Goal: Task Accomplishment & Management: Manage account settings

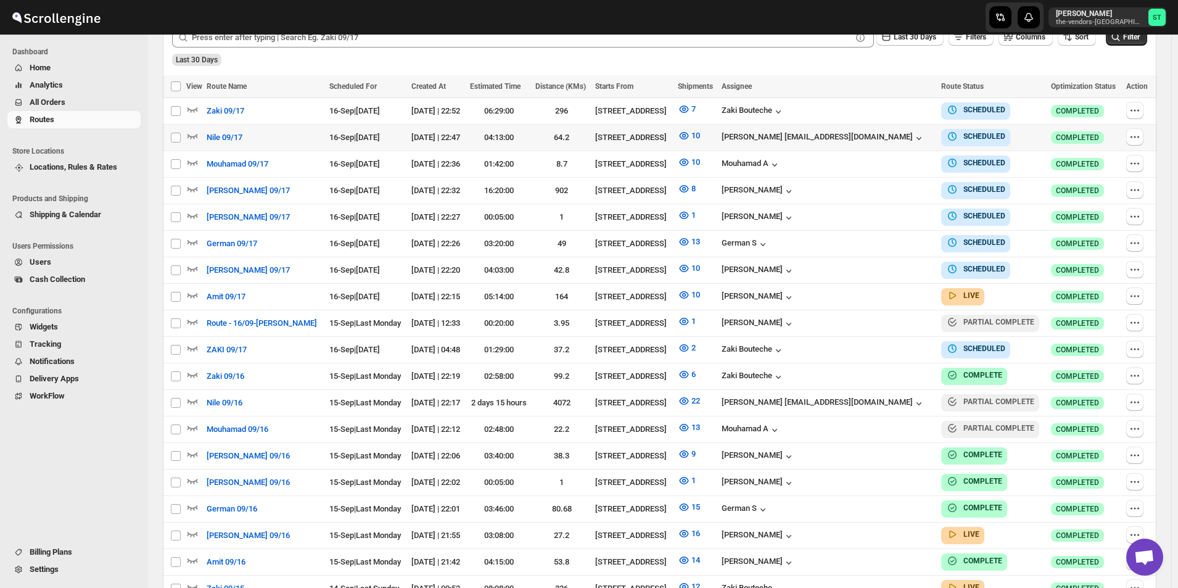
scroll to position [365, 0]
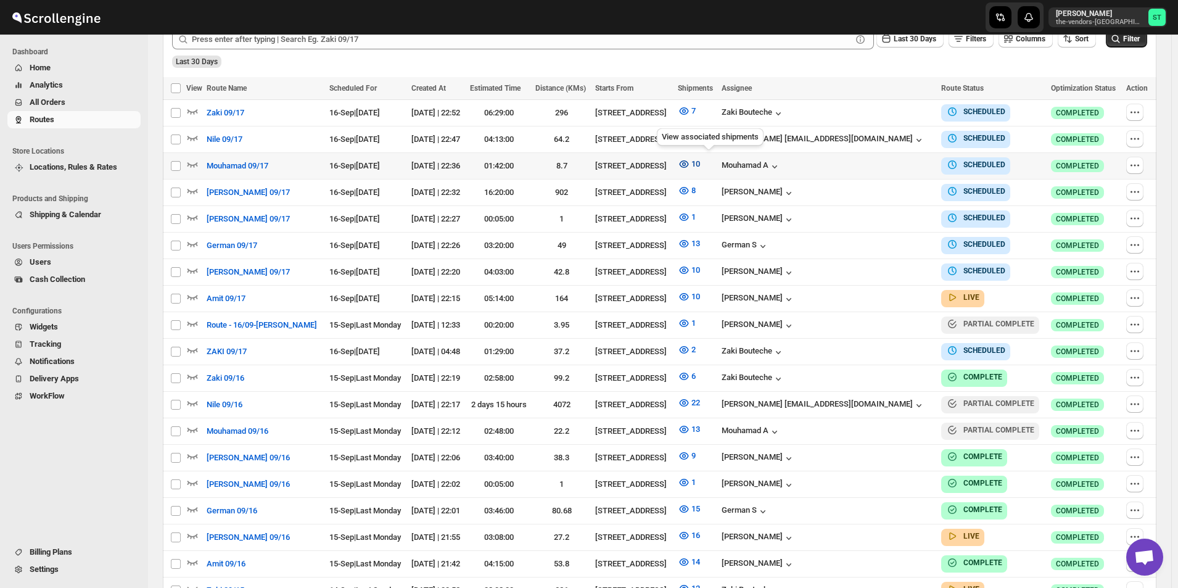
click at [690, 163] on icon "button" at bounding box center [684, 164] width 12 height 12
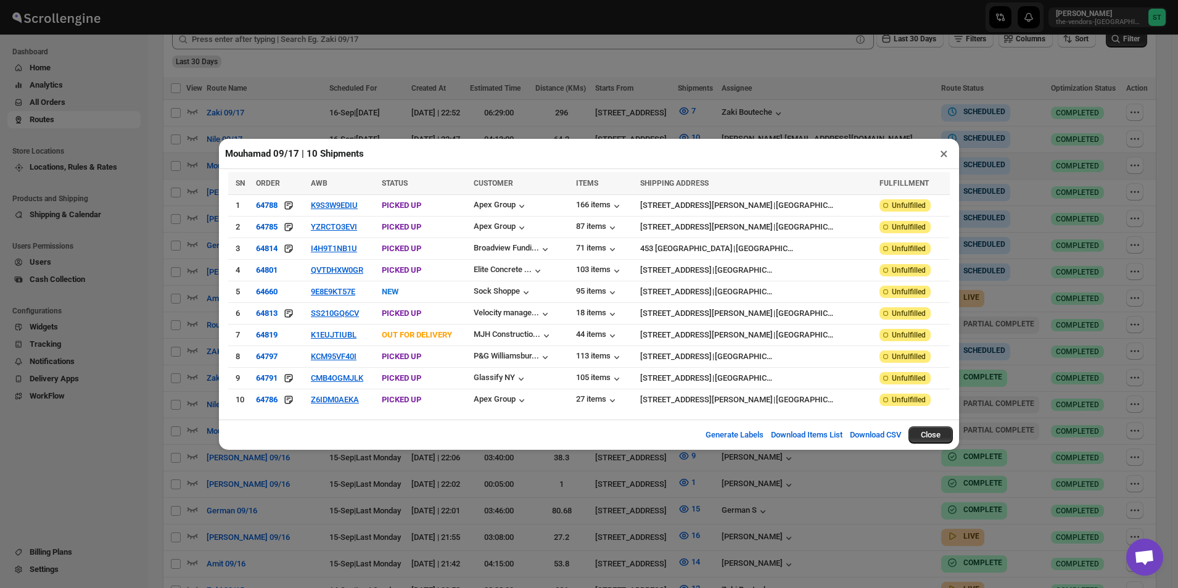
click at [939, 158] on button "×" at bounding box center [944, 153] width 18 height 17
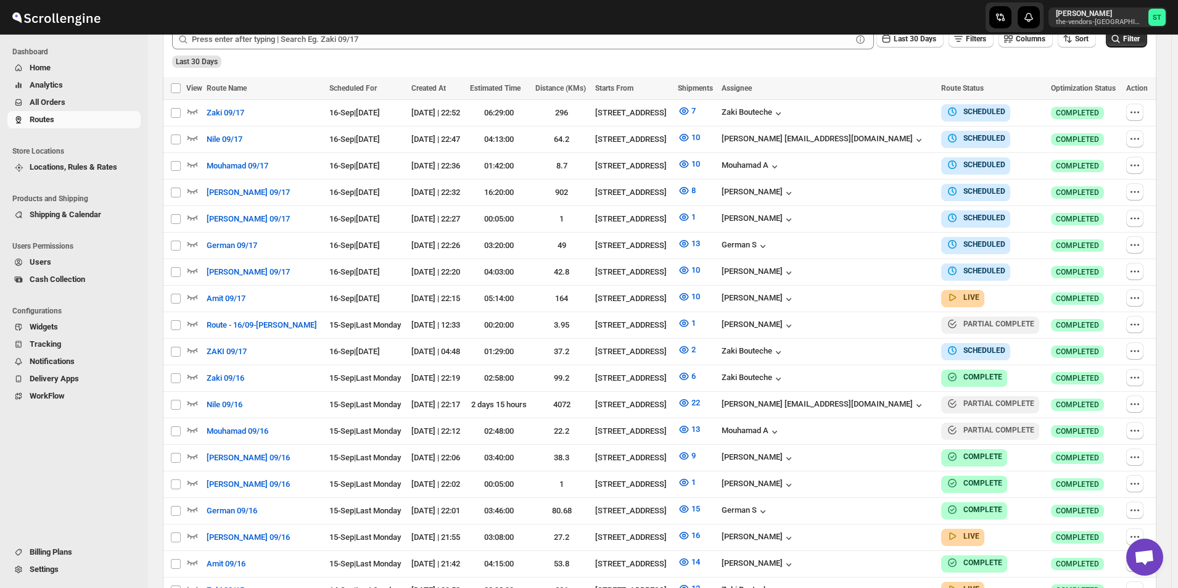
click at [60, 97] on span "All Orders" at bounding box center [48, 101] width 36 height 9
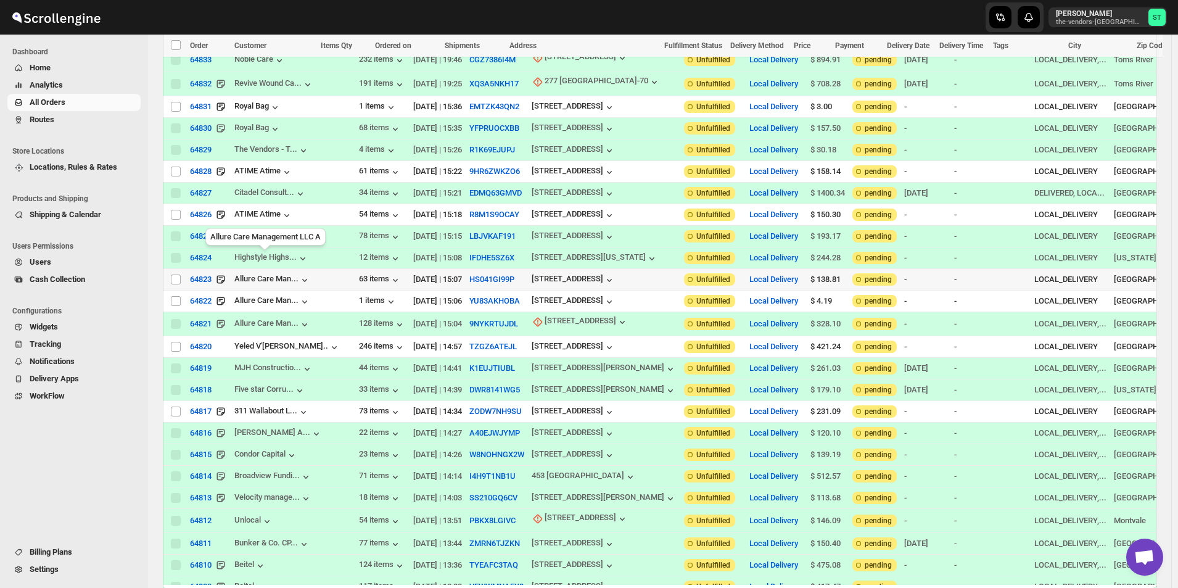
scroll to position [617, 0]
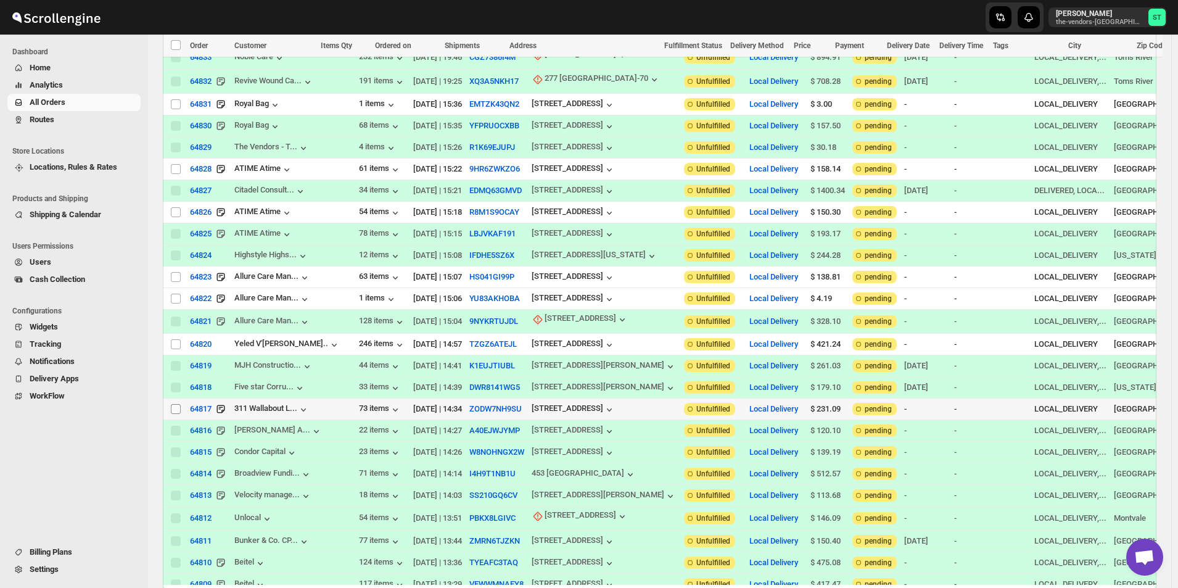
click at [175, 404] on input "Select order" at bounding box center [176, 409] width 10 height 10
checkbox input "true"
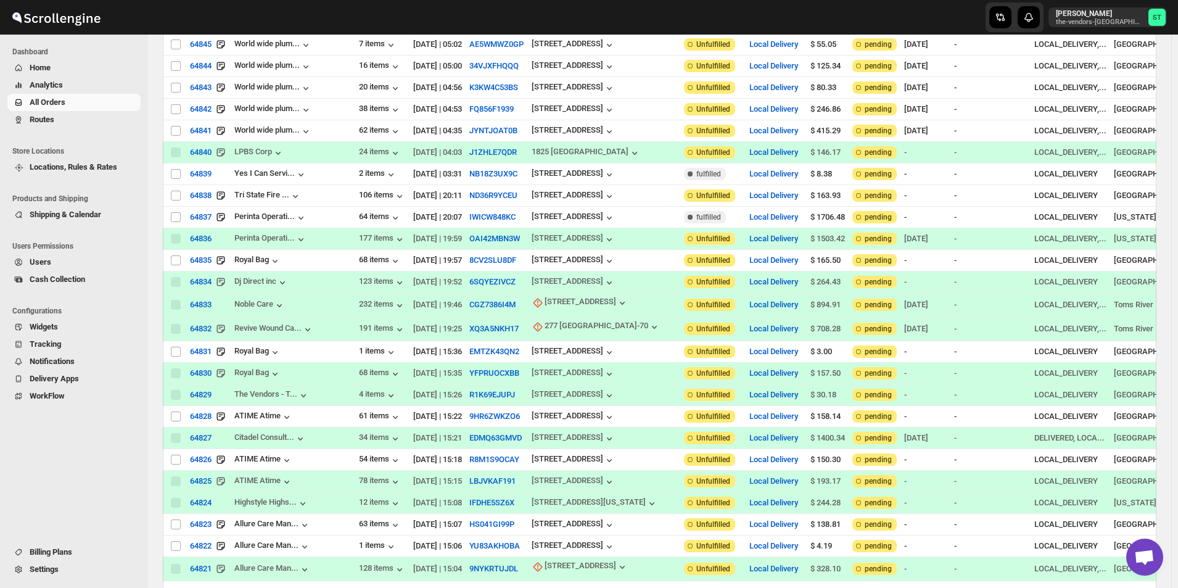
scroll to position [0, 0]
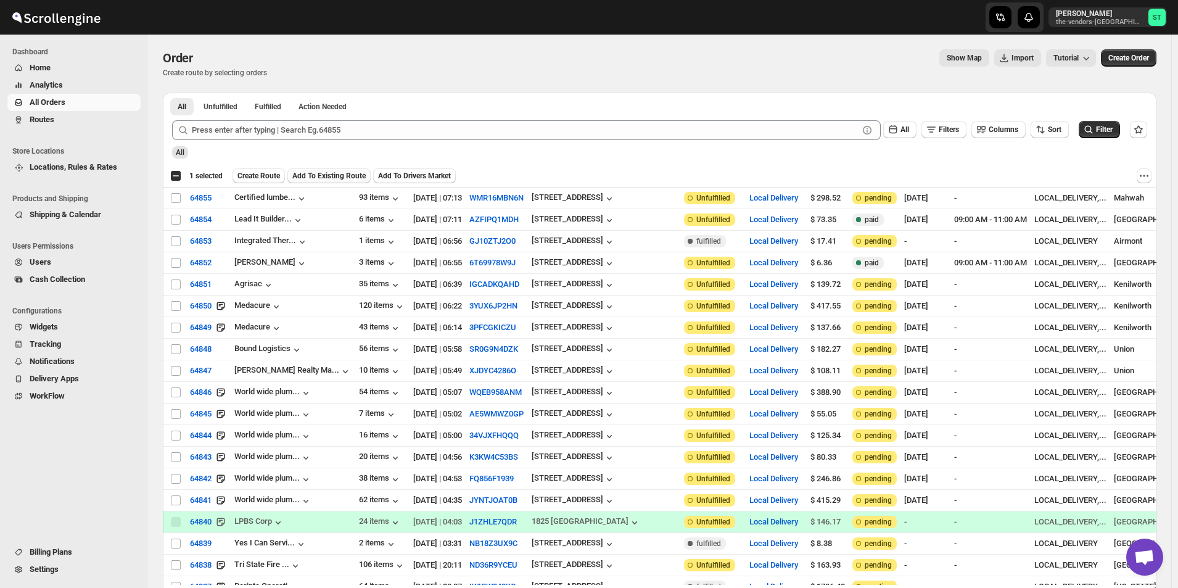
click at [326, 178] on span "Add To Existing Route" at bounding box center [328, 176] width 73 height 10
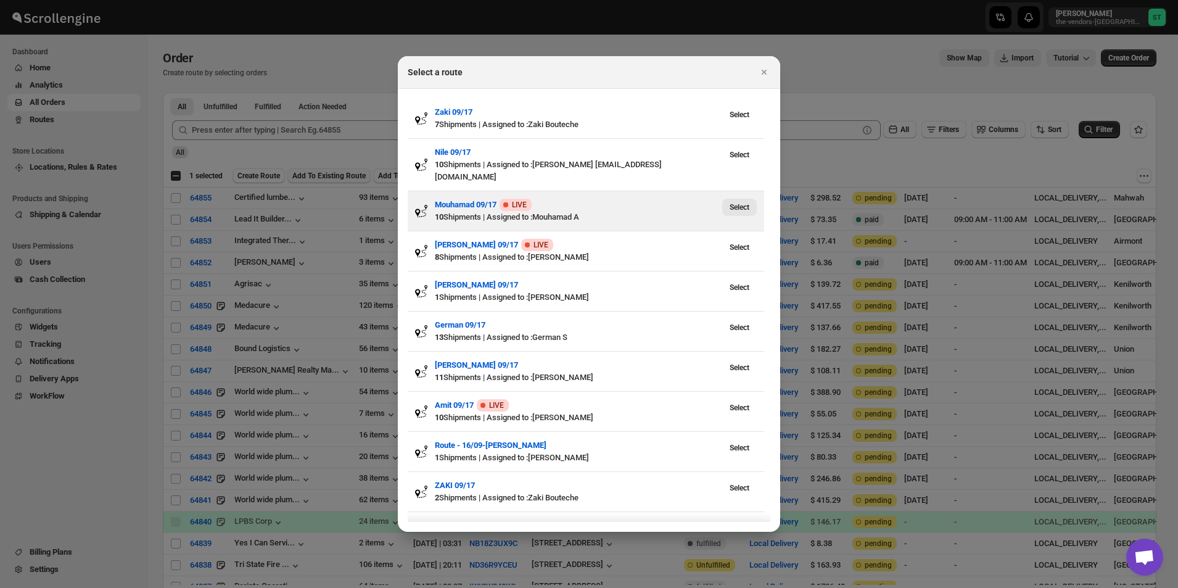
click at [742, 202] on span "Select" at bounding box center [739, 207] width 20 height 10
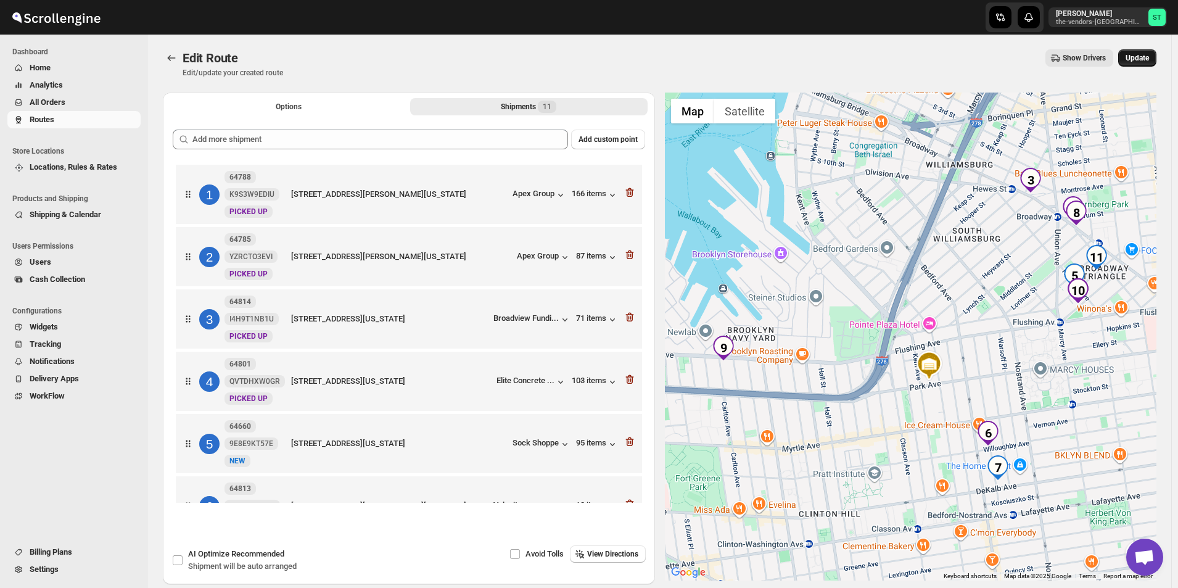
click at [1145, 62] on span "Update" at bounding box center [1136, 58] width 23 height 10
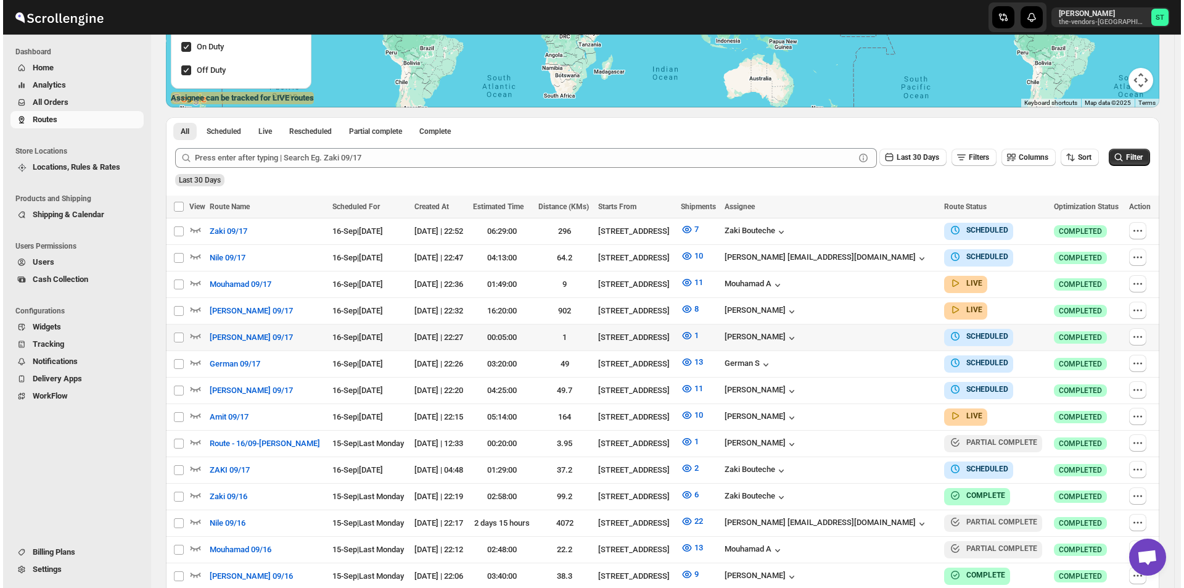
scroll to position [370, 0]
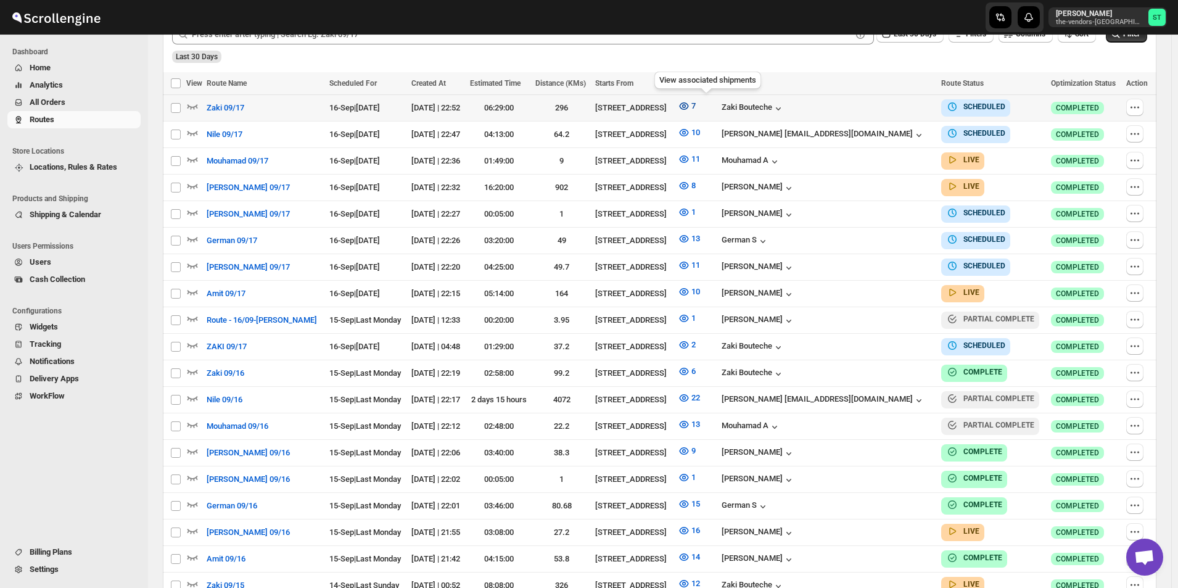
click at [690, 107] on icon "button" at bounding box center [684, 106] width 12 height 12
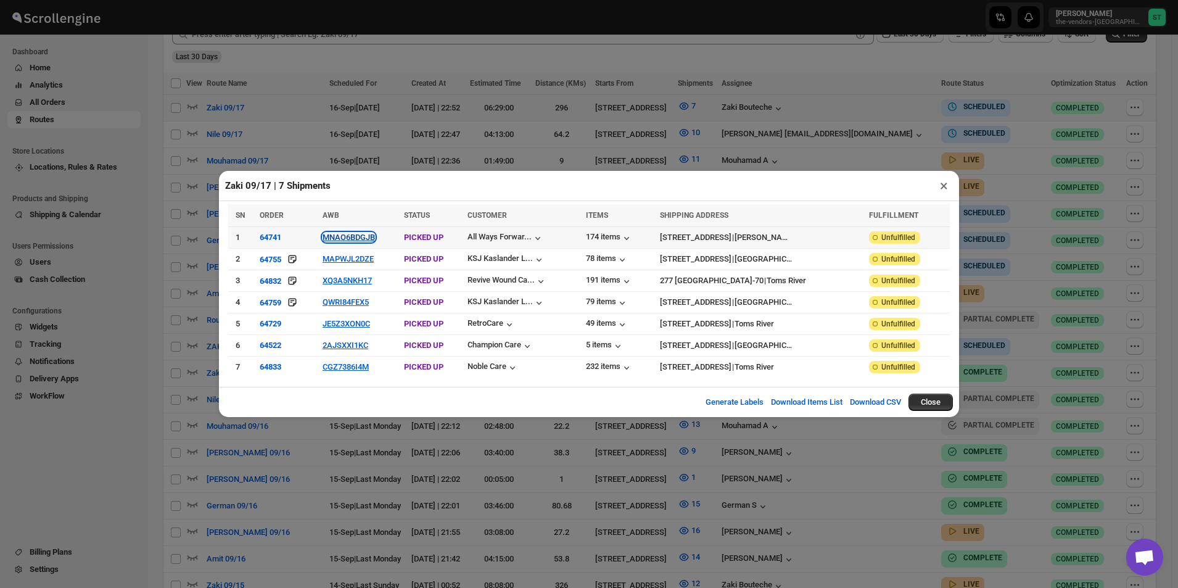
click at [346, 237] on button "MNAO6BDGJB" at bounding box center [349, 236] width 52 height 9
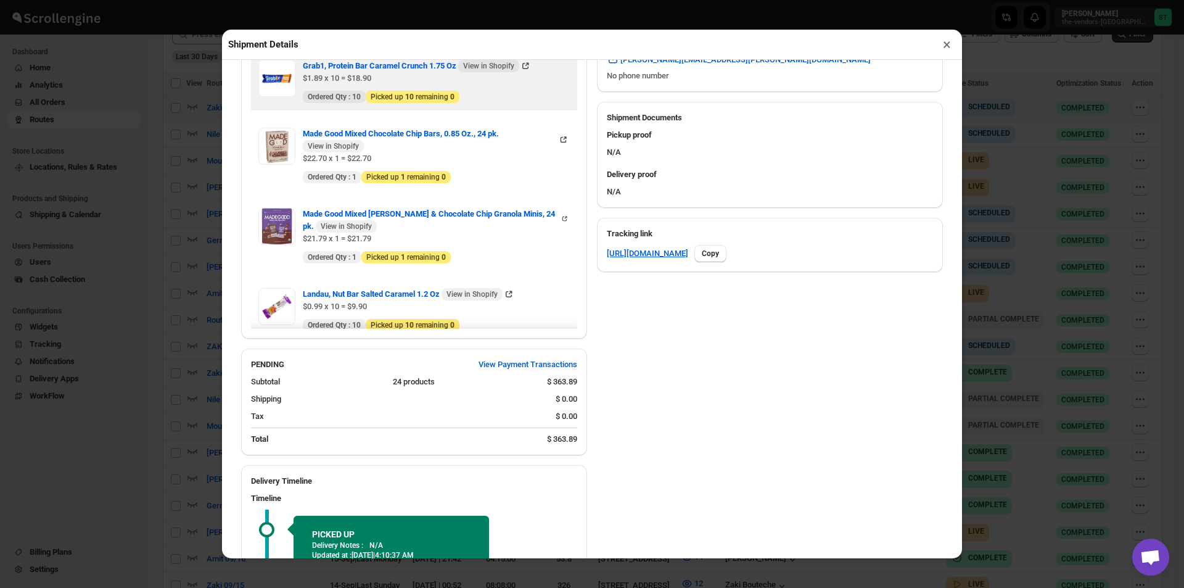
scroll to position [400, 0]
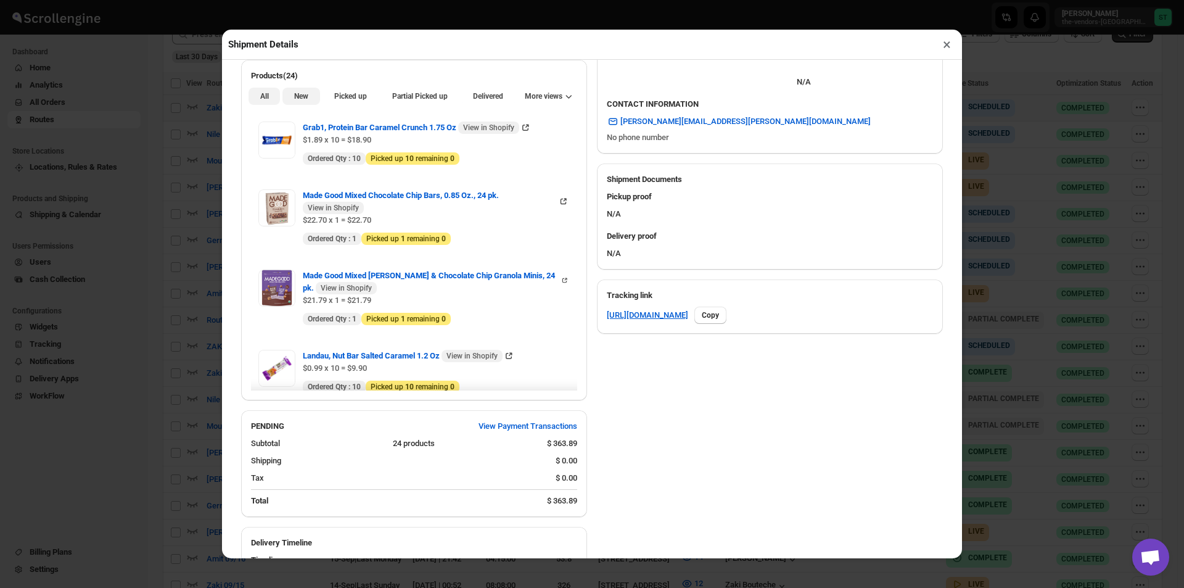
click at [304, 94] on span "New" at bounding box center [301, 96] width 14 height 10
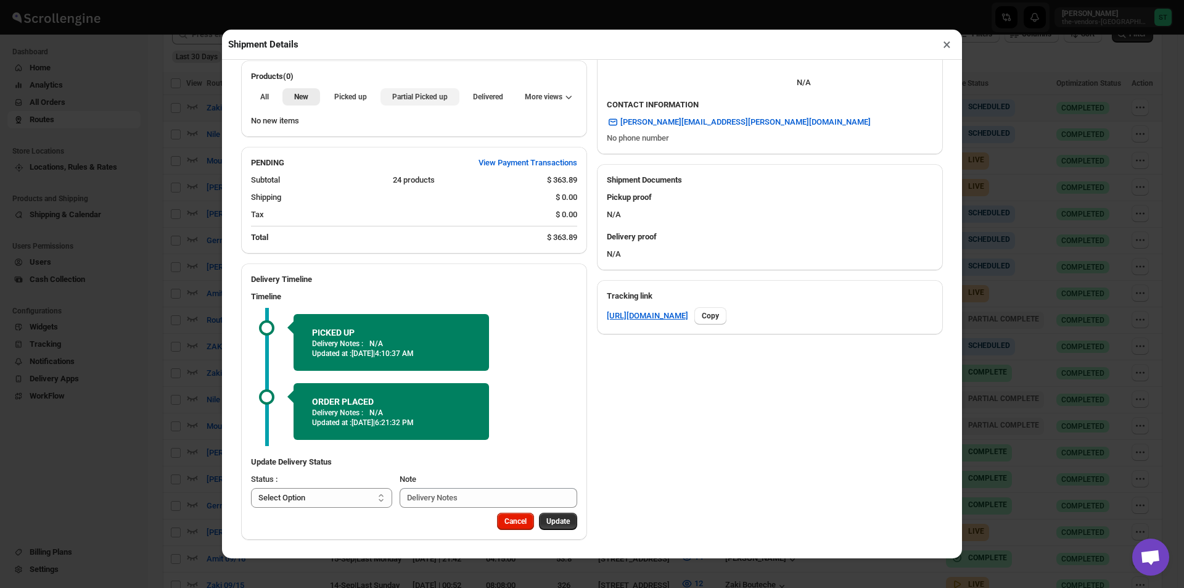
click at [416, 100] on span "Partial Picked up" at bounding box center [419, 97] width 55 height 10
click at [949, 47] on button "×" at bounding box center [947, 44] width 18 height 17
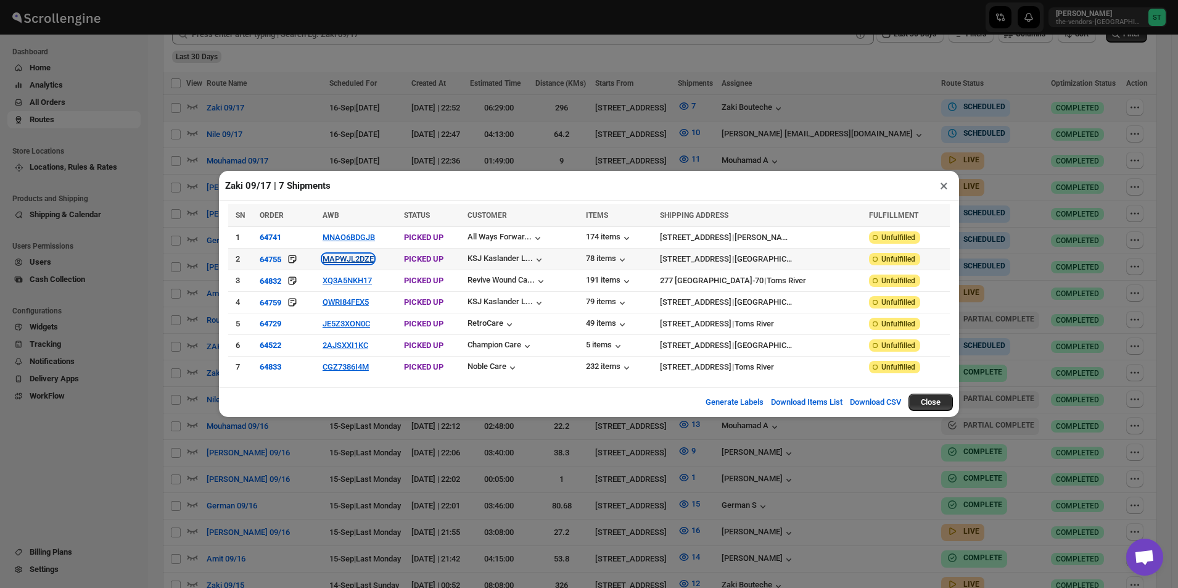
click at [331, 257] on button "MAPWJL2DZE" at bounding box center [348, 258] width 51 height 9
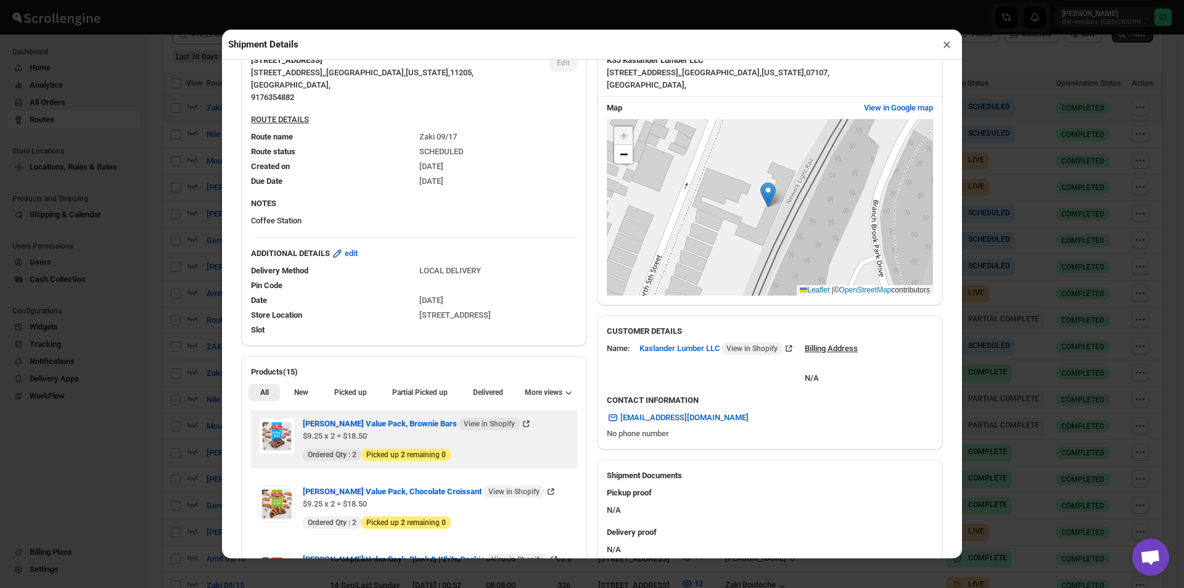
scroll to position [247, 0]
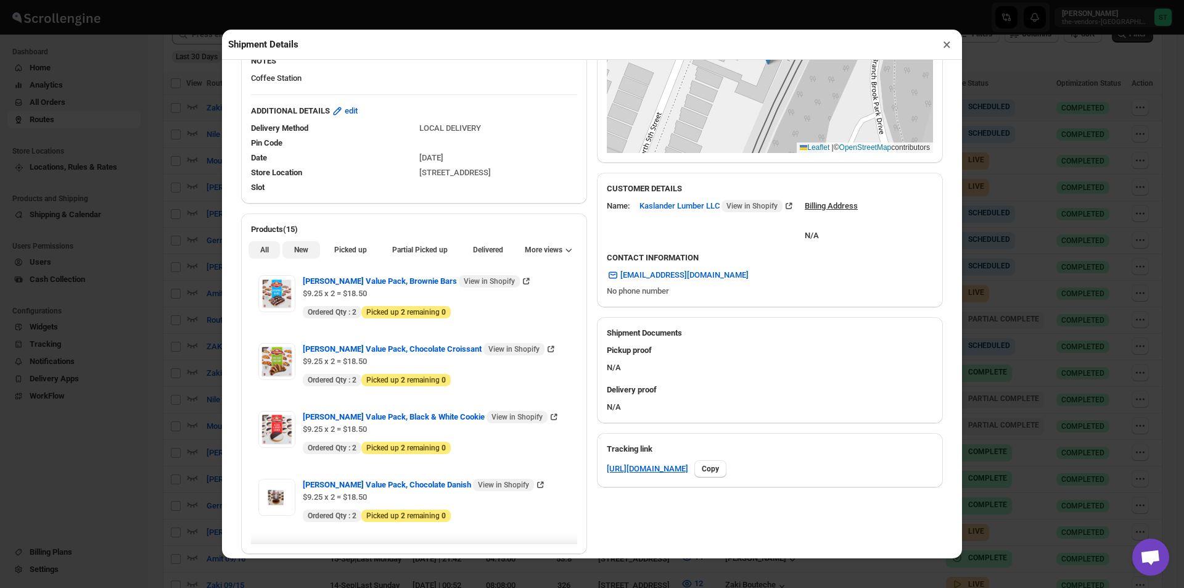
click at [311, 255] on button "New" at bounding box center [300, 249] width 37 height 17
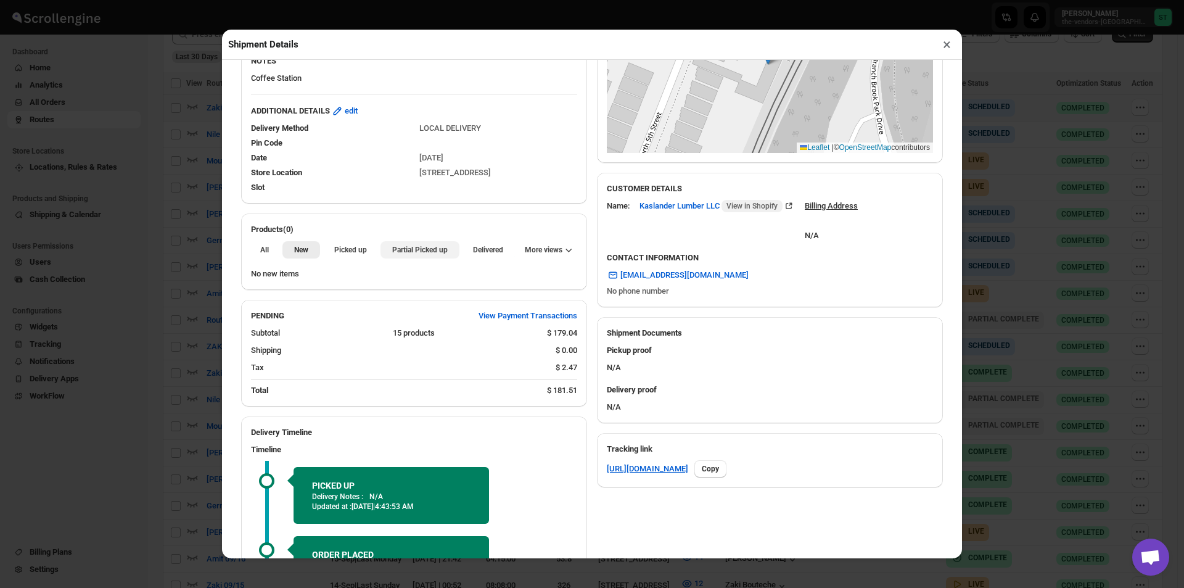
click at [401, 255] on span "Partial Picked up" at bounding box center [419, 250] width 55 height 10
click at [943, 47] on button "×" at bounding box center [947, 44] width 18 height 17
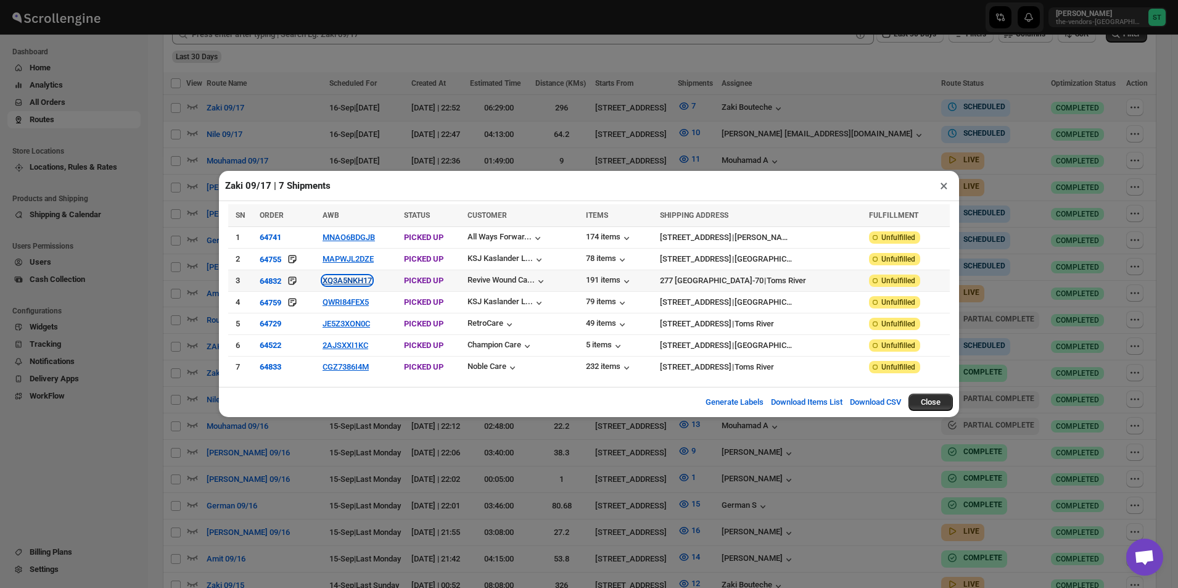
click at [350, 281] on button "XQ3A5NKH17" at bounding box center [347, 280] width 49 height 9
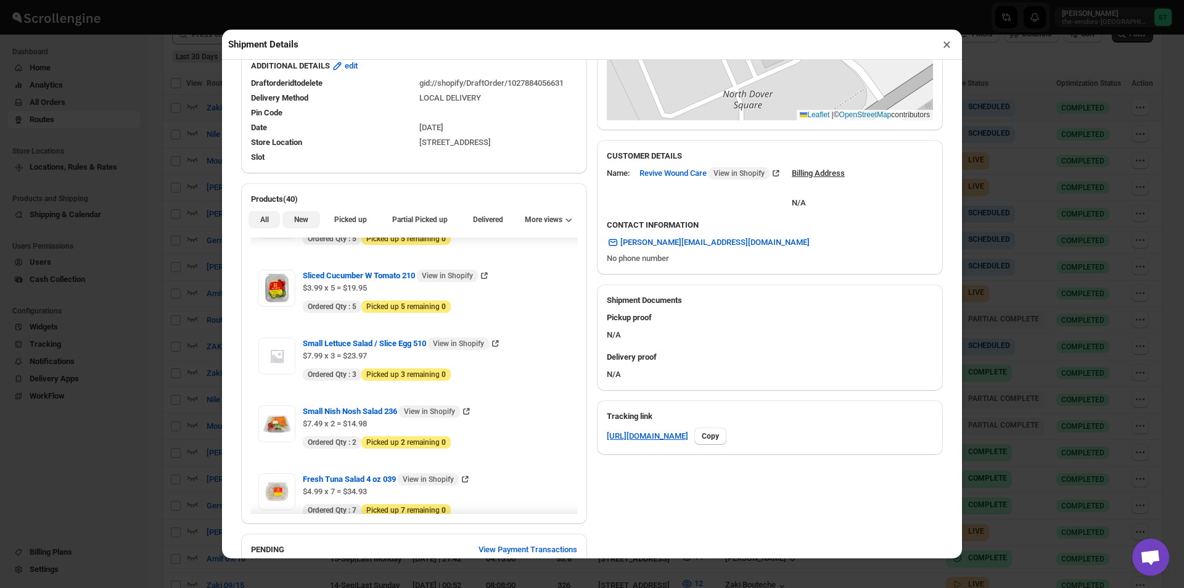
click at [300, 220] on span "New" at bounding box center [301, 220] width 14 height 10
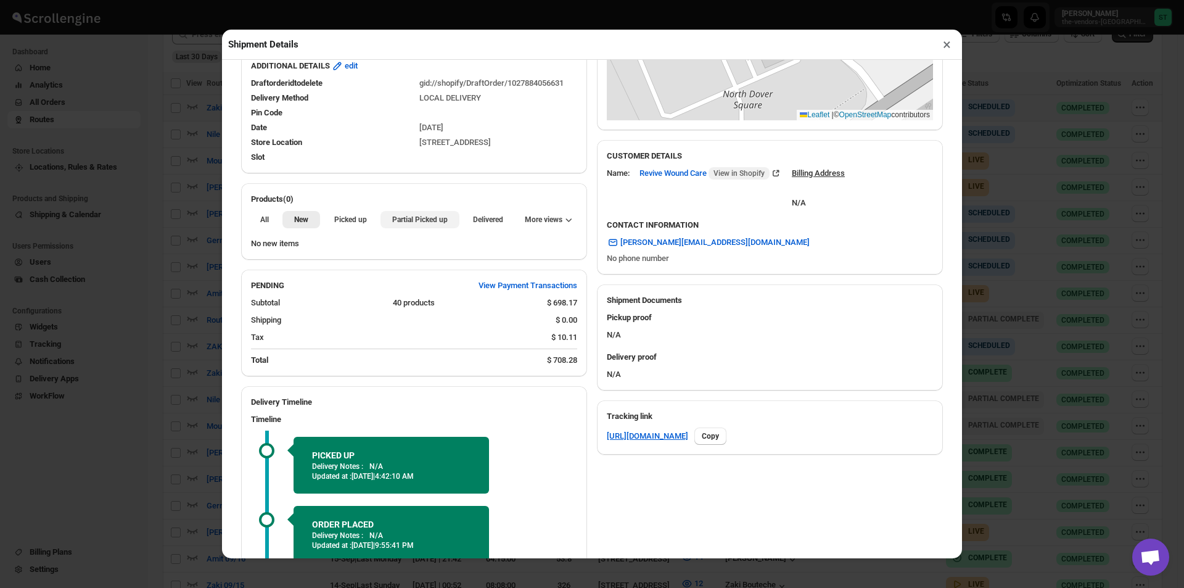
click at [414, 222] on span "Partial Picked up" at bounding box center [419, 220] width 55 height 10
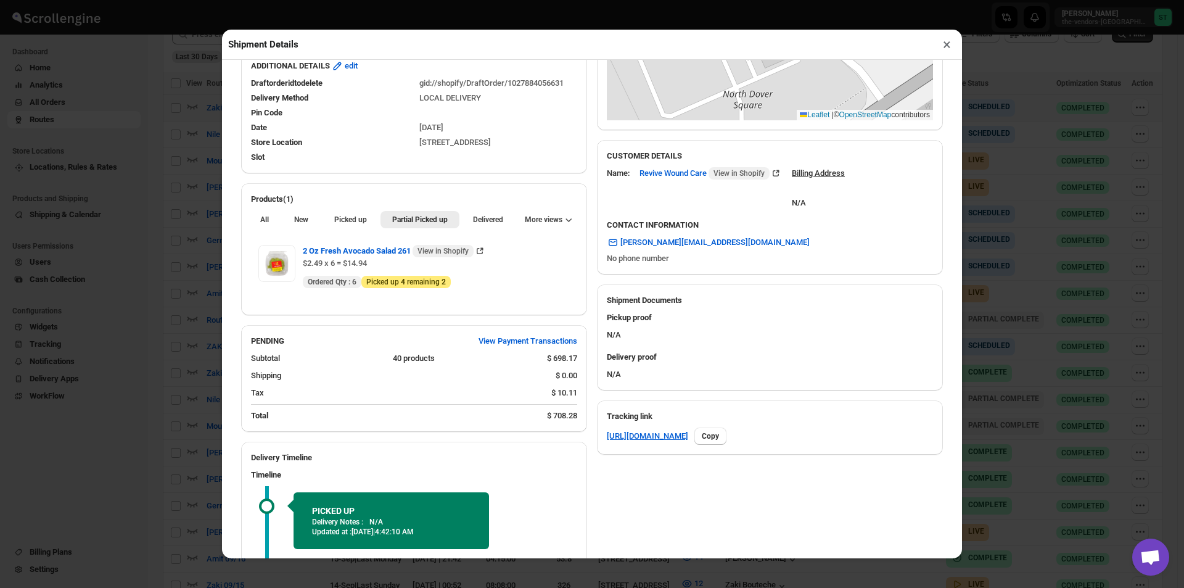
click at [955, 46] on button "×" at bounding box center [947, 44] width 18 height 17
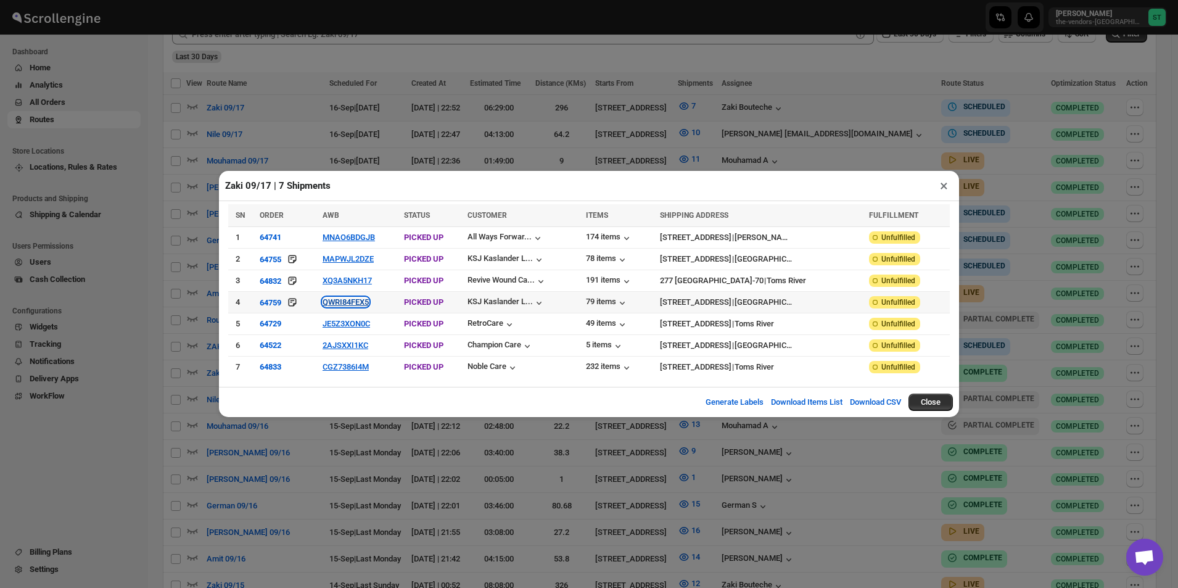
click at [355, 305] on button "QWRI84FEX5" at bounding box center [346, 301] width 46 height 9
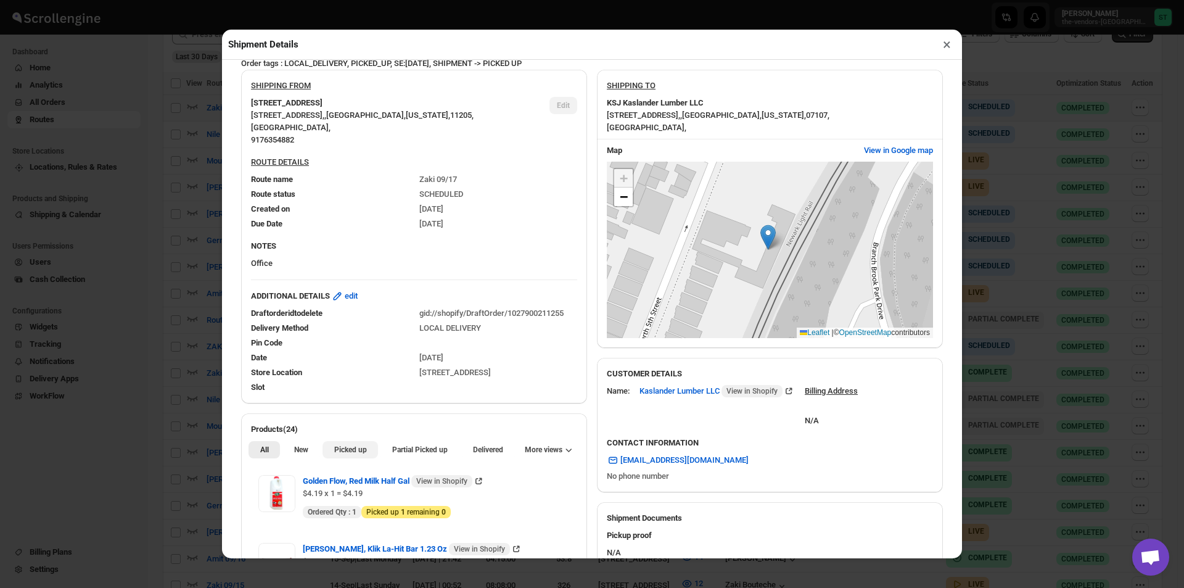
scroll to position [185, 0]
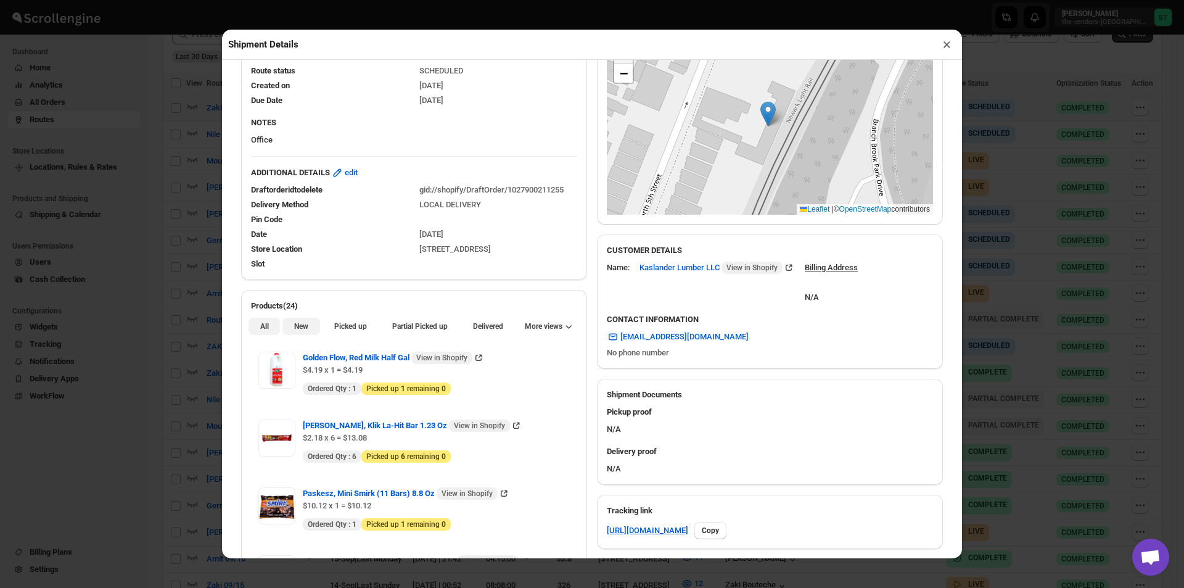
click at [303, 329] on span "New" at bounding box center [301, 326] width 14 height 10
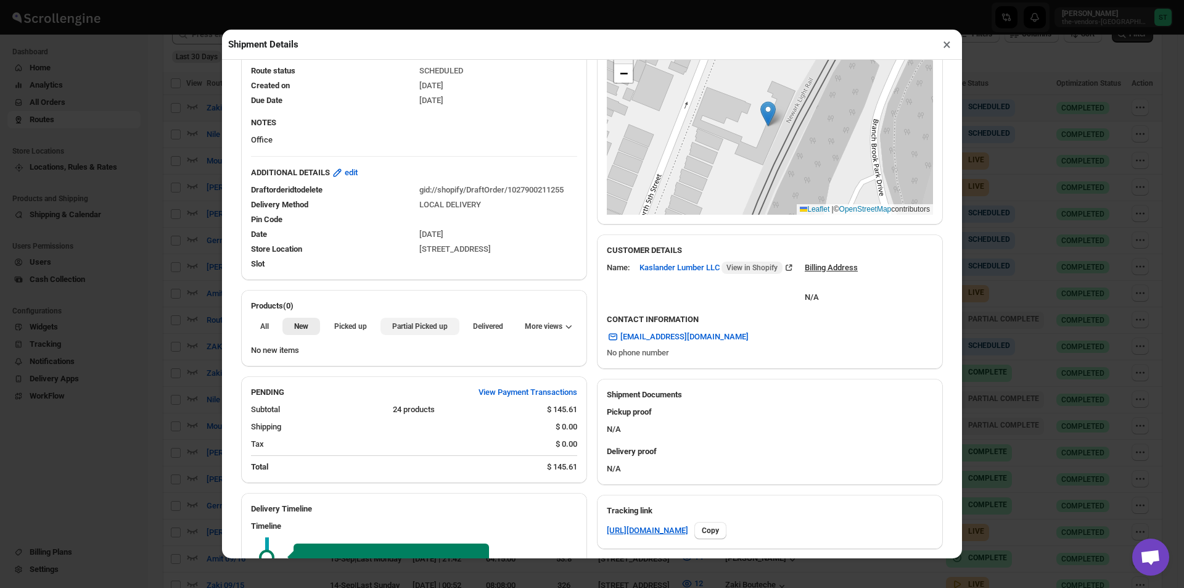
click at [415, 326] on span "Partial Picked up" at bounding box center [419, 326] width 55 height 10
click at [944, 41] on button "×" at bounding box center [947, 44] width 18 height 17
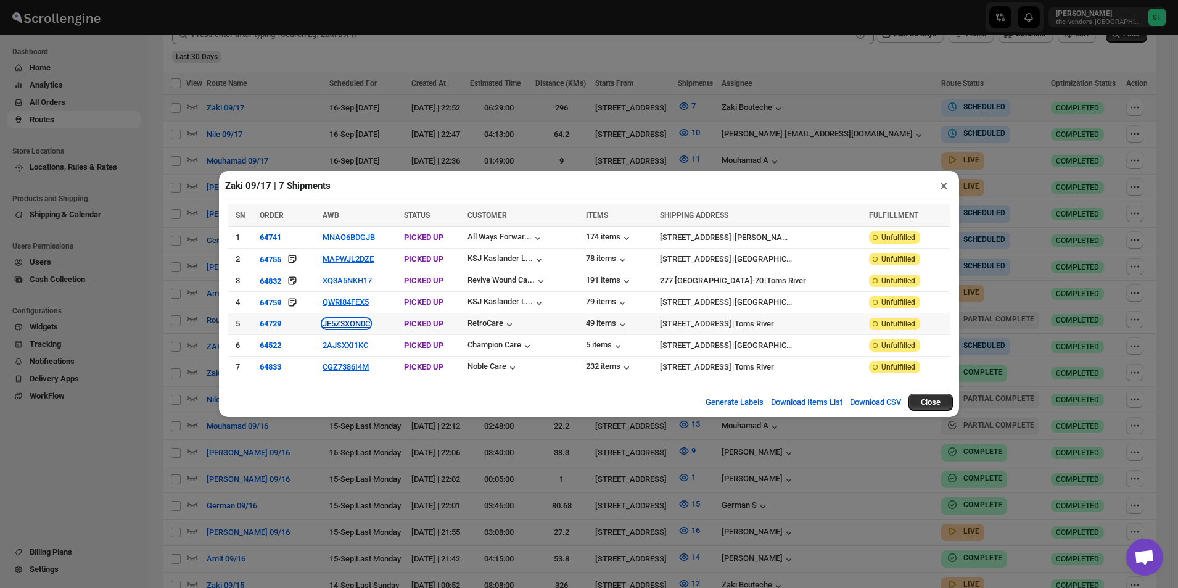
click at [335, 327] on button "JE5Z3XON0C" at bounding box center [346, 323] width 47 height 9
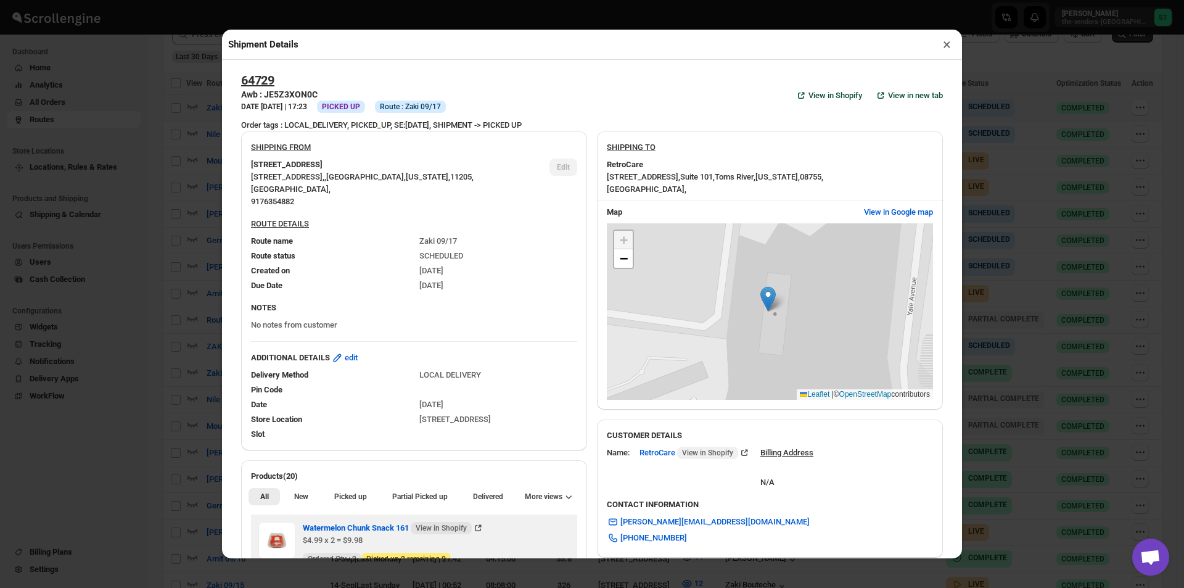
scroll to position [207, 0]
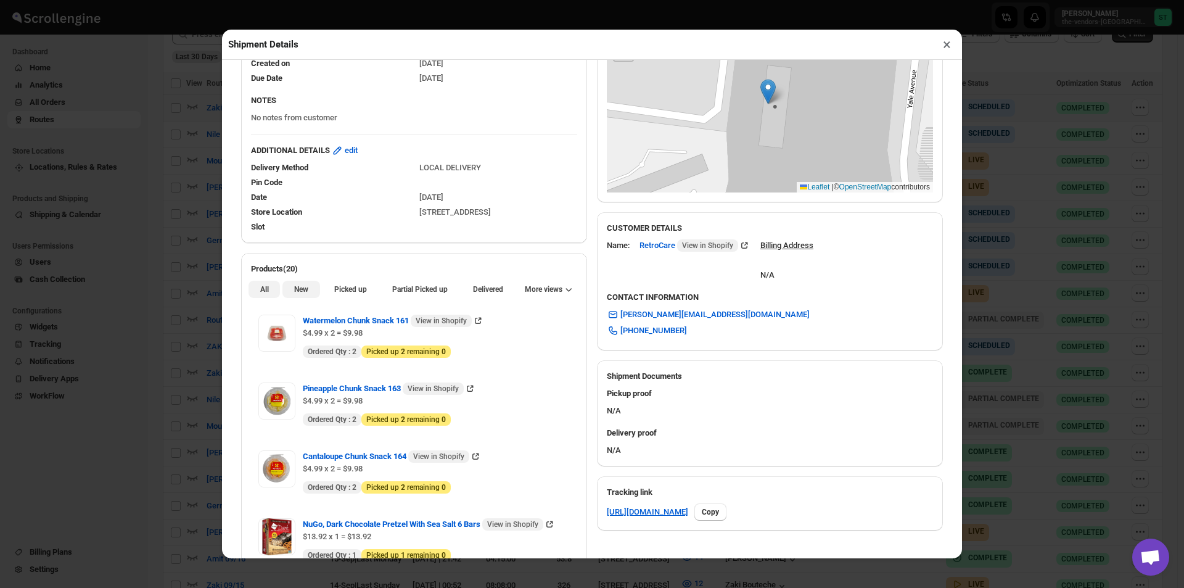
click at [294, 287] on span "New" at bounding box center [301, 289] width 14 height 10
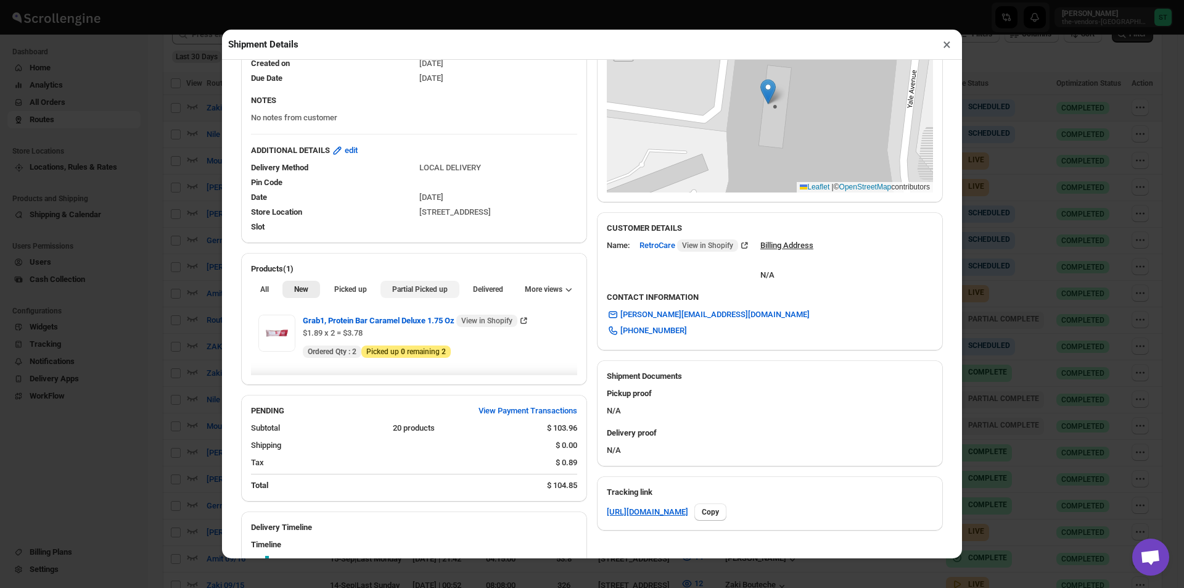
click at [430, 290] on span "Partial Picked up" at bounding box center [419, 289] width 55 height 10
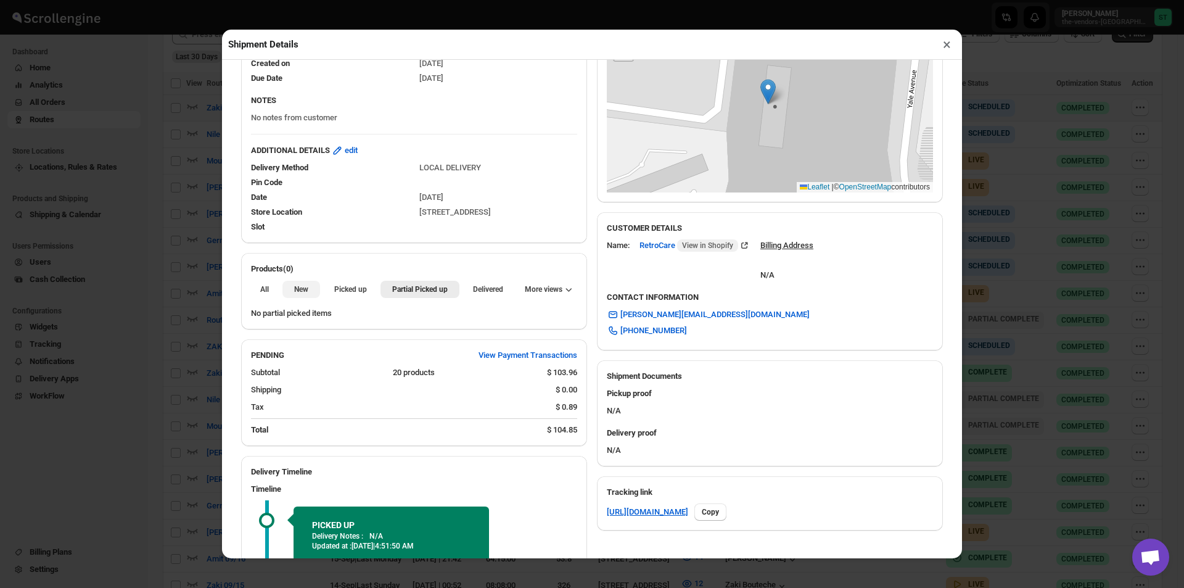
click at [311, 290] on button "New" at bounding box center [300, 289] width 37 height 17
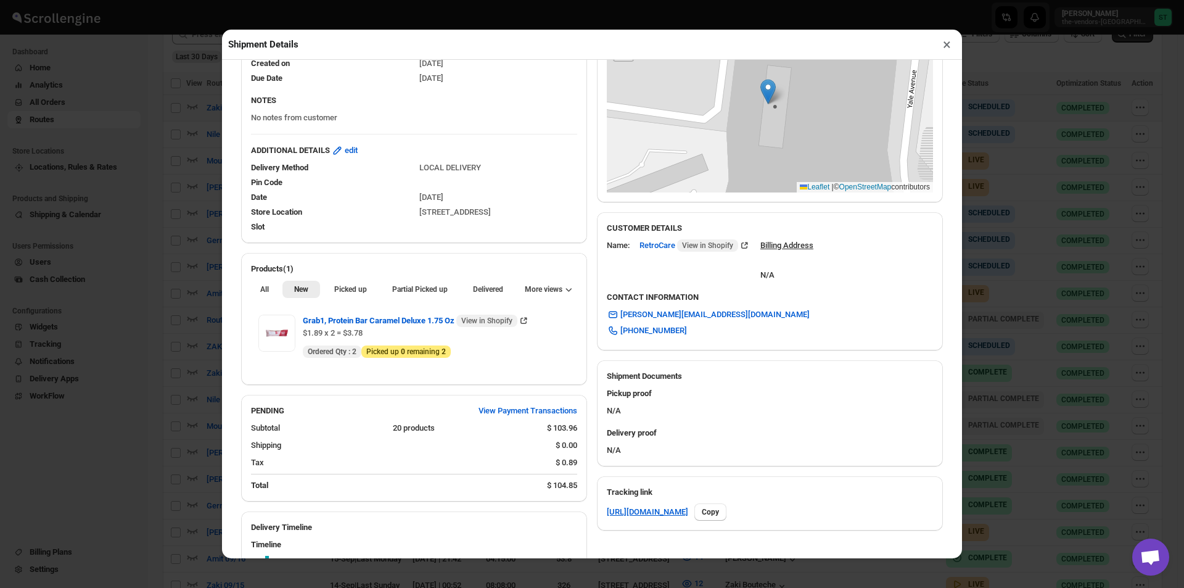
click at [950, 41] on button "×" at bounding box center [947, 44] width 18 height 17
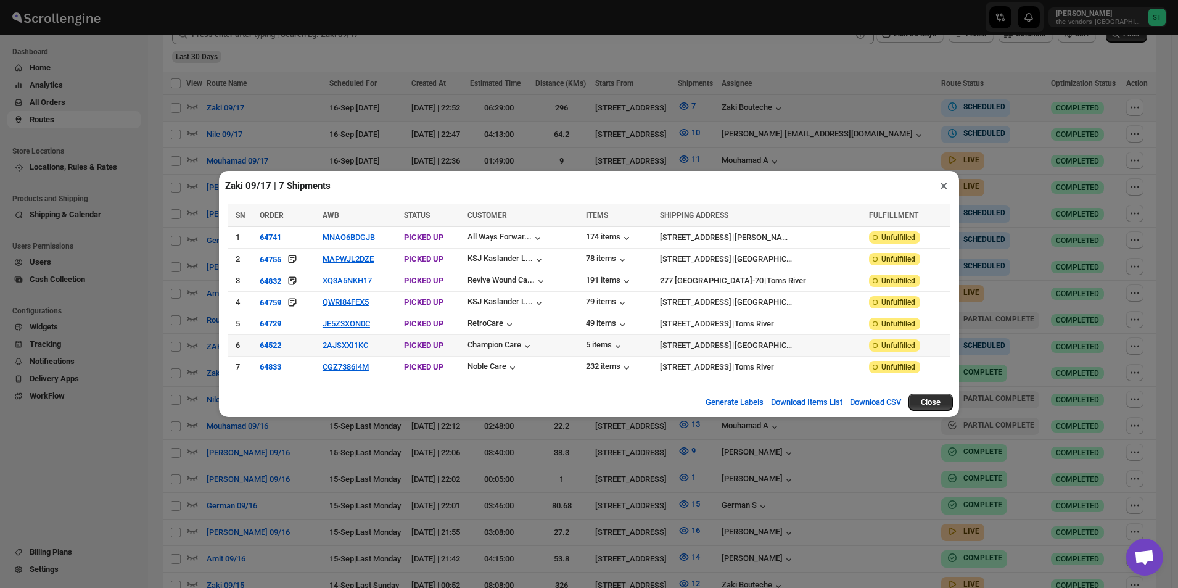
click at [313, 346] on td "64522" at bounding box center [287, 346] width 63 height 22
click at [327, 341] on button "2AJSXXI1KC" at bounding box center [346, 344] width 46 height 9
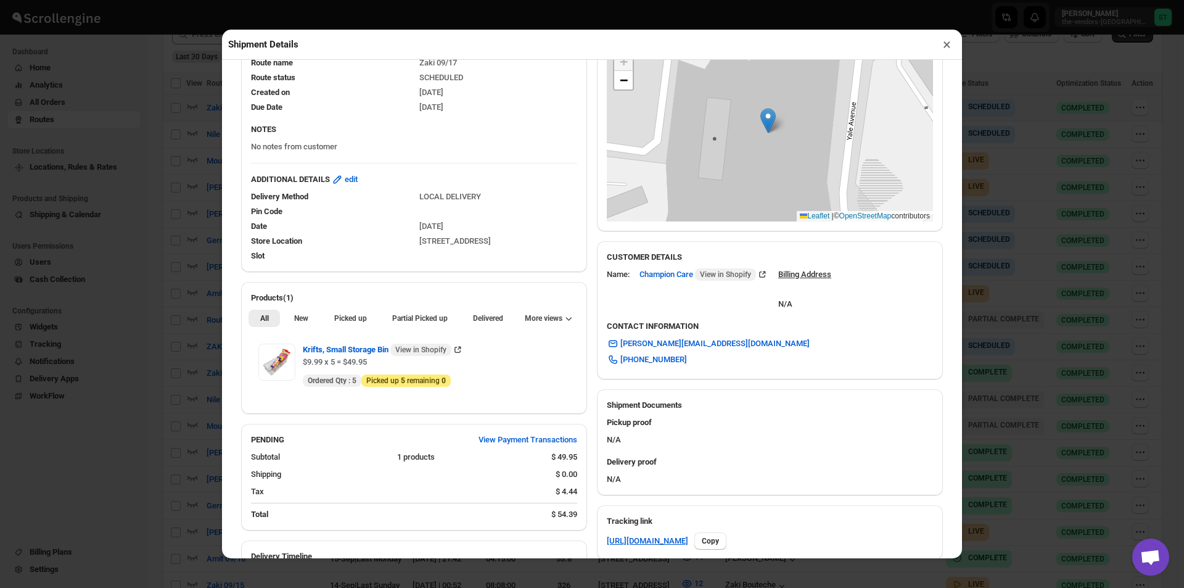
scroll to position [185, 0]
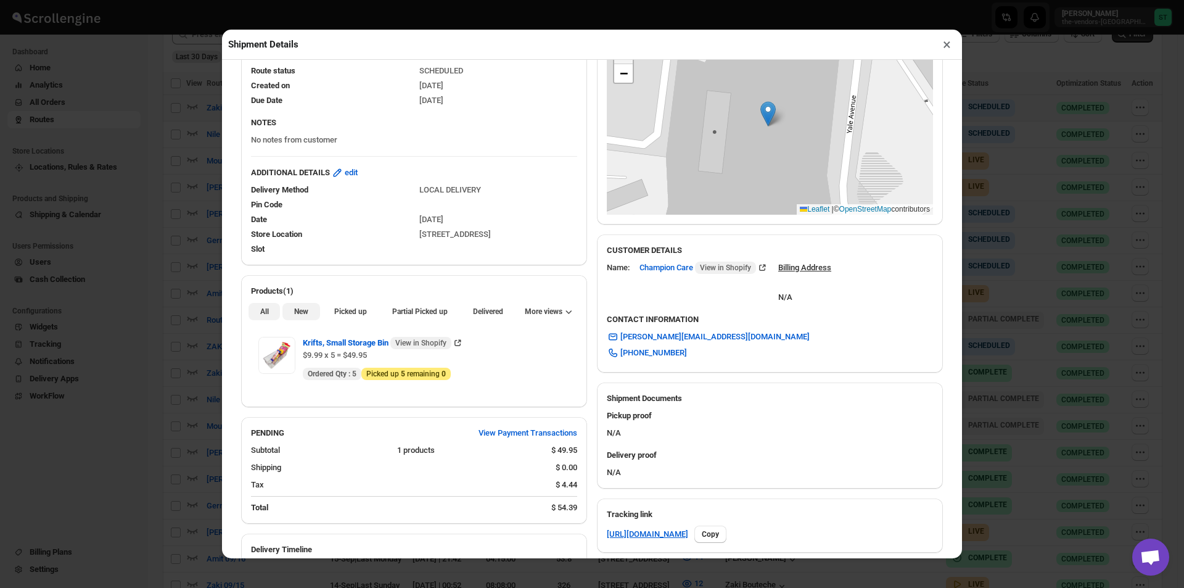
click at [300, 319] on button "New" at bounding box center [300, 311] width 37 height 17
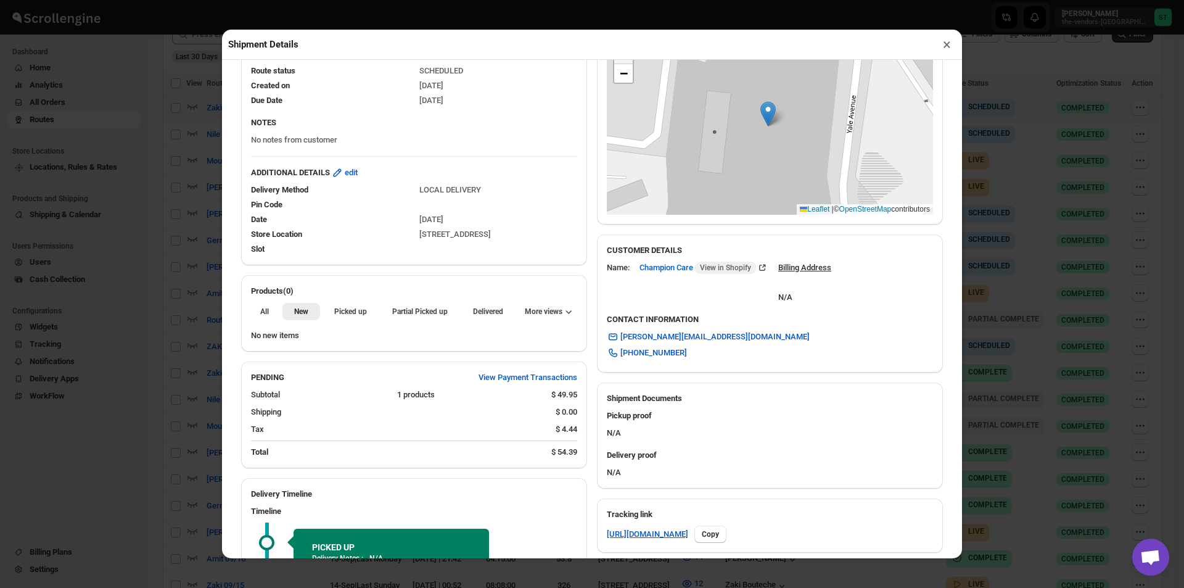
drag, startPoint x: 950, startPoint y: 41, endPoint x: 940, endPoint y: 45, distance: 10.8
click at [942, 41] on button "×" at bounding box center [947, 44] width 18 height 17
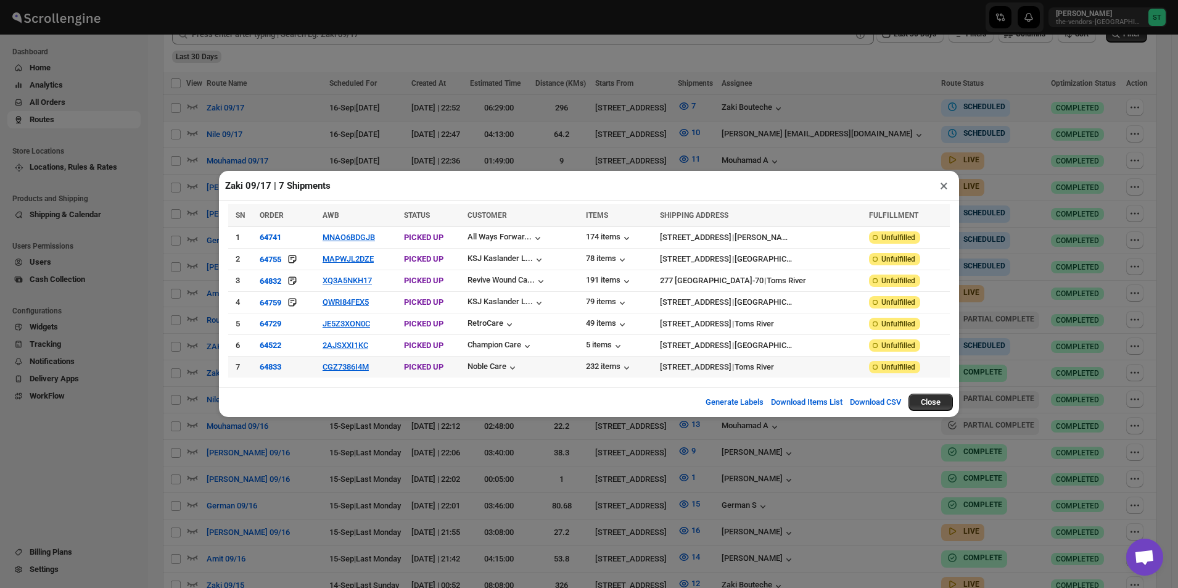
click at [350, 371] on td "CGZ7386I4M" at bounding box center [359, 367] width 81 height 22
click at [350, 366] on button "CGZ7386I4M" at bounding box center [346, 366] width 46 height 9
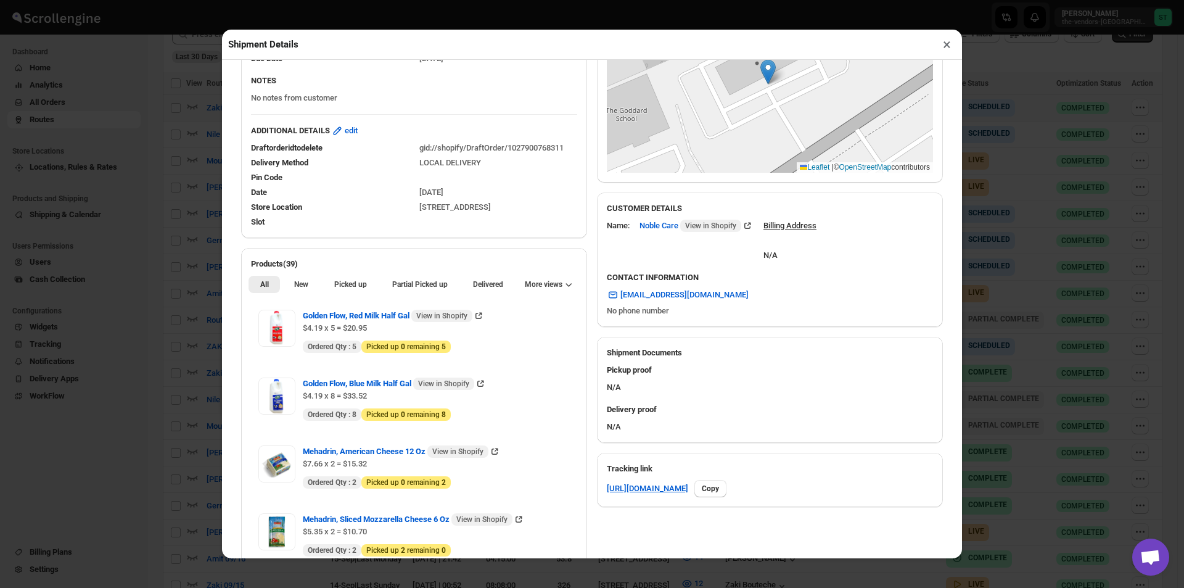
scroll to position [308, 0]
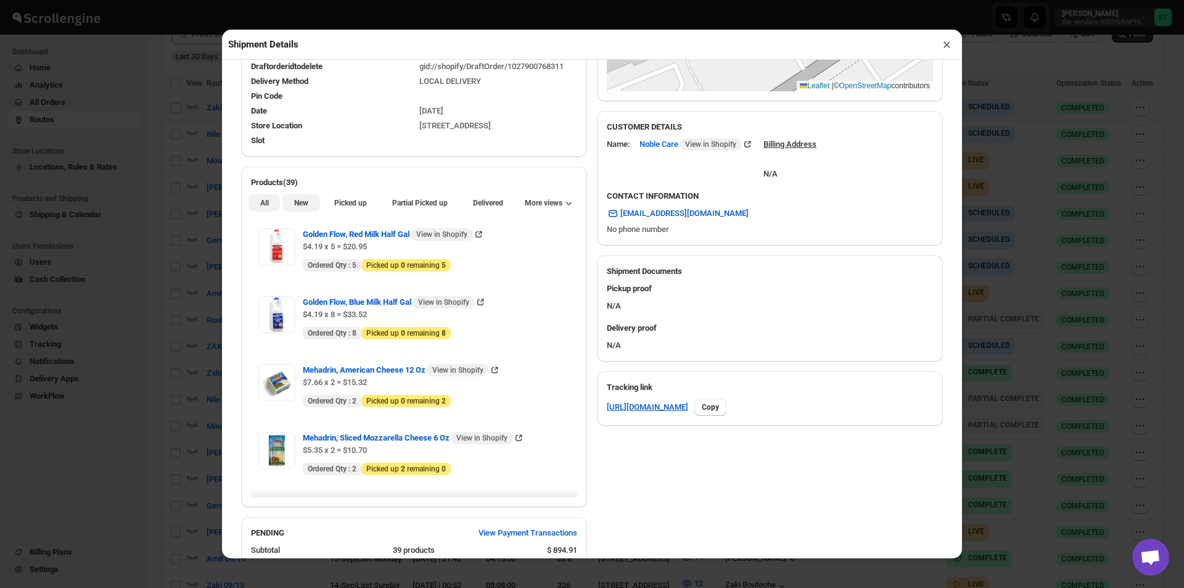
drag, startPoint x: 302, startPoint y: 209, endPoint x: 305, endPoint y: 215, distance: 6.3
click at [302, 208] on span "New" at bounding box center [301, 203] width 14 height 10
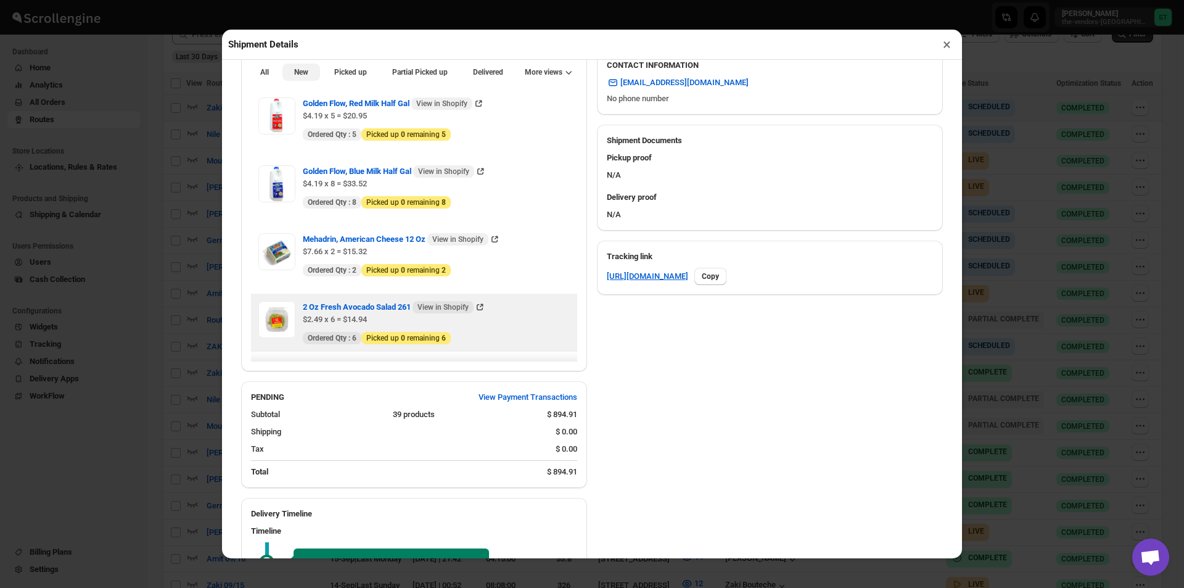
scroll to position [368, 0]
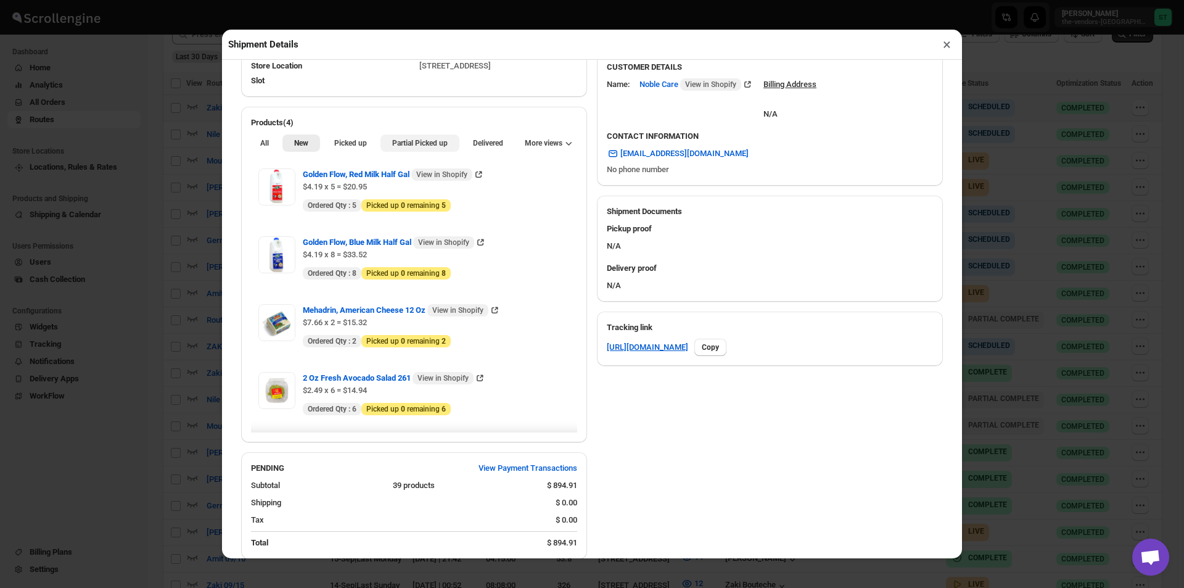
click at [428, 148] on span "Partial Picked up" at bounding box center [419, 143] width 55 height 10
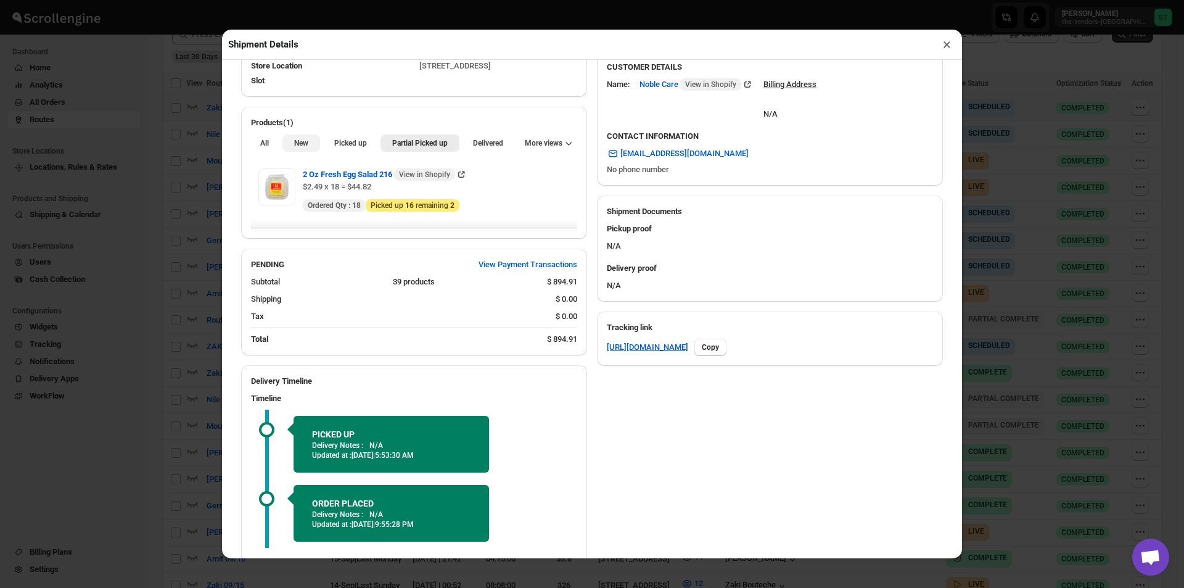
click at [290, 145] on button "New" at bounding box center [300, 142] width 37 height 17
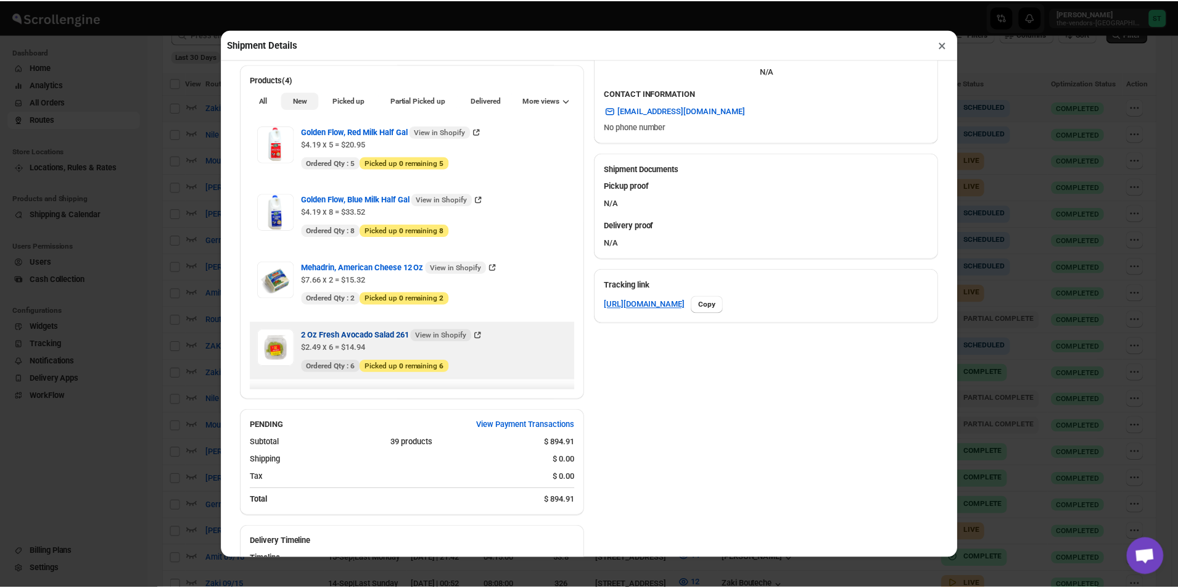
scroll to position [430, 0]
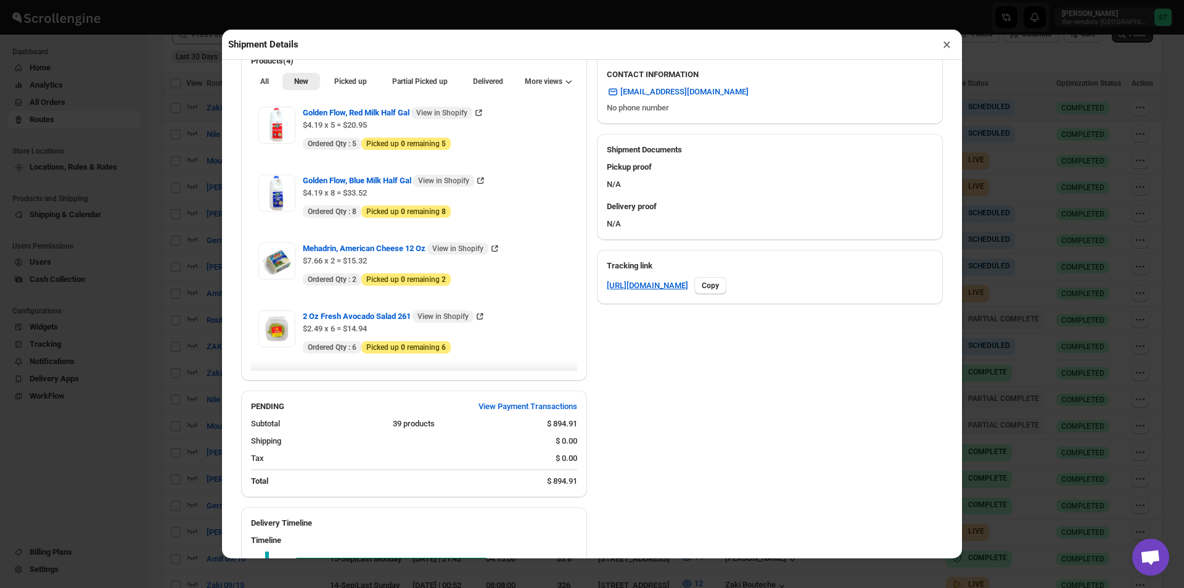
click at [945, 48] on button "×" at bounding box center [947, 44] width 18 height 17
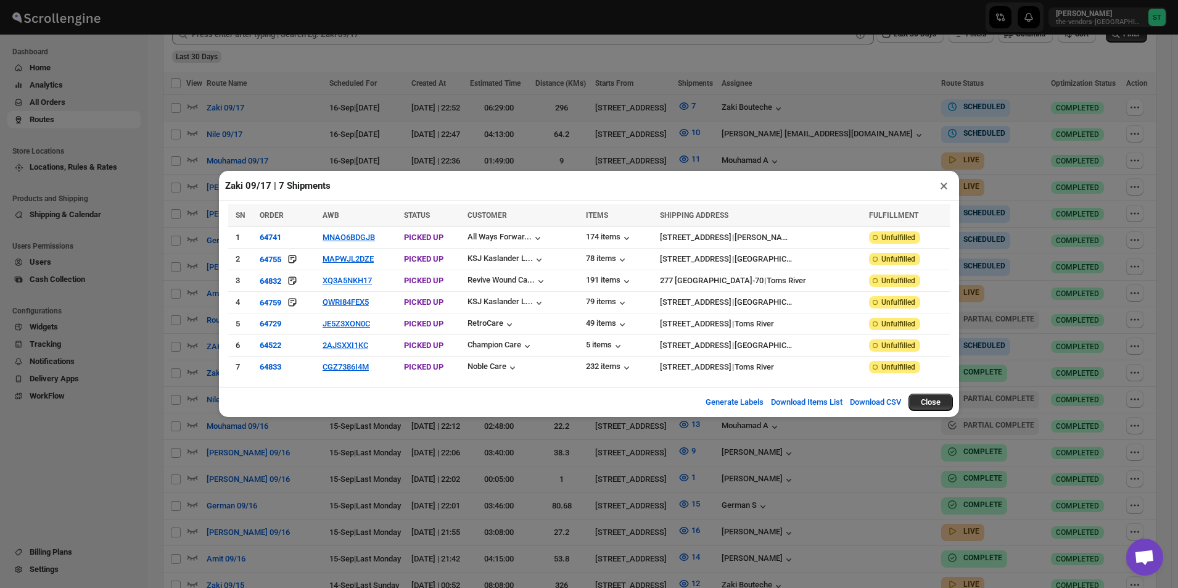
click at [935, 187] on button "×" at bounding box center [944, 185] width 18 height 17
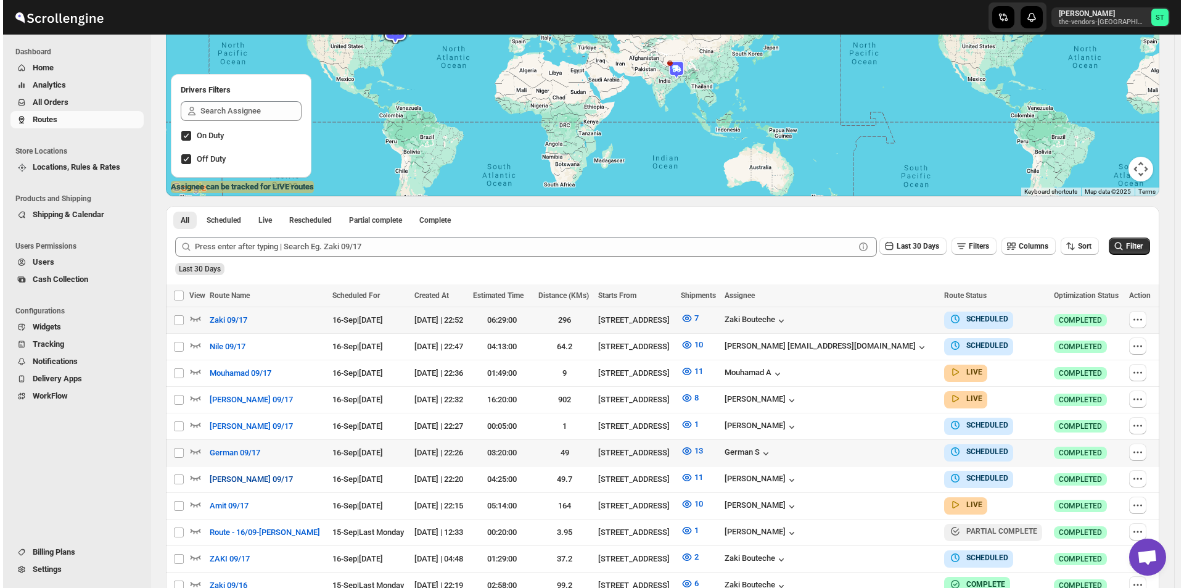
scroll to position [247, 0]
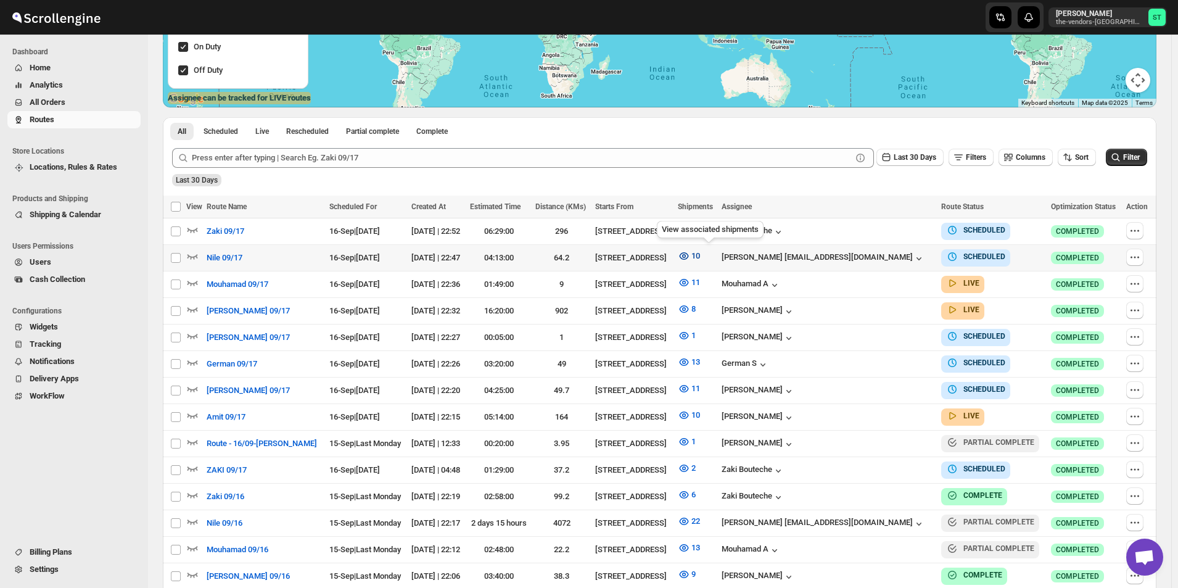
click at [688, 252] on icon "button" at bounding box center [683, 255] width 9 height 7
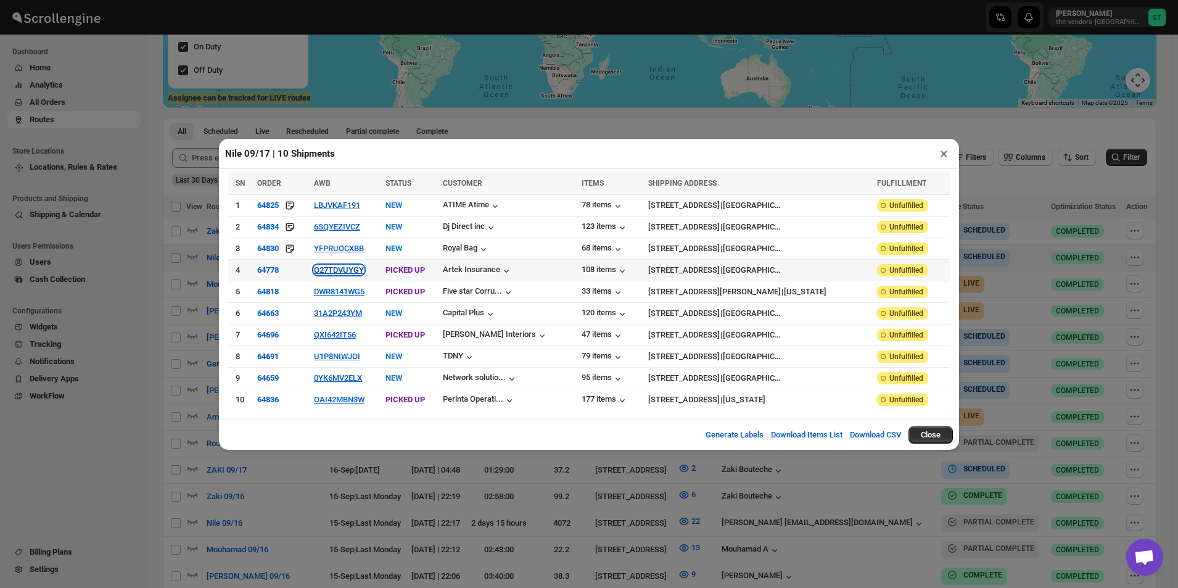
click at [340, 271] on button "O27TDVUYGY" at bounding box center [339, 269] width 50 height 9
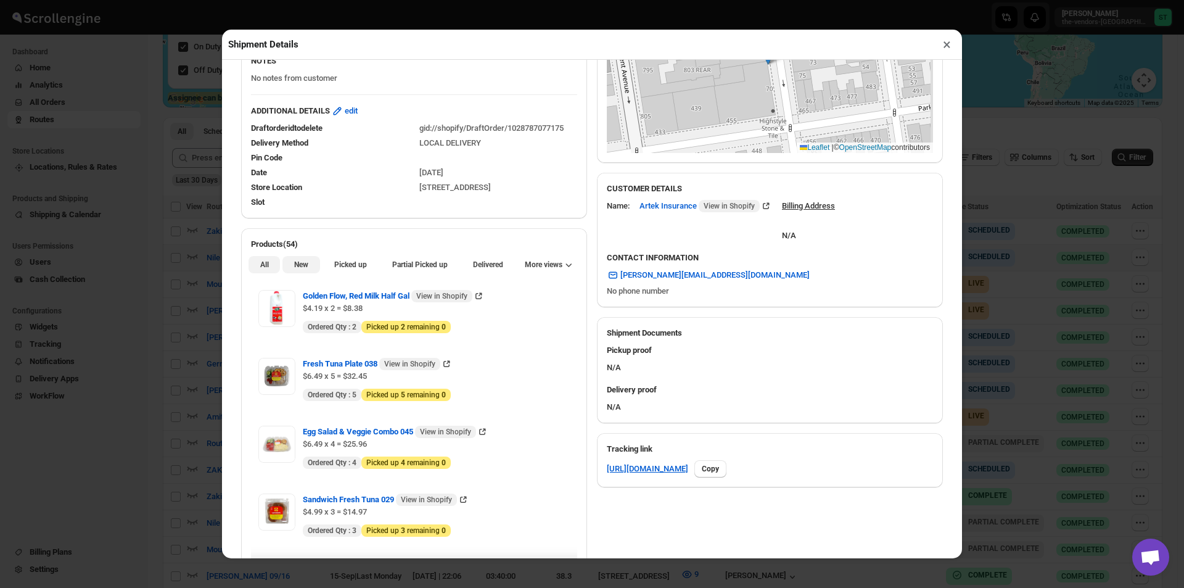
click at [303, 269] on span "New" at bounding box center [301, 265] width 14 height 10
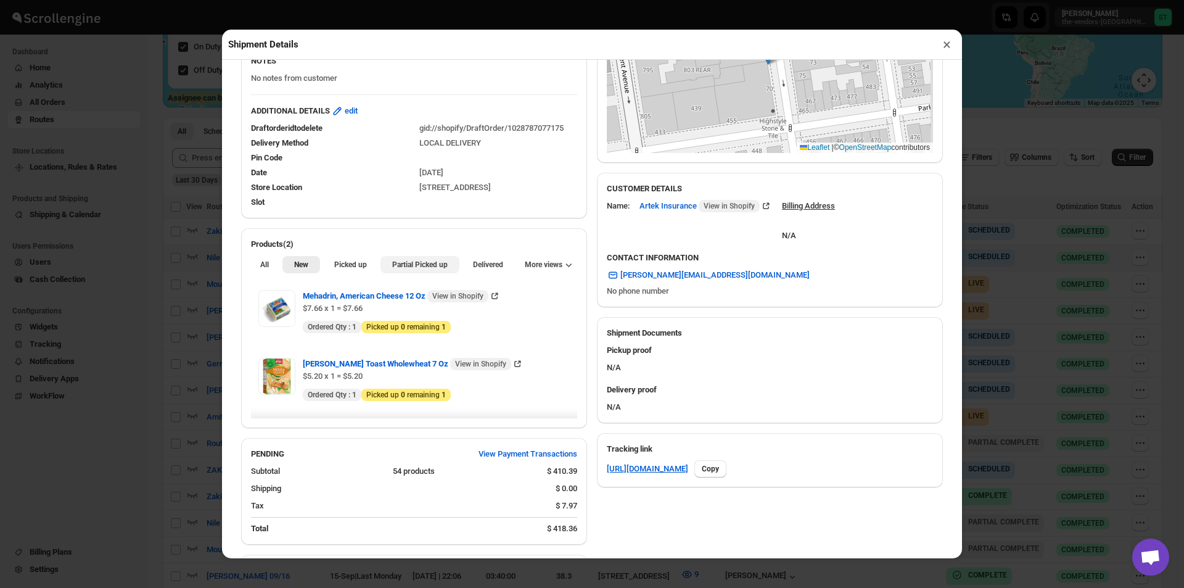
click at [410, 262] on span "Partial Picked up" at bounding box center [419, 265] width 55 height 10
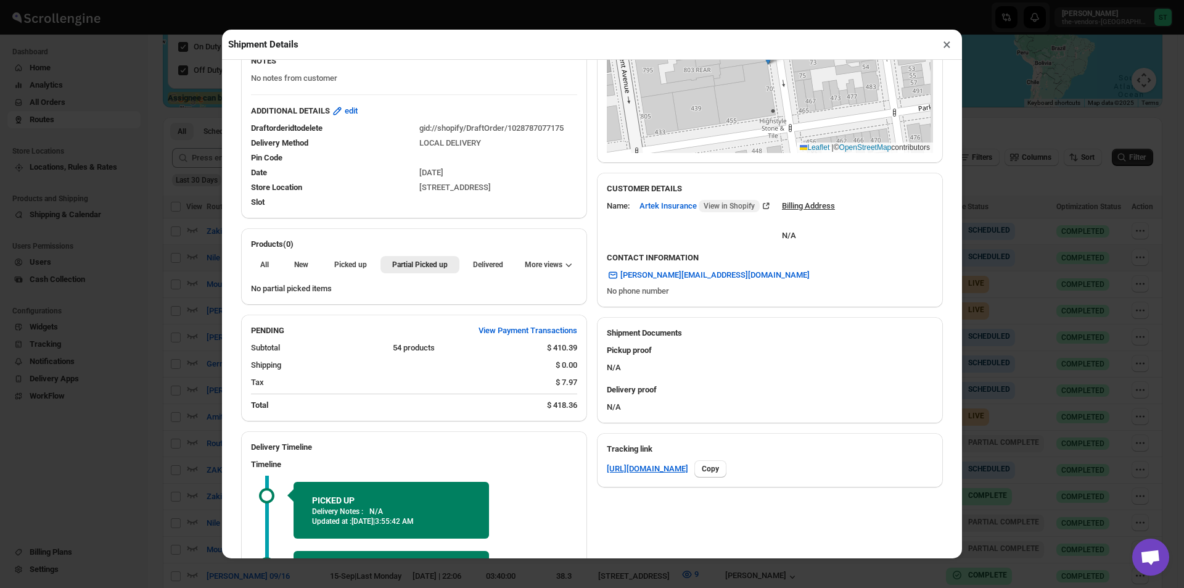
click at [948, 50] on button "×" at bounding box center [947, 44] width 18 height 17
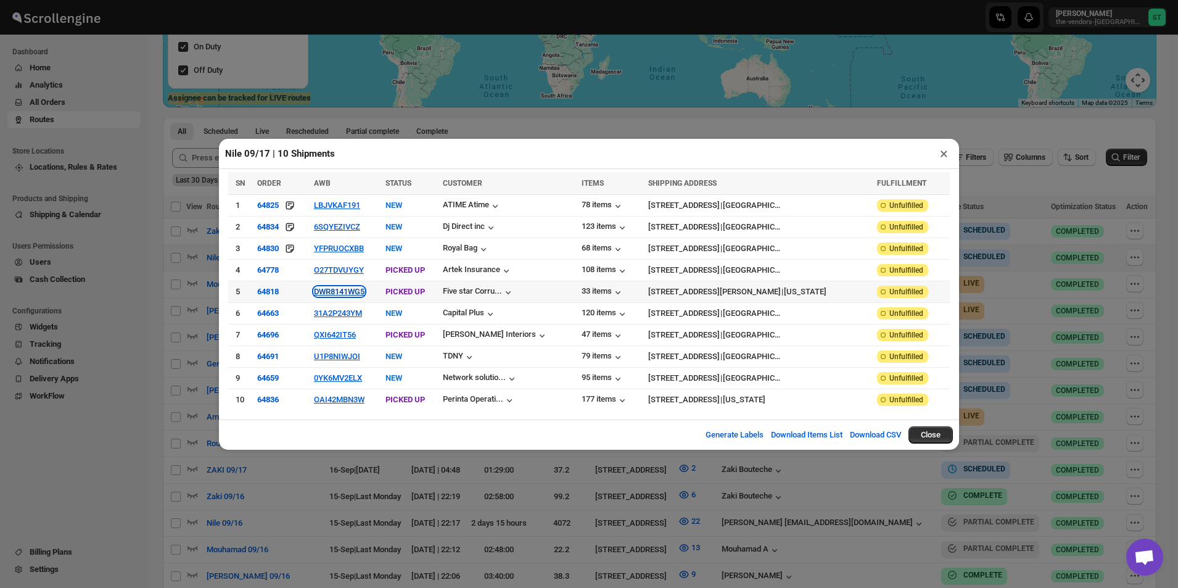
click at [350, 290] on button "DWR8141WG5" at bounding box center [339, 291] width 51 height 9
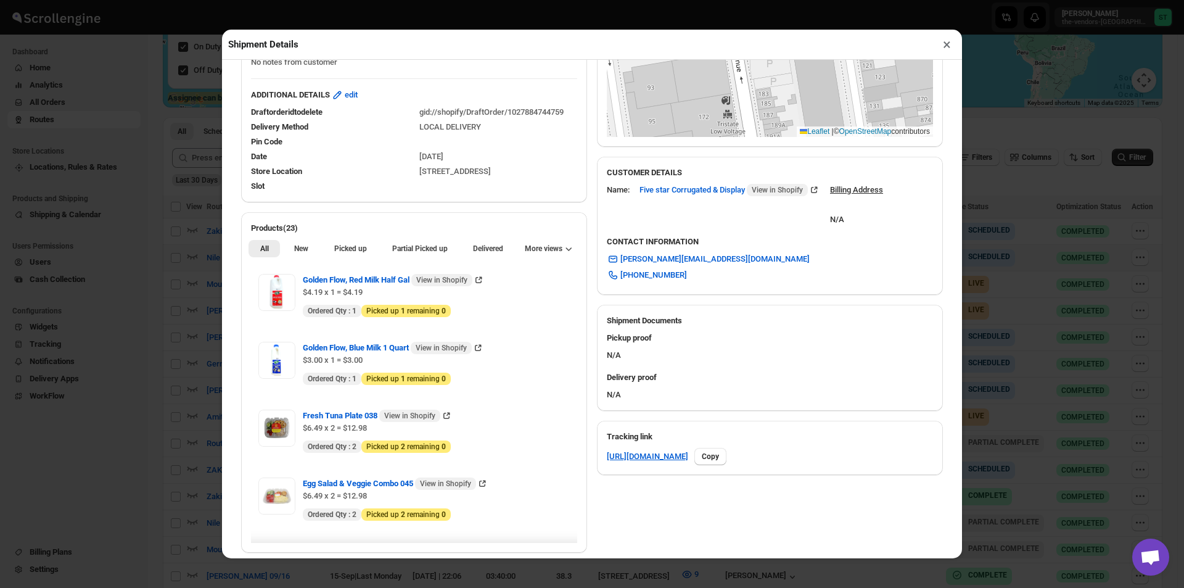
scroll to position [370, 0]
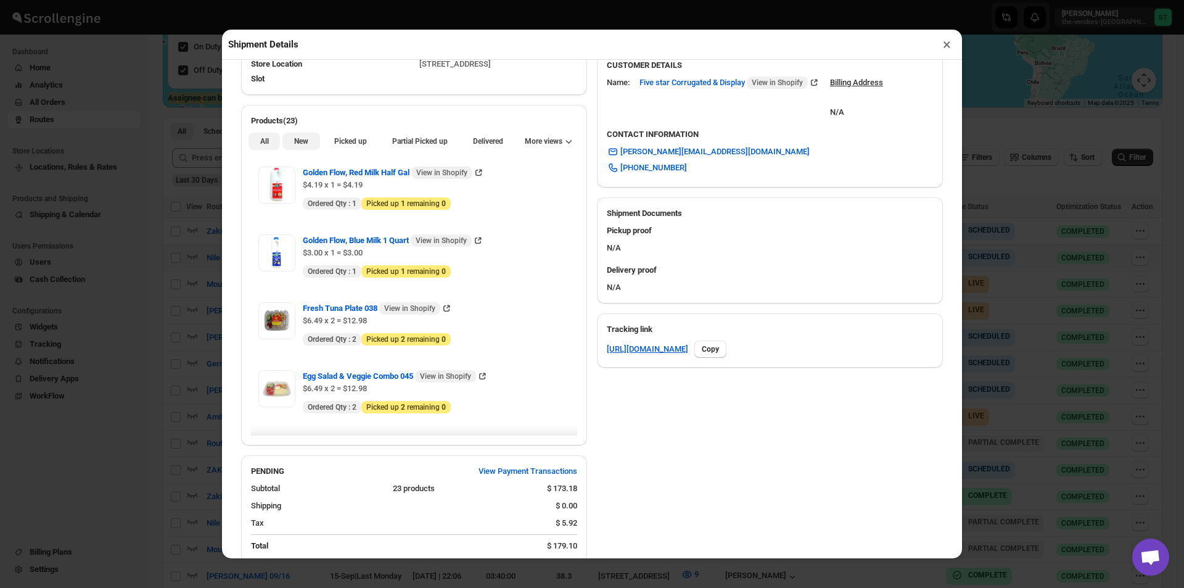
click at [298, 141] on span "New" at bounding box center [301, 141] width 14 height 10
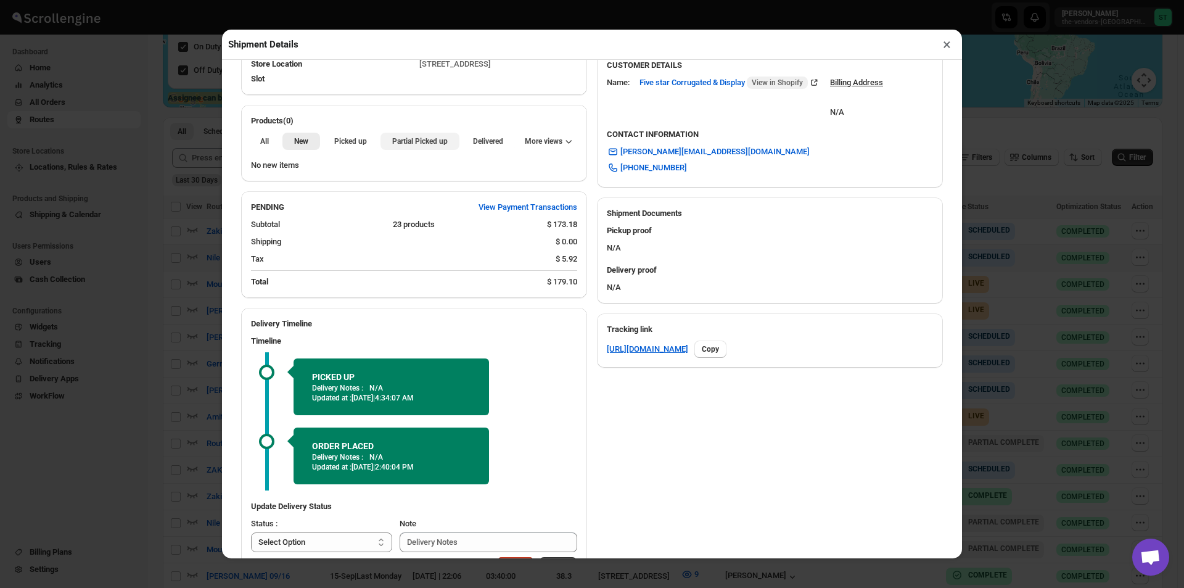
click at [389, 137] on button "Partial Picked up" at bounding box center [419, 141] width 78 height 17
click at [950, 51] on button "×" at bounding box center [947, 44] width 18 height 17
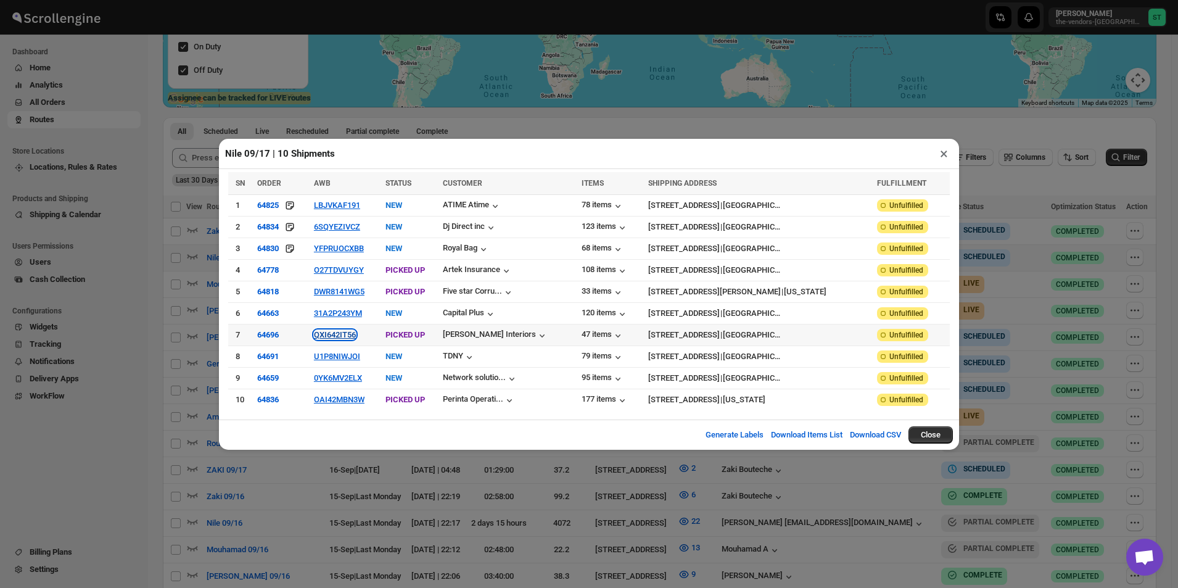
click at [339, 335] on button "QXI642IT56" at bounding box center [335, 334] width 42 height 9
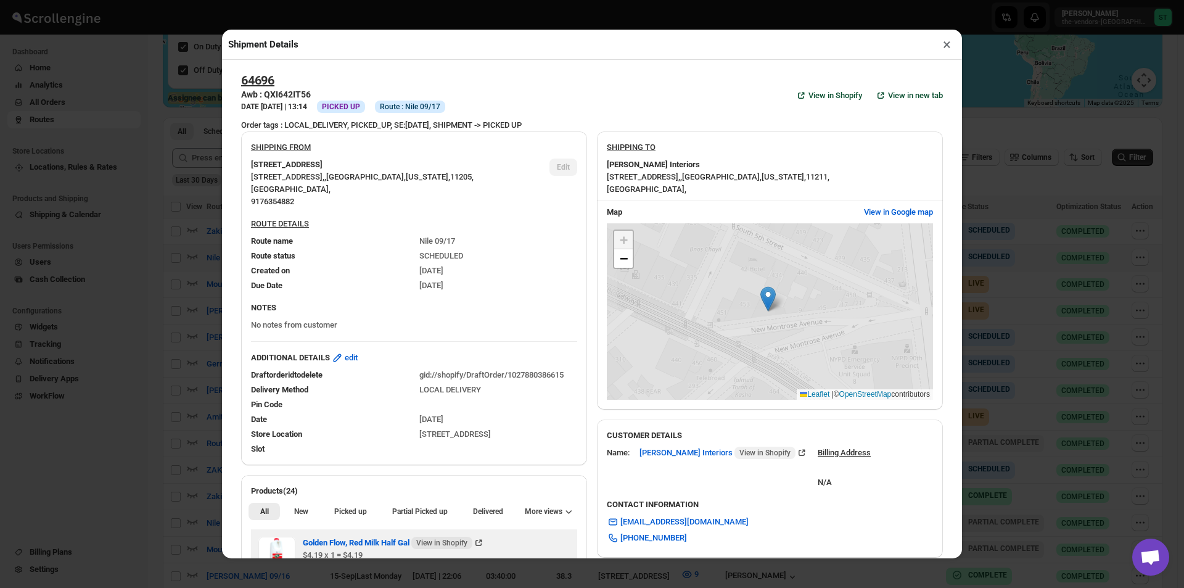
scroll to position [207, 0]
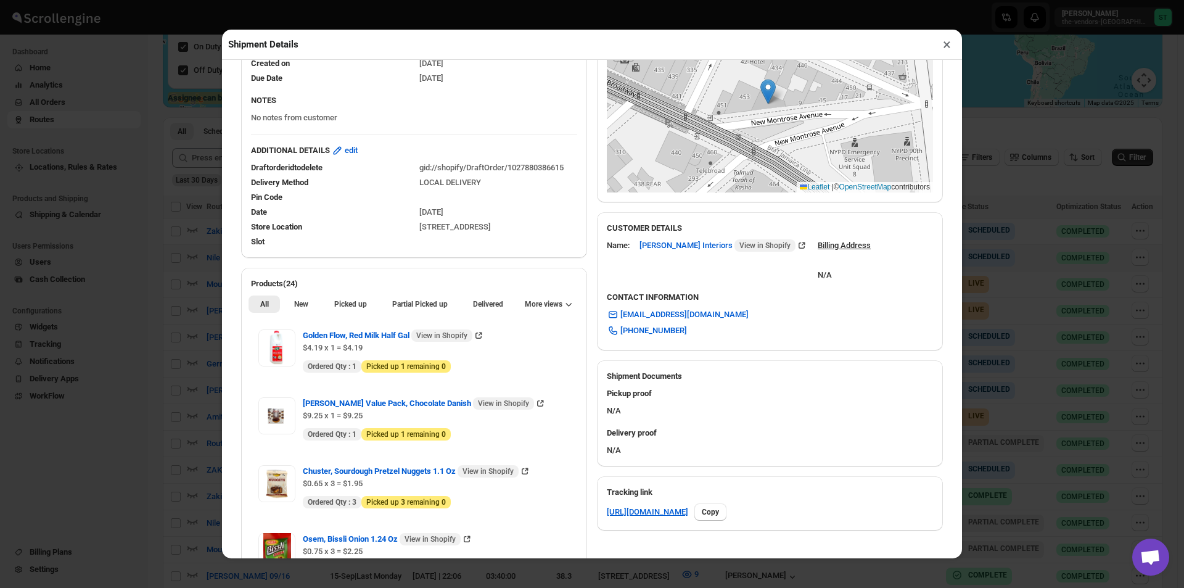
click at [290, 294] on div "All New Picked up Partial Picked up Partial delivered Delivered Returned More v…" at bounding box center [414, 303] width 346 height 27
click at [294, 302] on span "New" at bounding box center [301, 304] width 14 height 10
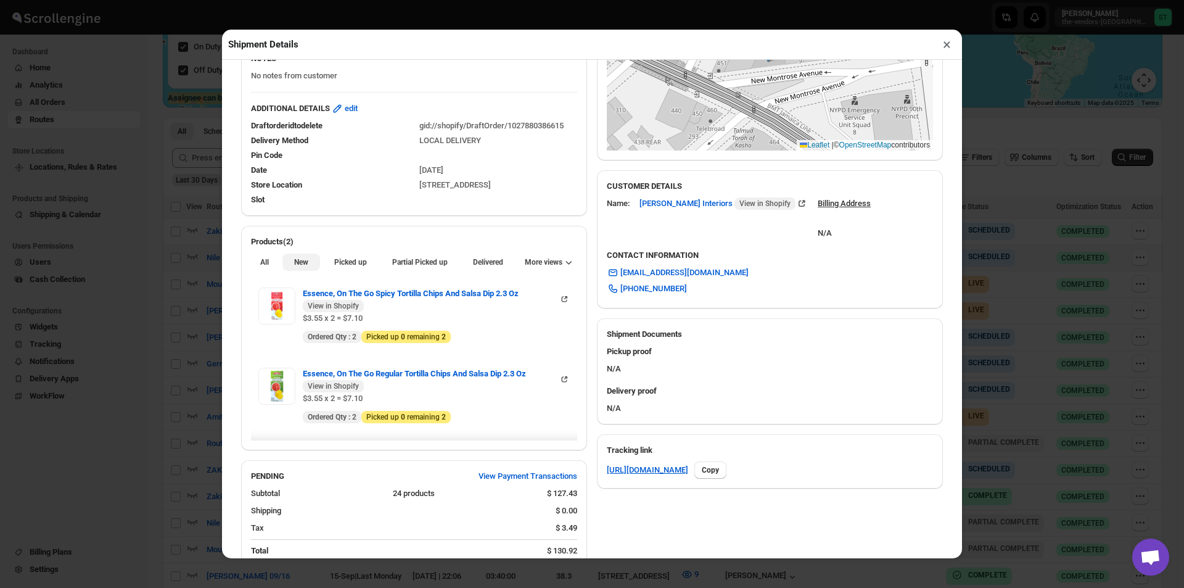
scroll to position [331, 0]
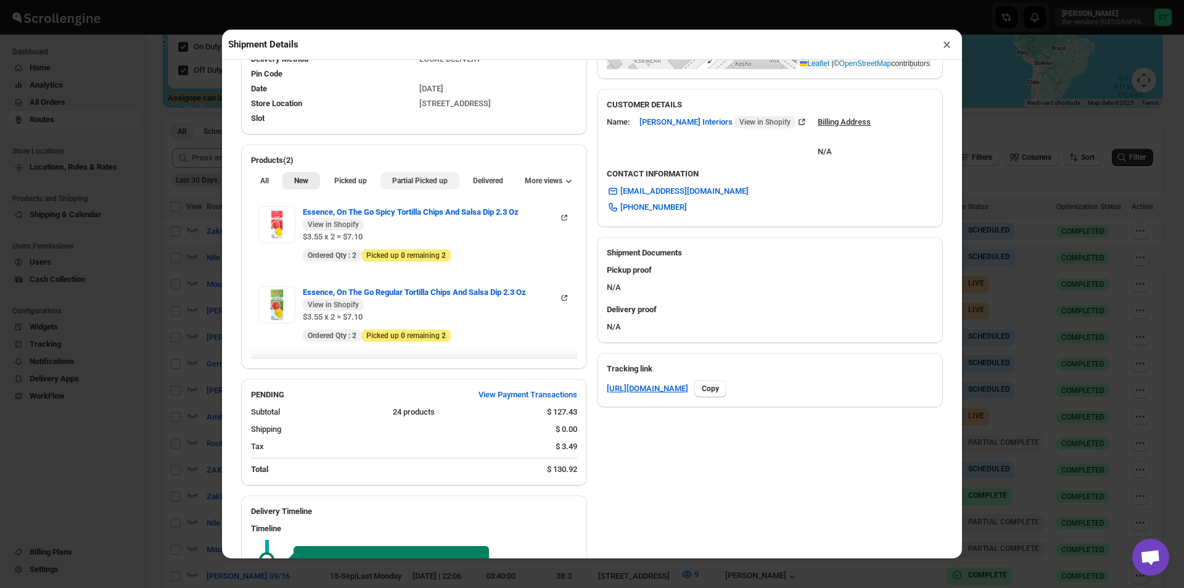
click at [421, 176] on button "Partial Picked up" at bounding box center [419, 180] width 78 height 17
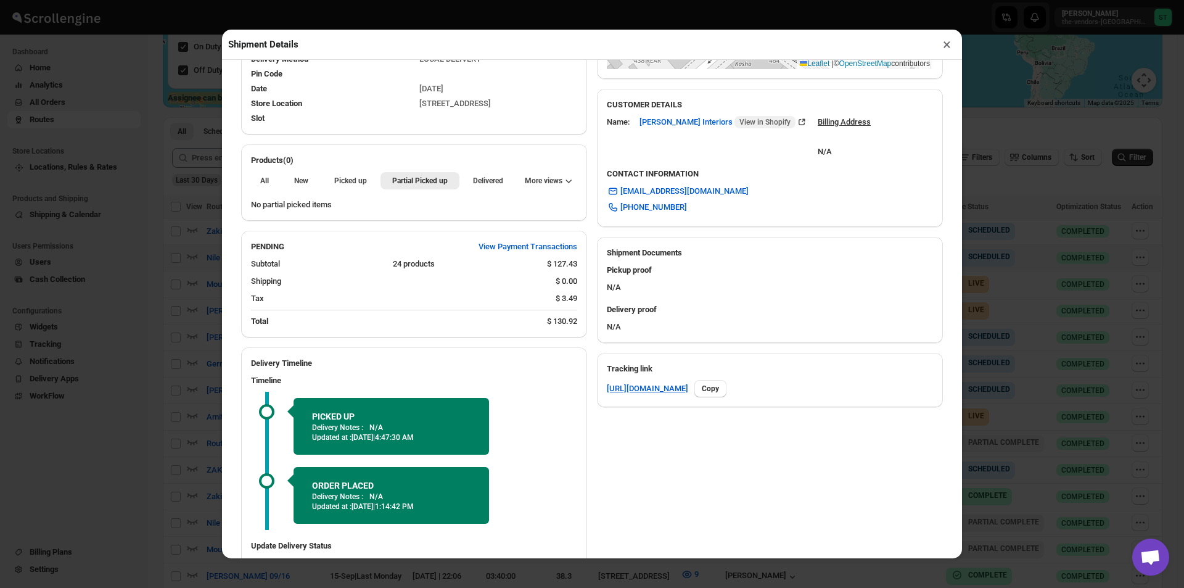
click at [941, 52] on button "×" at bounding box center [947, 44] width 18 height 17
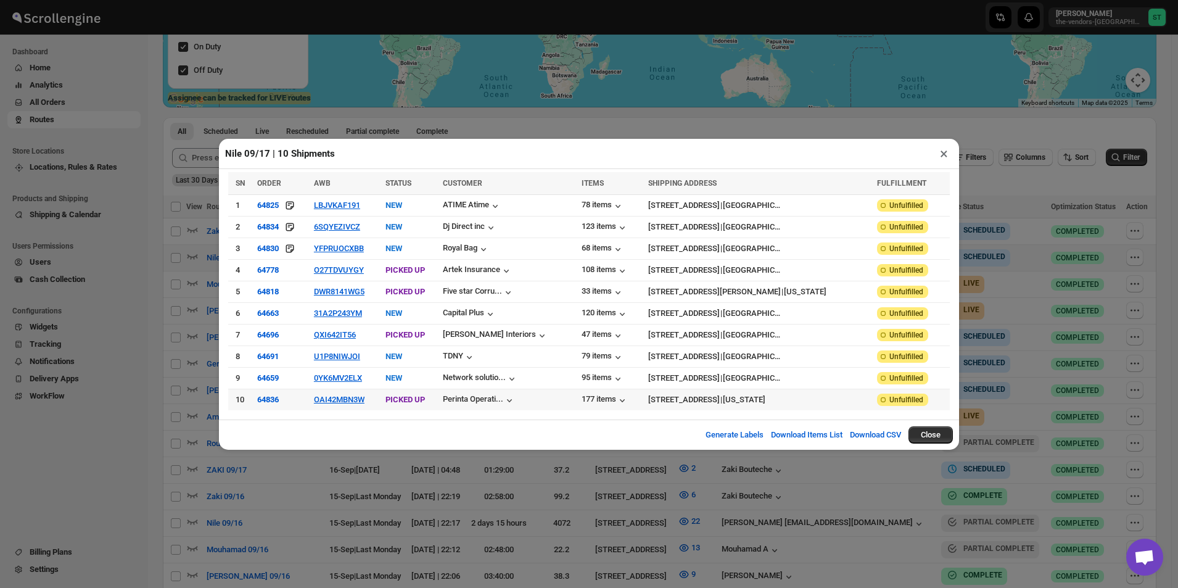
click at [339, 403] on td "OAI42MBN3W" at bounding box center [346, 399] width 72 height 22
click at [345, 388] on td "OAI42MBN3W" at bounding box center [346, 399] width 72 height 22
click at [342, 398] on button "OAI42MBN3W" at bounding box center [339, 399] width 51 height 9
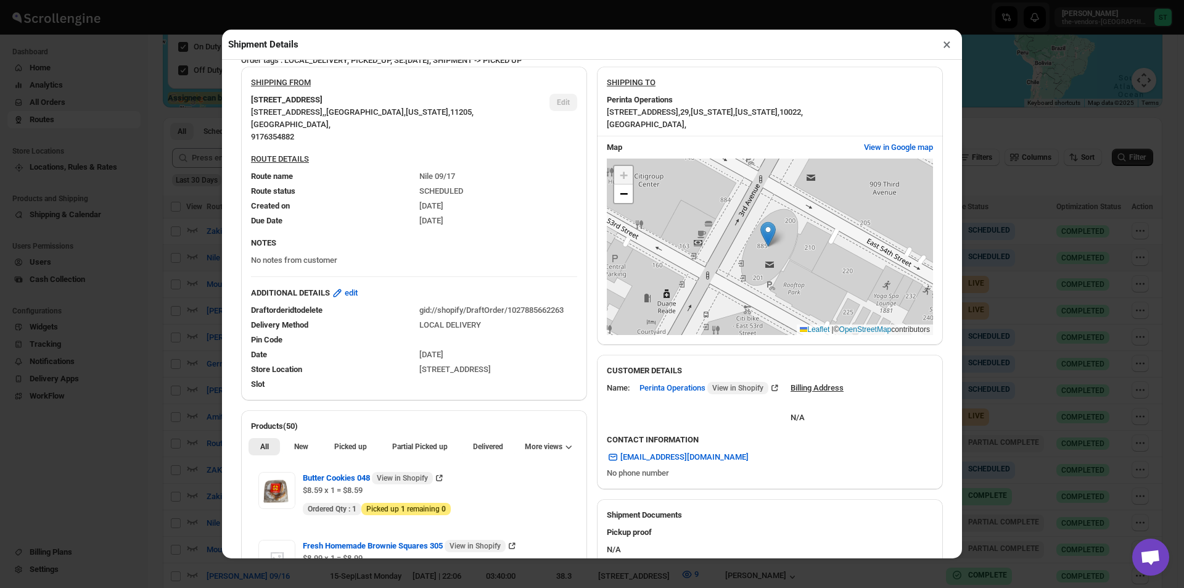
scroll to position [123, 0]
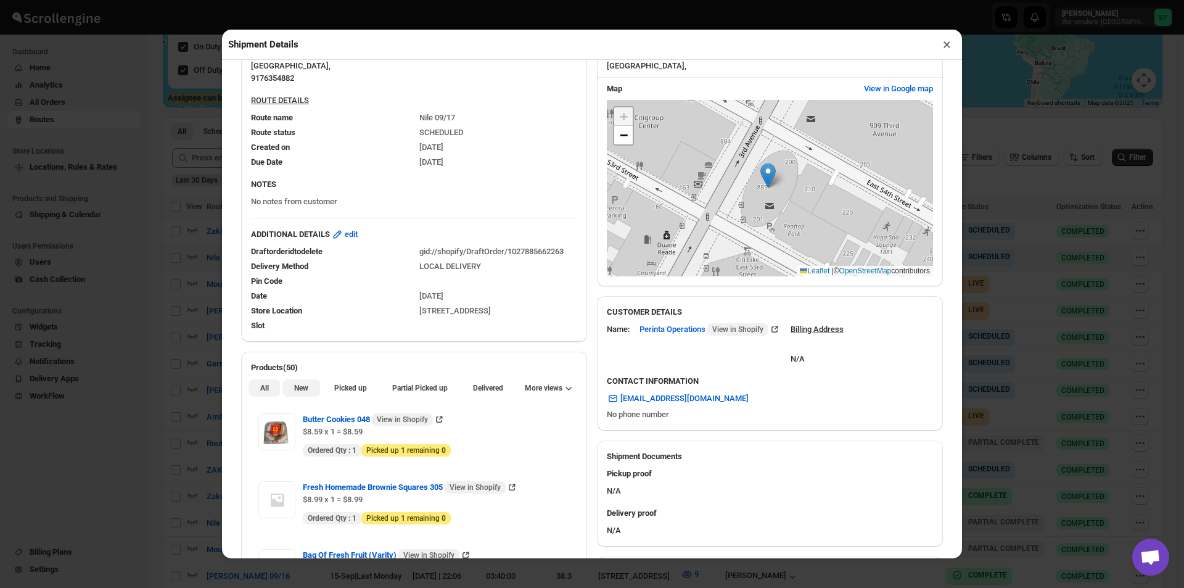
click at [300, 387] on span "New" at bounding box center [301, 388] width 14 height 10
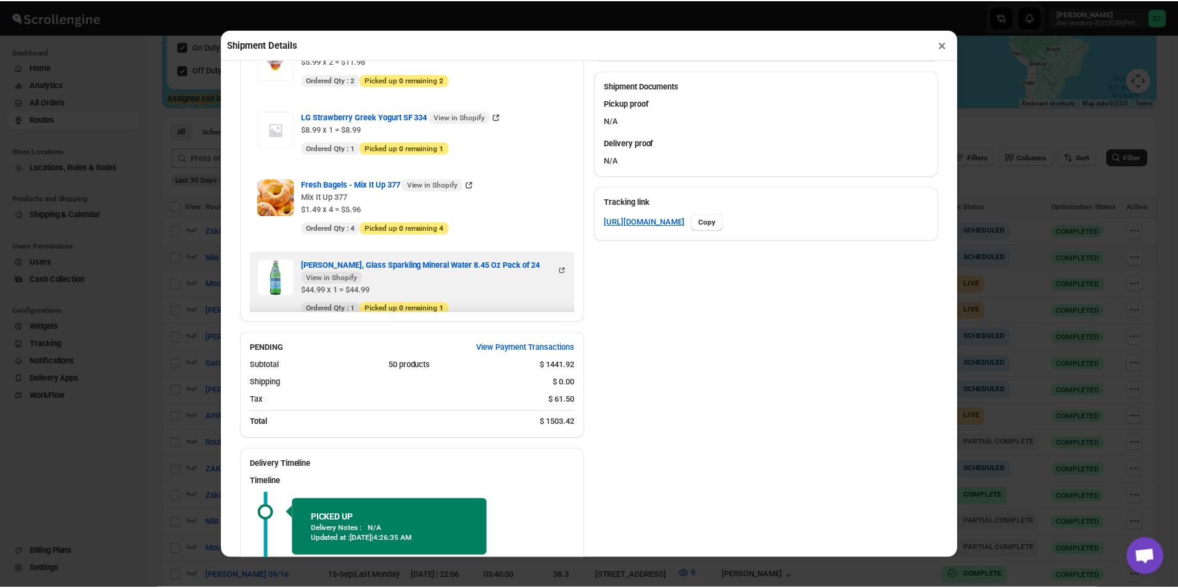
scroll to position [432, 0]
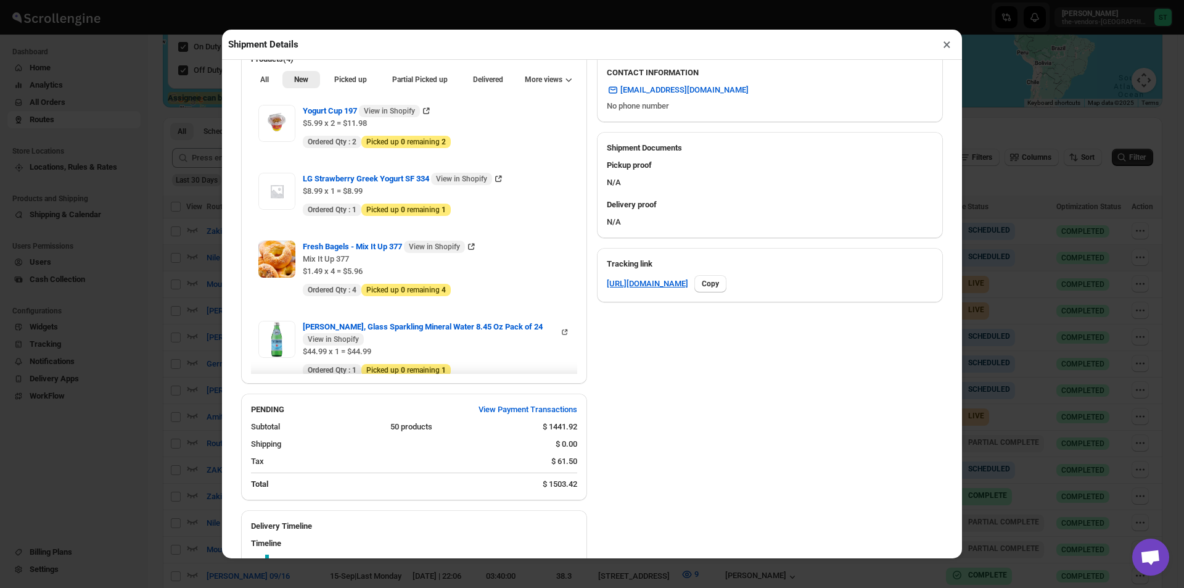
click at [943, 52] on button "×" at bounding box center [947, 44] width 18 height 17
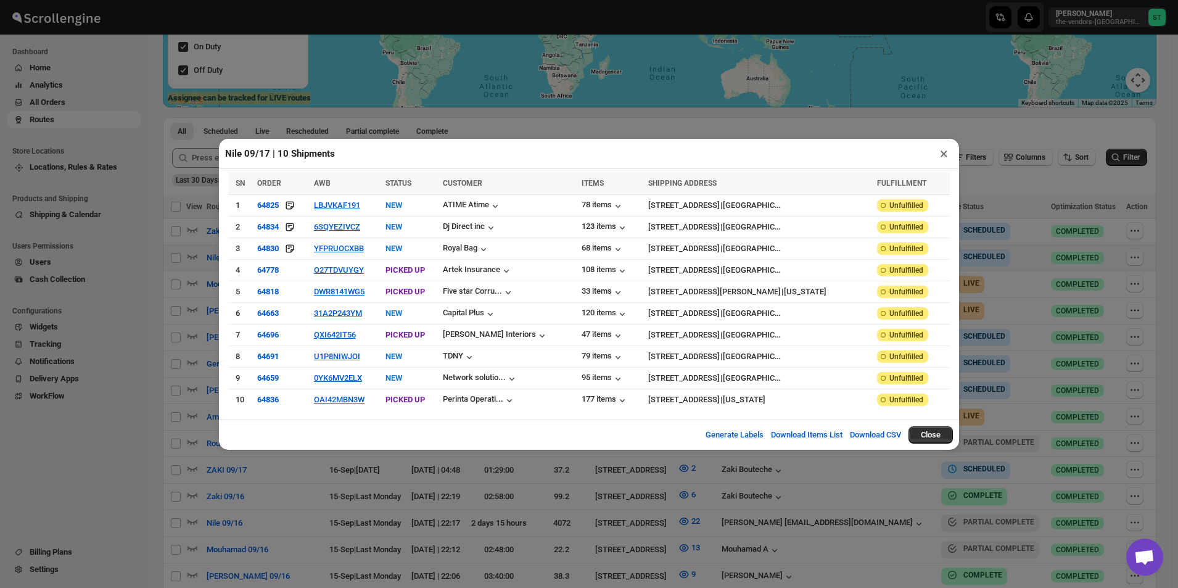
click at [945, 160] on button "×" at bounding box center [944, 153] width 18 height 17
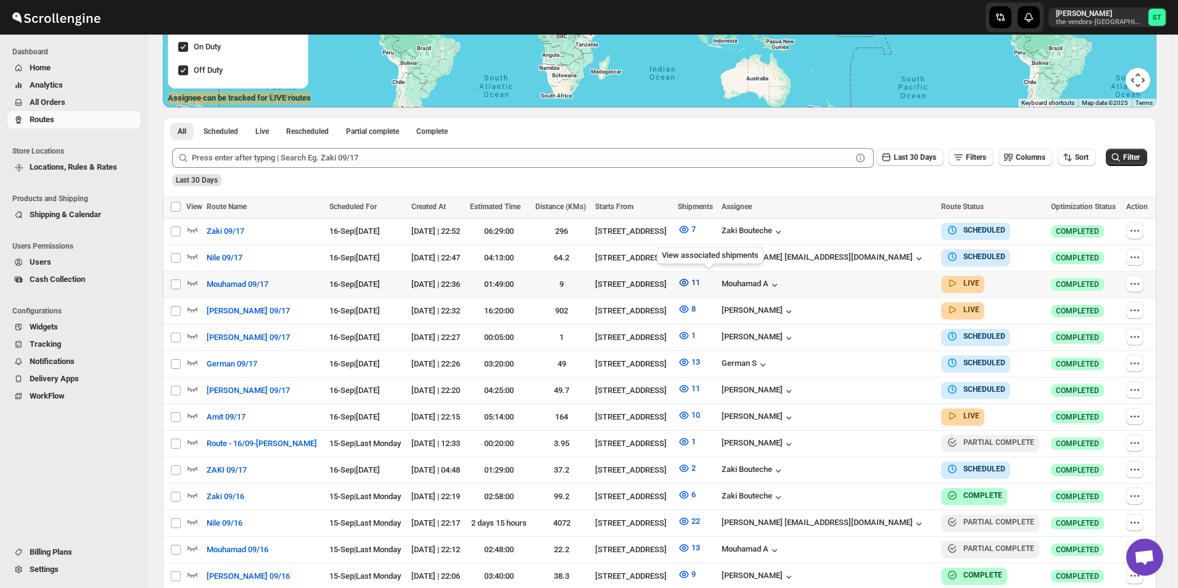
click at [690, 280] on icon "button" at bounding box center [684, 282] width 12 height 12
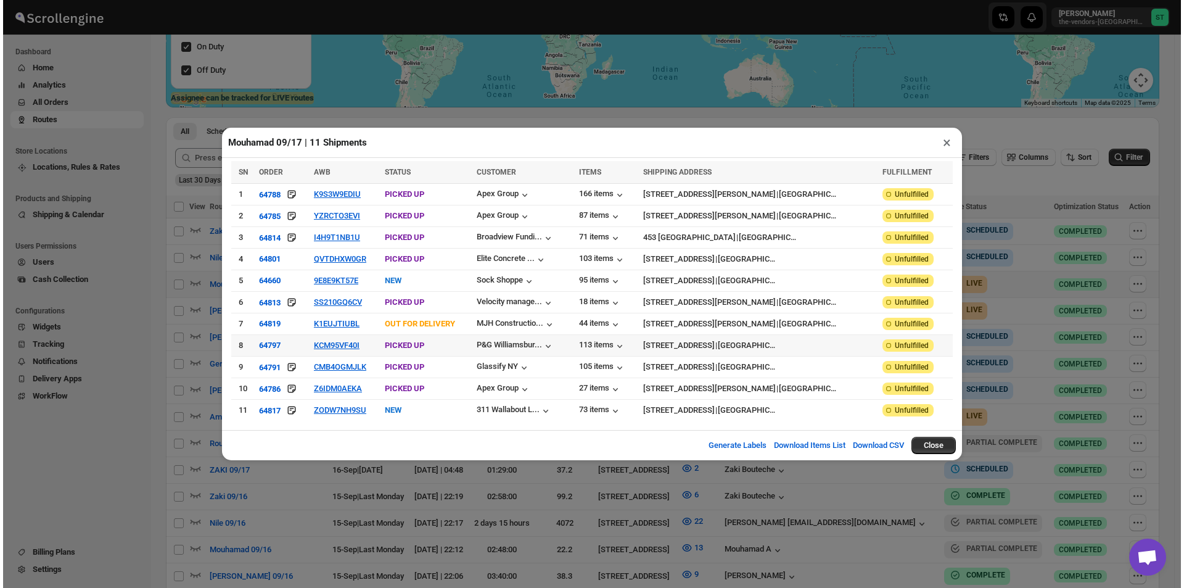
scroll to position [308, 0]
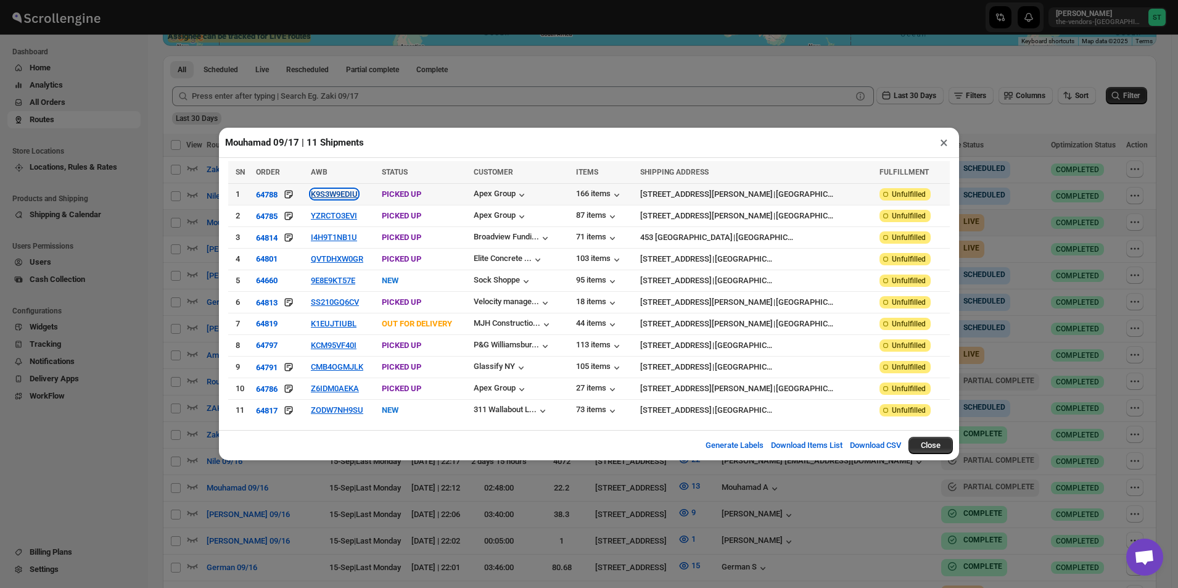
click at [353, 194] on button "K9S3W9EDIU" at bounding box center [334, 193] width 47 height 9
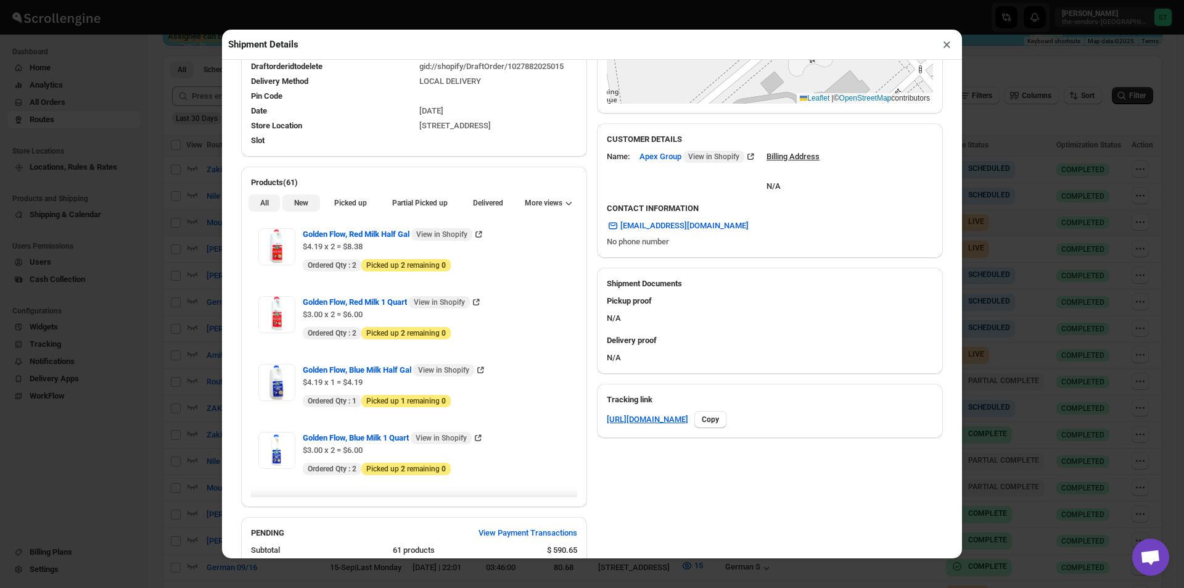
click at [310, 210] on button "New" at bounding box center [300, 202] width 37 height 17
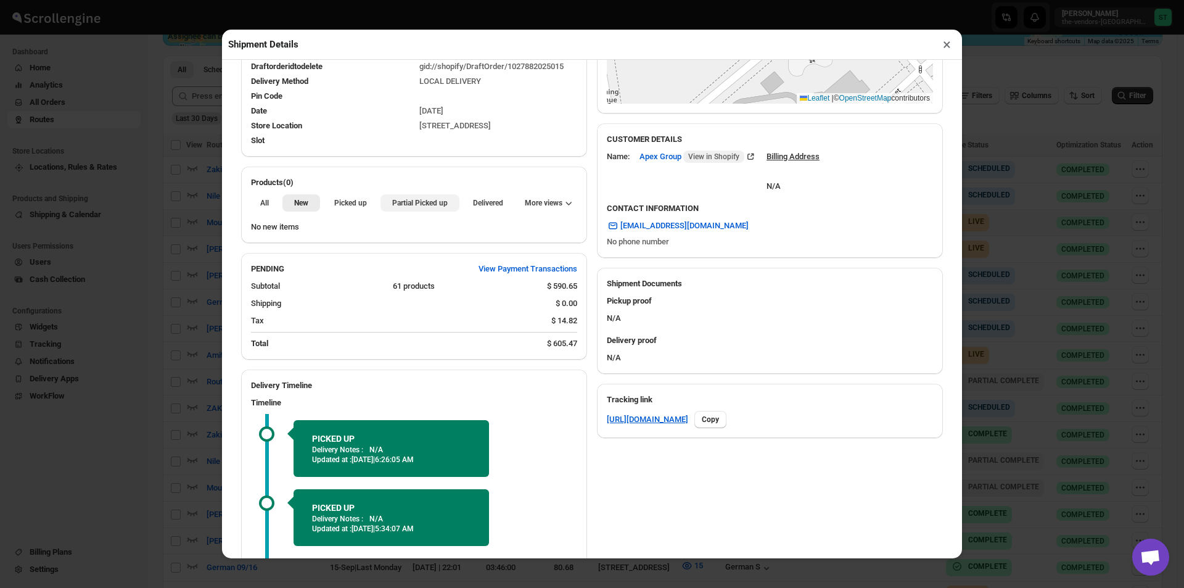
click at [429, 201] on span "Partial Picked up" at bounding box center [419, 203] width 55 height 10
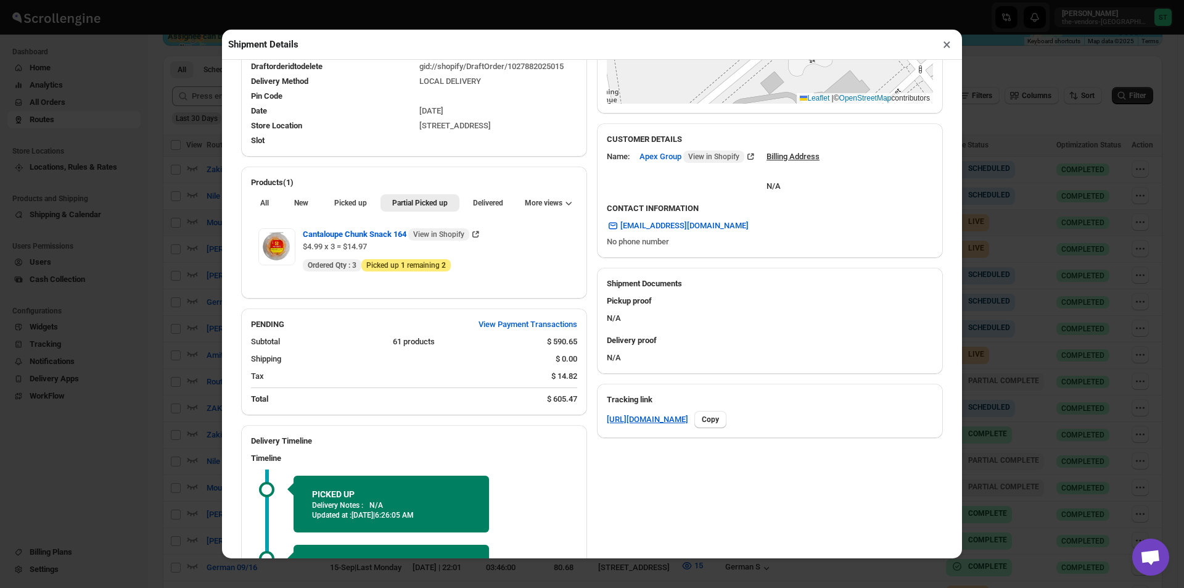
click at [943, 49] on button "×" at bounding box center [947, 44] width 18 height 17
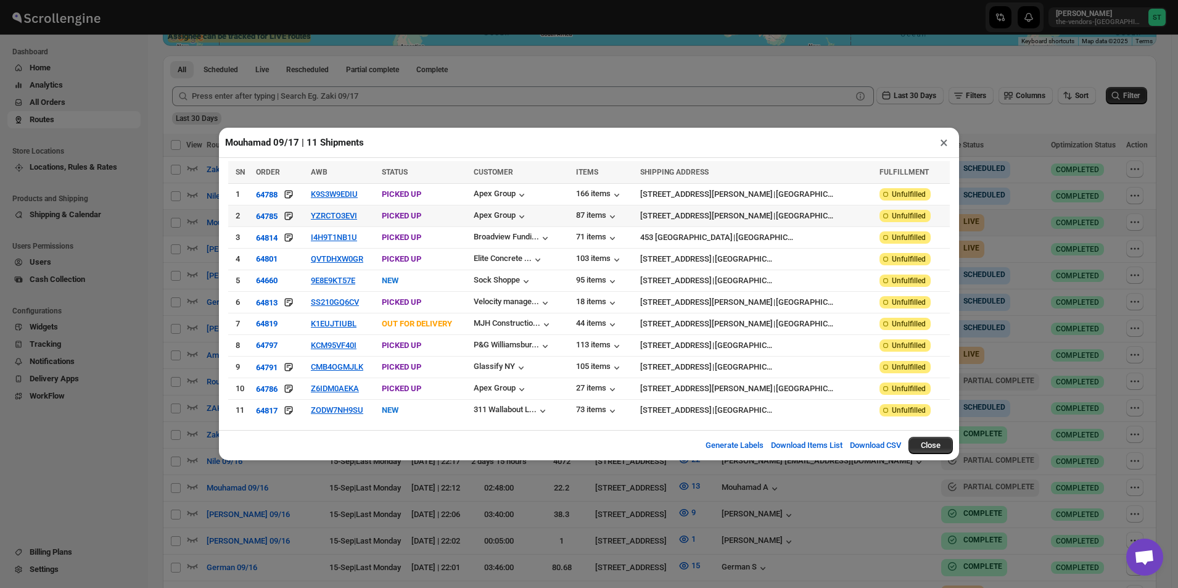
click at [373, 218] on td "YZRCTO3EVI" at bounding box center [342, 216] width 71 height 22
click at [357, 218] on button "YZRCTO3EVI" at bounding box center [334, 215] width 46 height 9
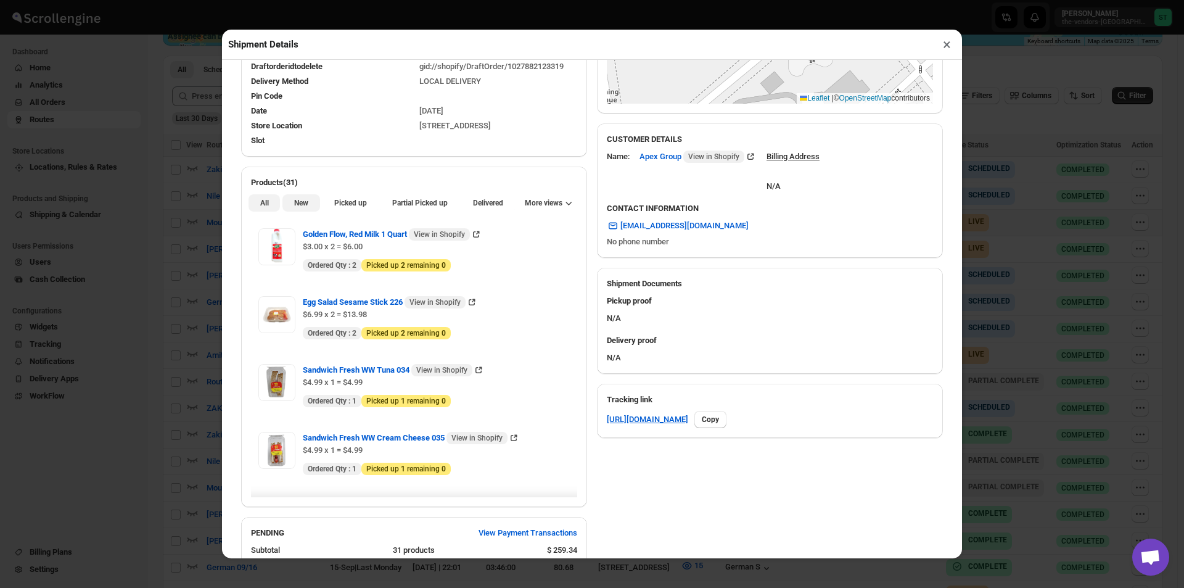
click at [310, 197] on button "New" at bounding box center [300, 202] width 37 height 17
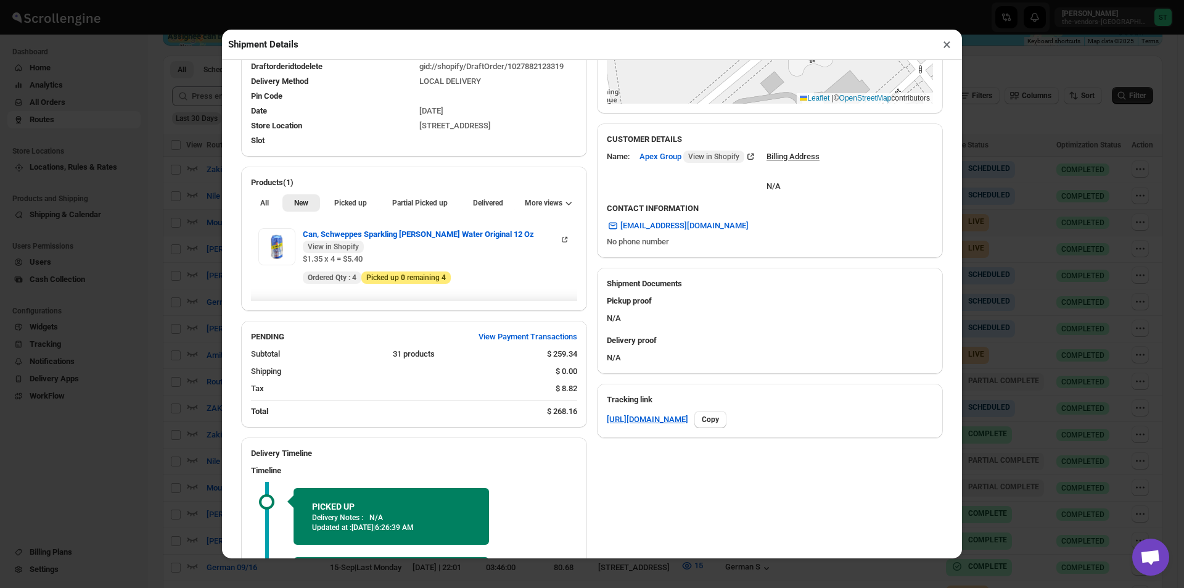
click at [942, 51] on button "×" at bounding box center [947, 44] width 18 height 17
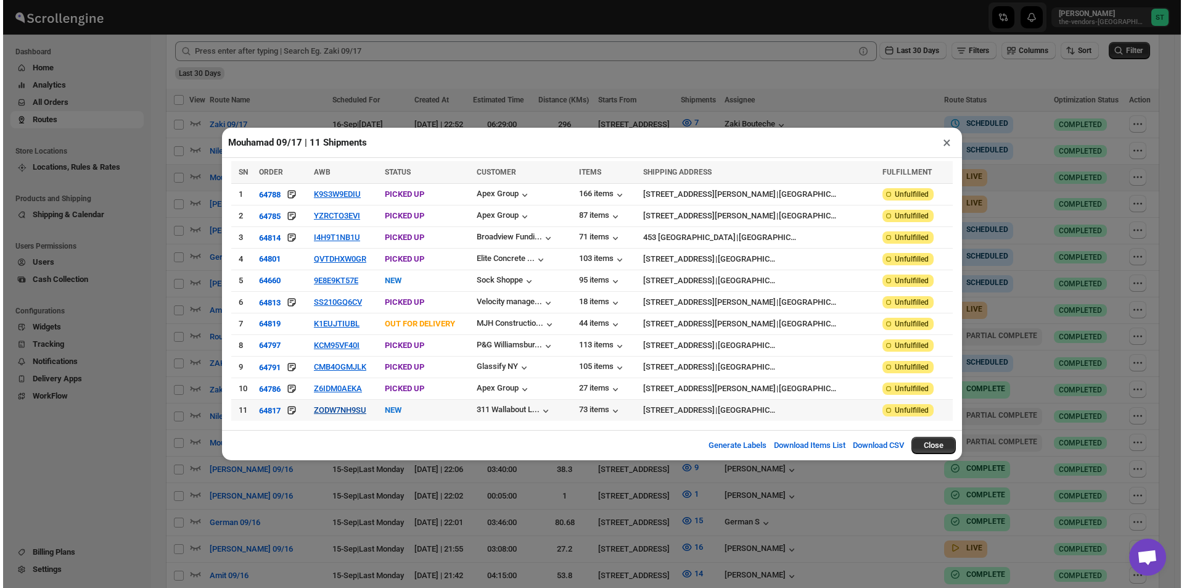
scroll to position [432, 0]
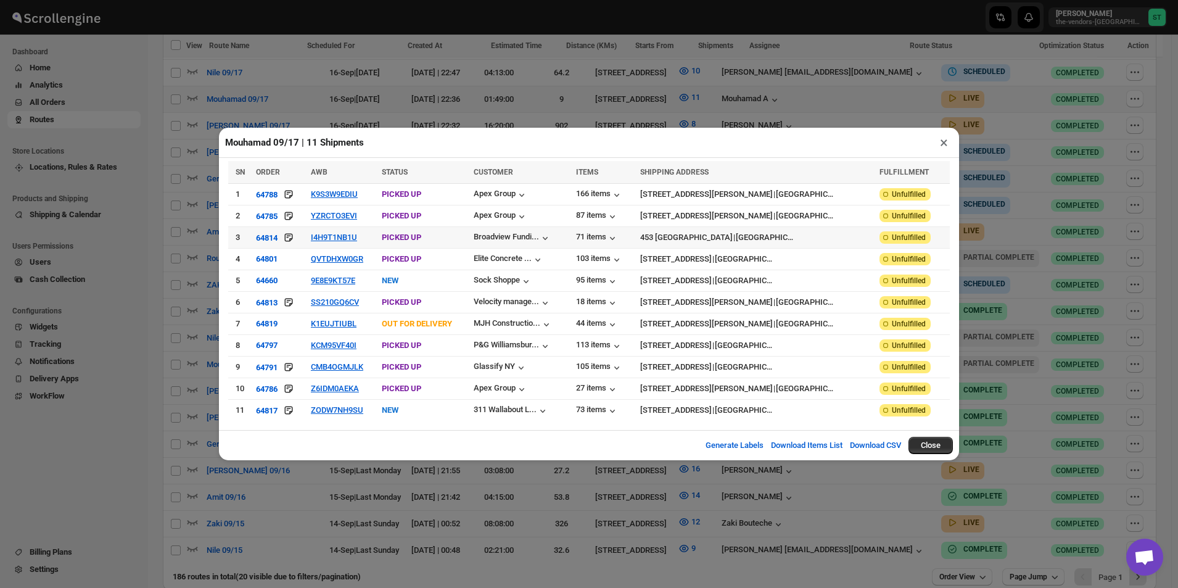
click at [344, 245] on td "I4H9T1NB1U" at bounding box center [342, 238] width 71 height 22
click at [345, 240] on button "I4H9T1NB1U" at bounding box center [334, 236] width 46 height 9
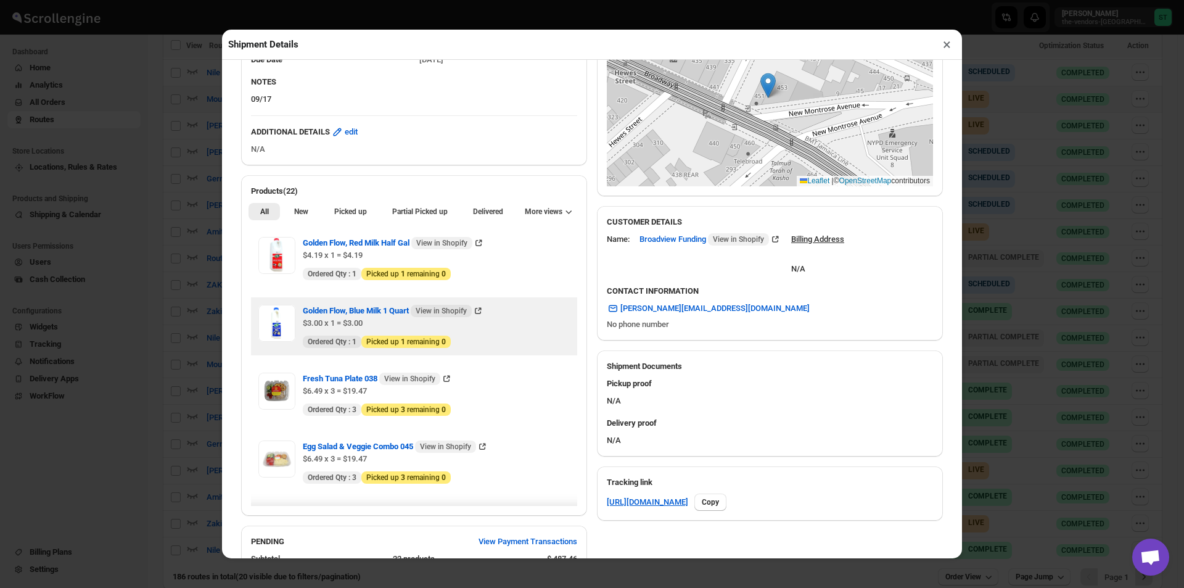
scroll to position [247, 0]
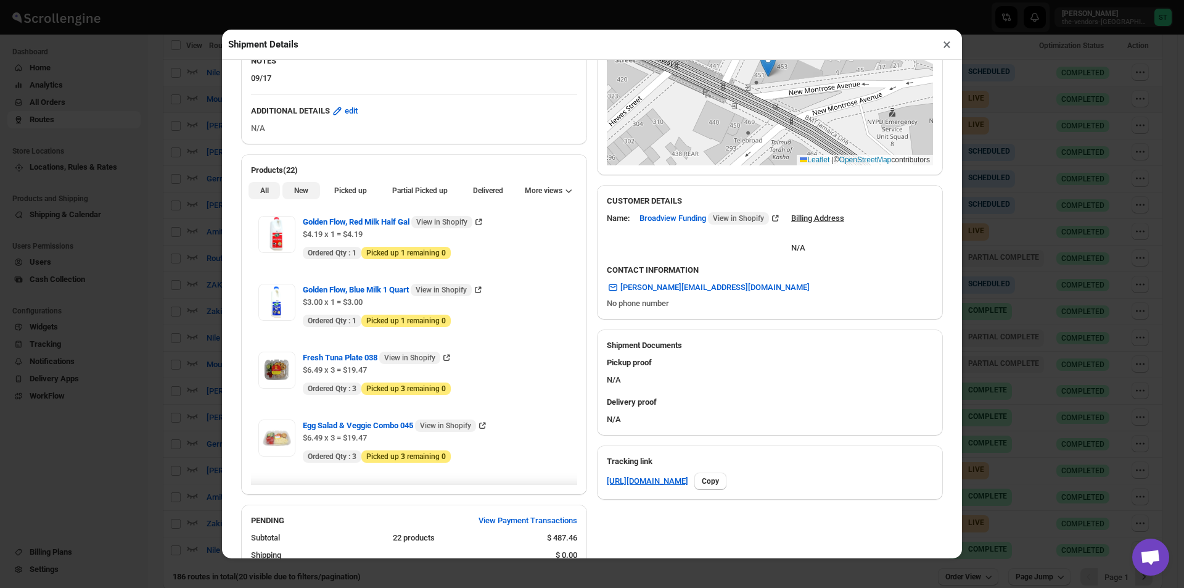
click at [292, 199] on button "New" at bounding box center [300, 190] width 37 height 17
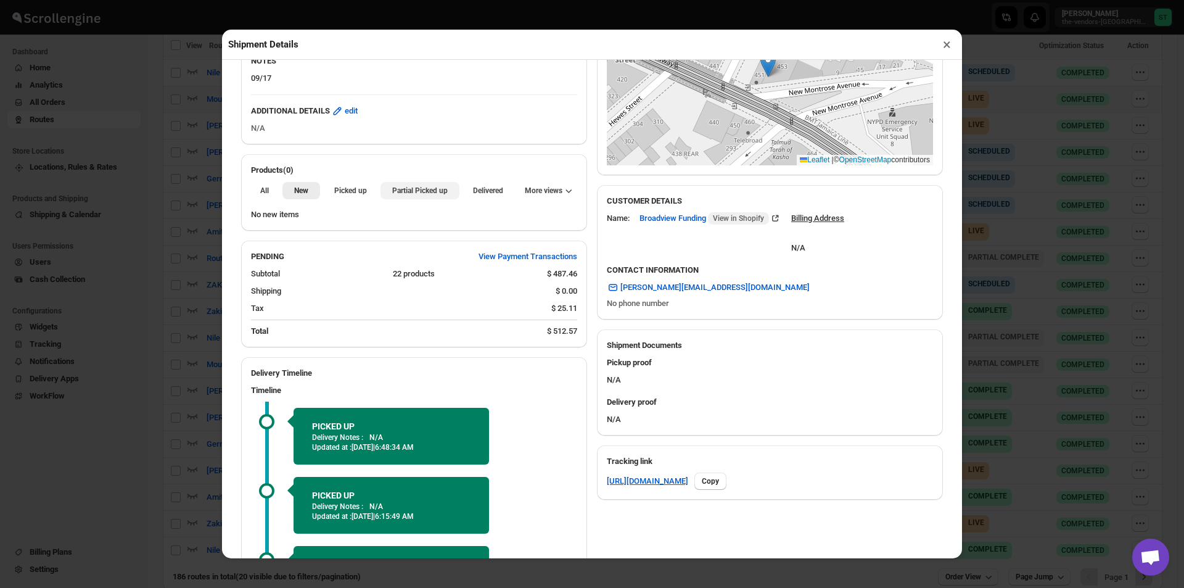
click at [397, 189] on span "Partial Picked up" at bounding box center [419, 191] width 55 height 10
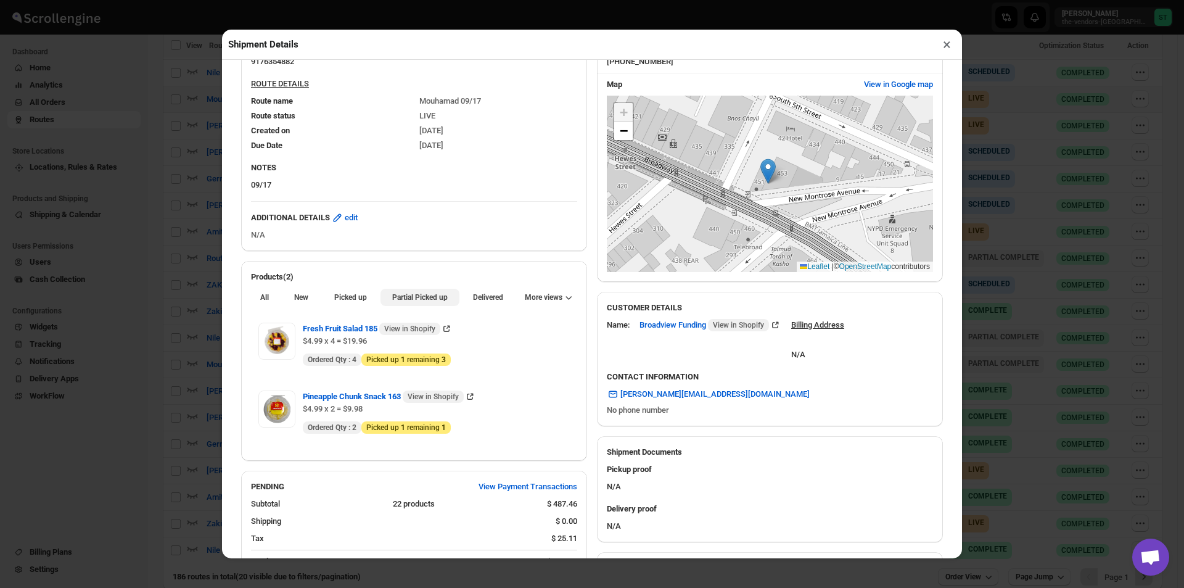
scroll to position [370, 0]
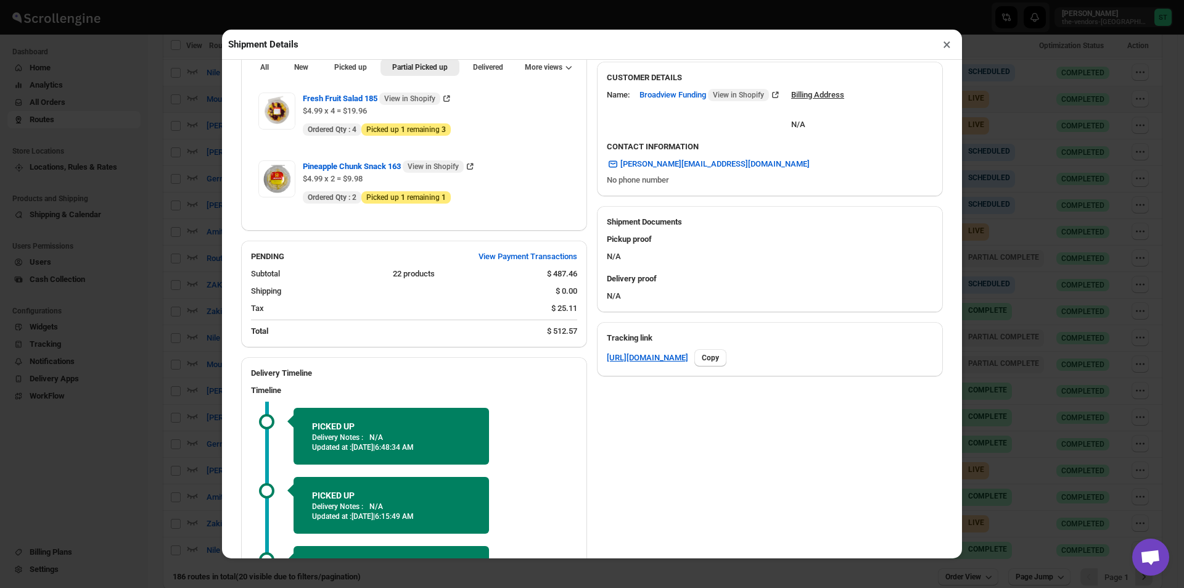
click at [947, 49] on button "×" at bounding box center [947, 44] width 18 height 17
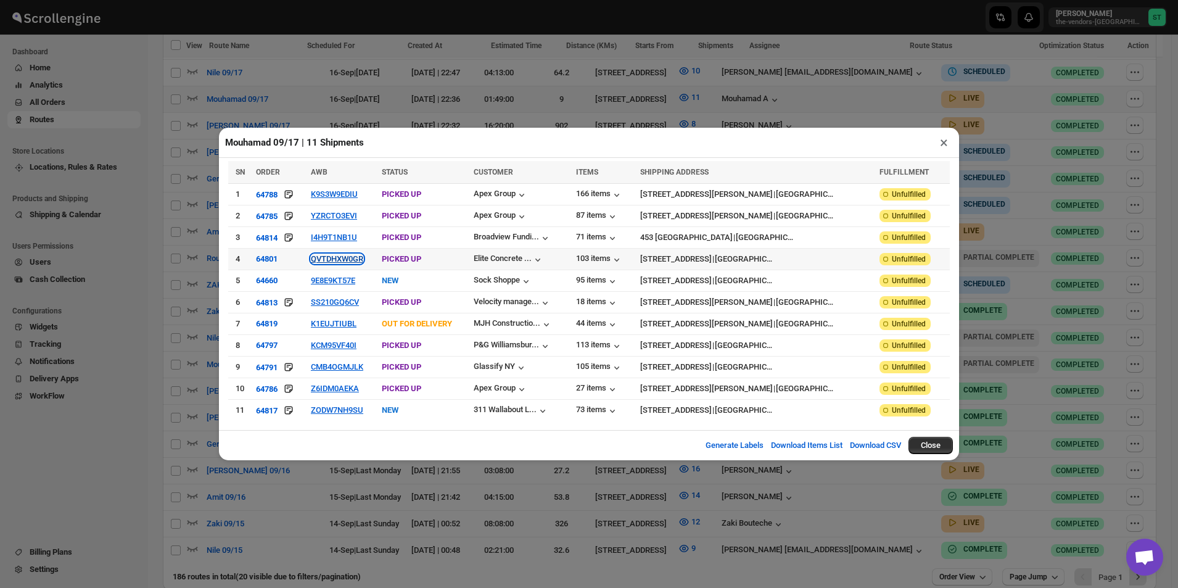
click at [347, 263] on button "QVTDHXW0GR" at bounding box center [337, 258] width 52 height 9
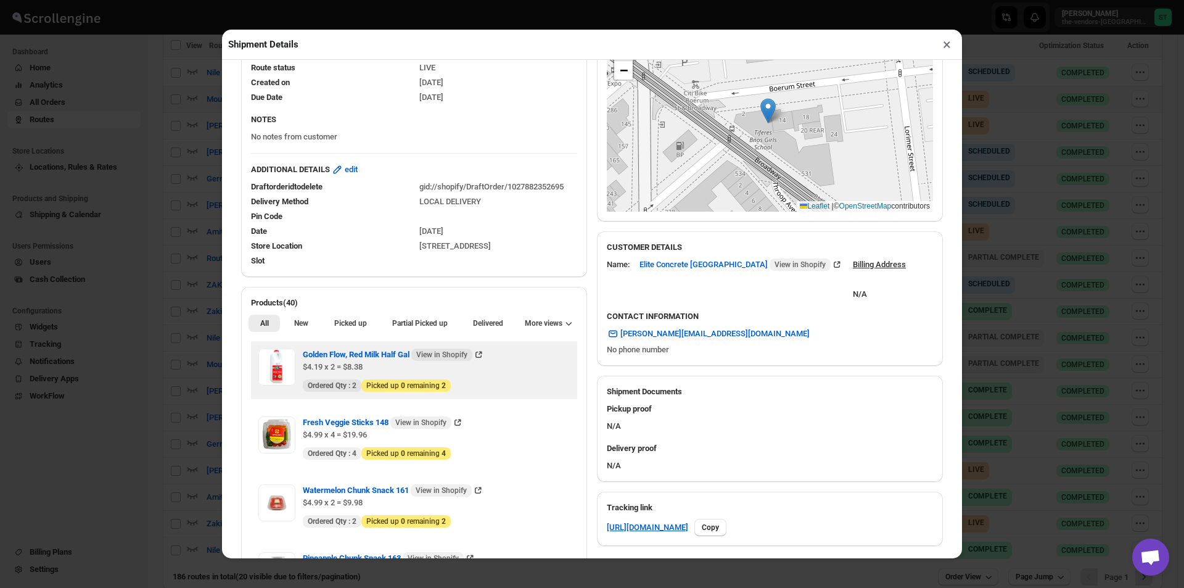
scroll to position [308, 0]
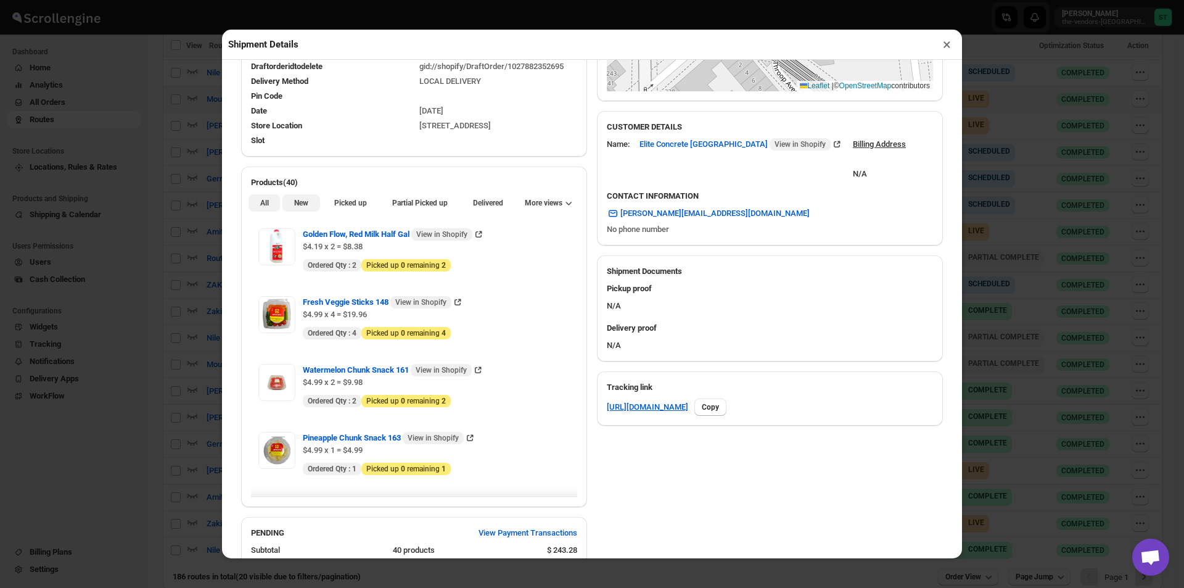
click at [304, 208] on span "New" at bounding box center [301, 203] width 14 height 10
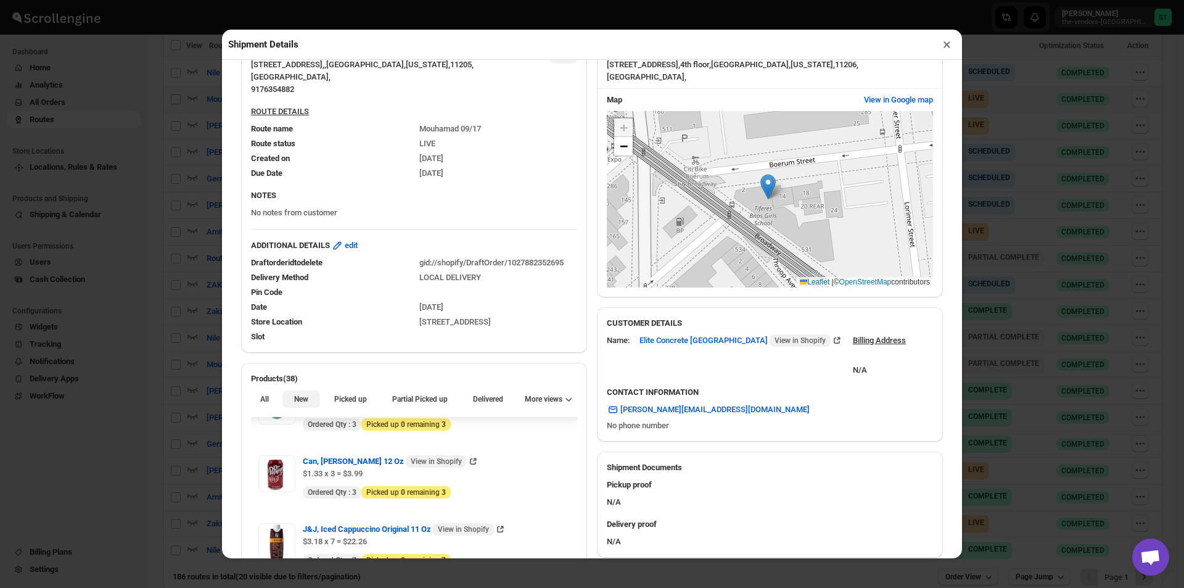
scroll to position [370, 0]
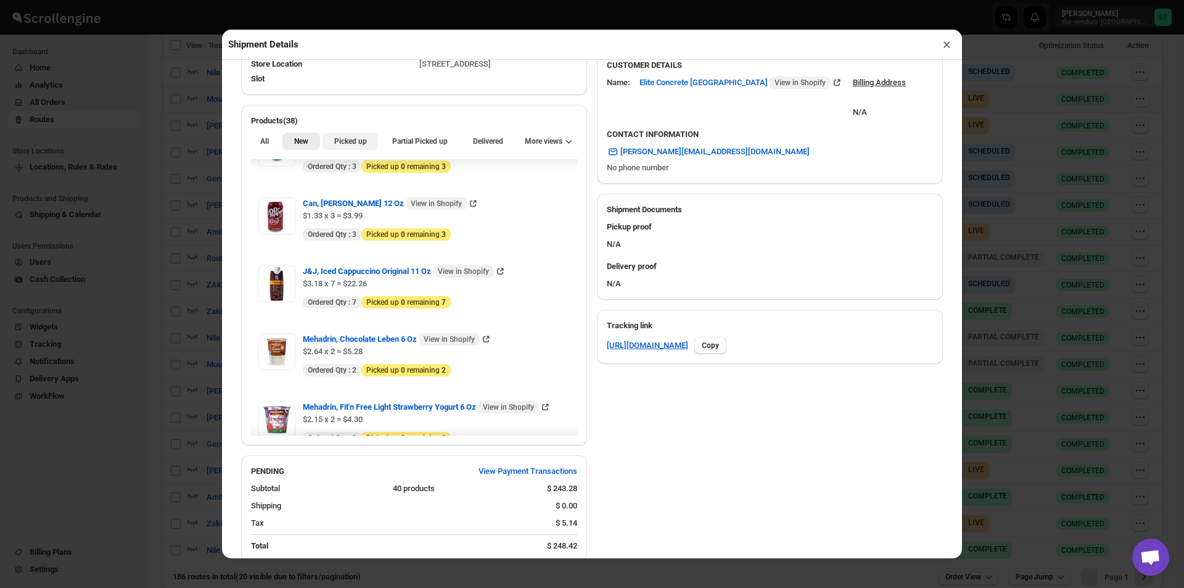
click at [365, 144] on button "Picked up" at bounding box center [350, 141] width 55 height 17
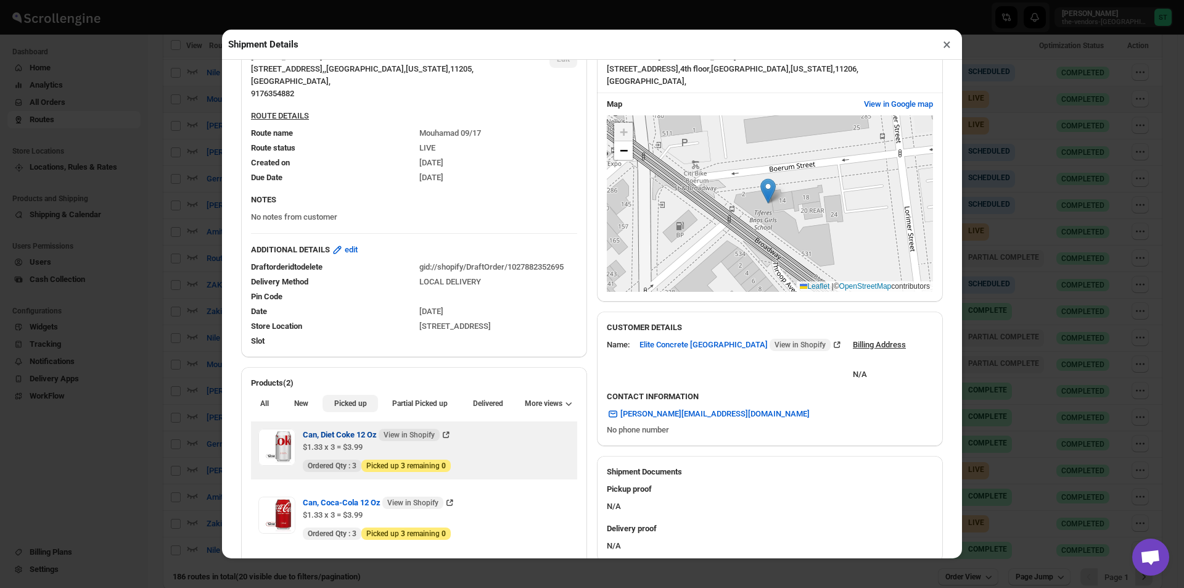
scroll to position [185, 0]
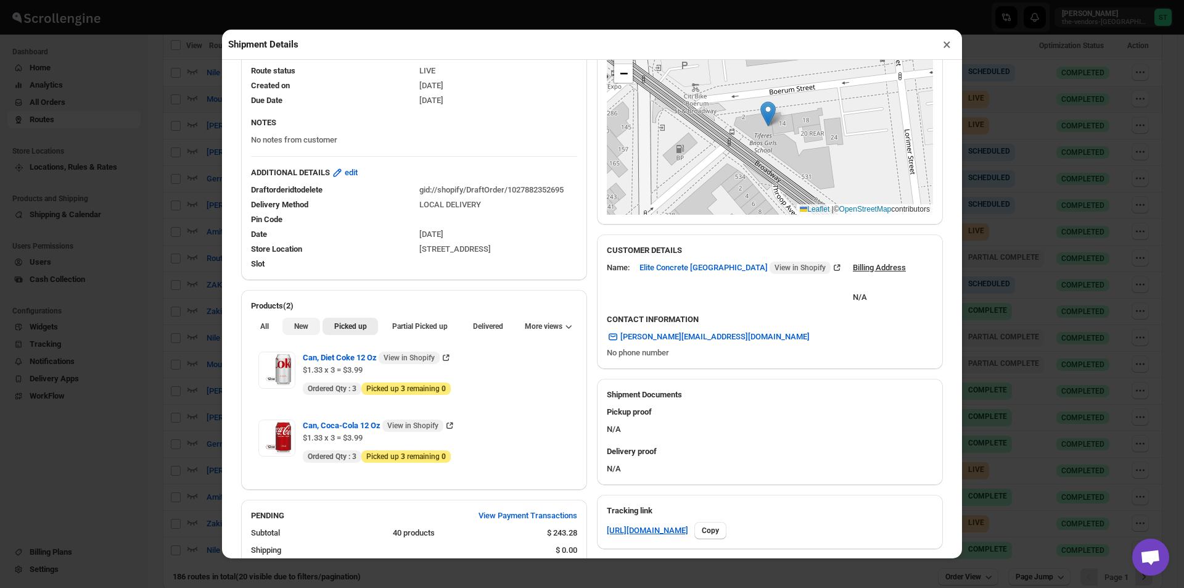
click at [296, 326] on span "New" at bounding box center [301, 326] width 14 height 10
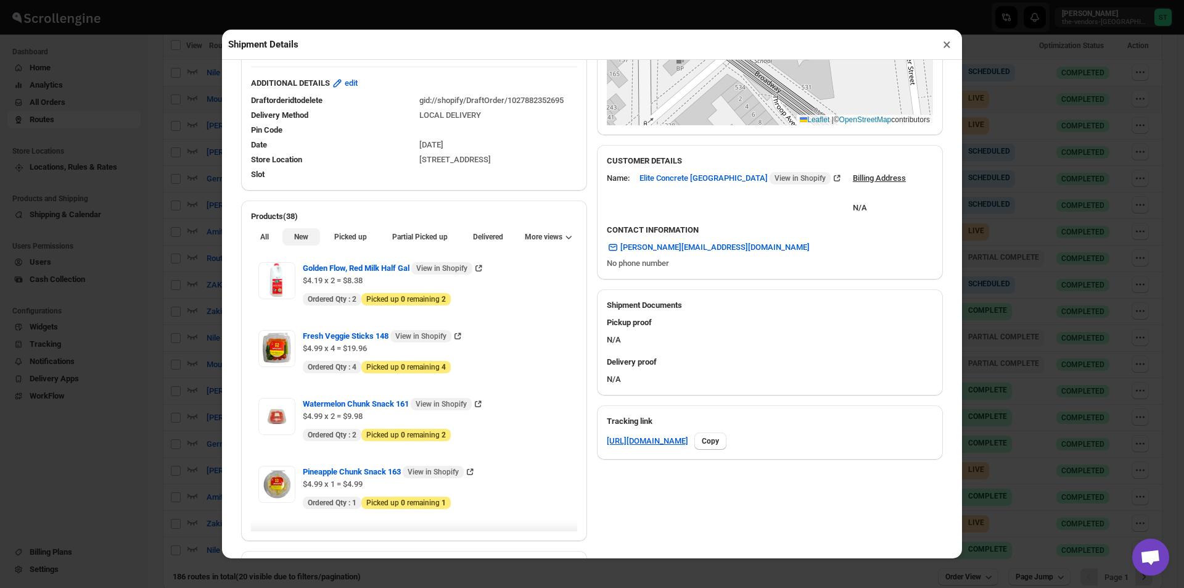
scroll to position [308, 0]
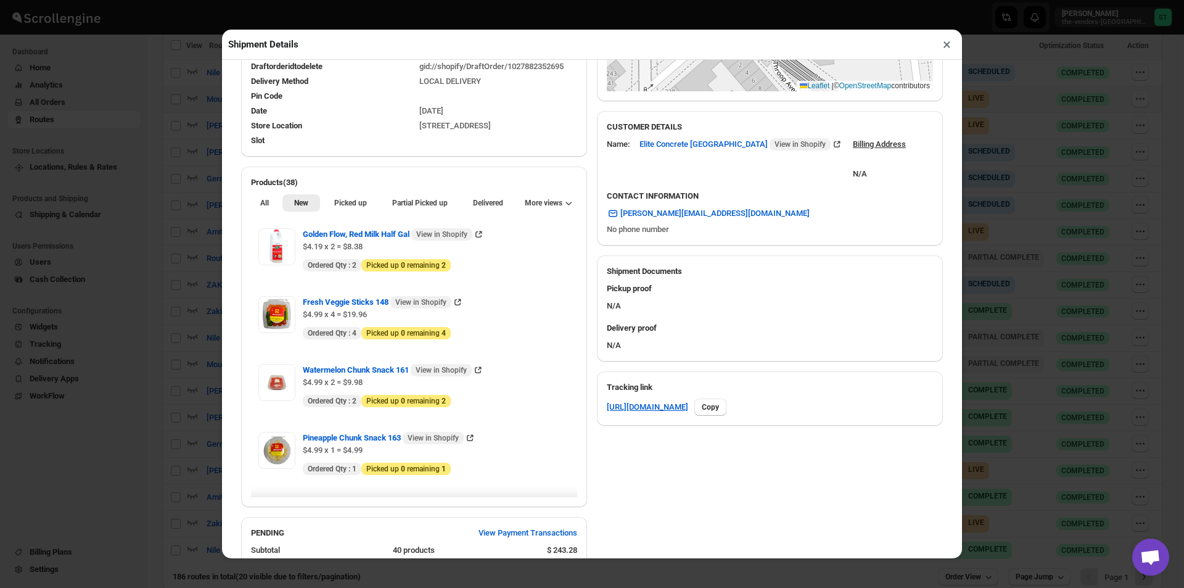
click at [946, 46] on button "×" at bounding box center [947, 44] width 18 height 17
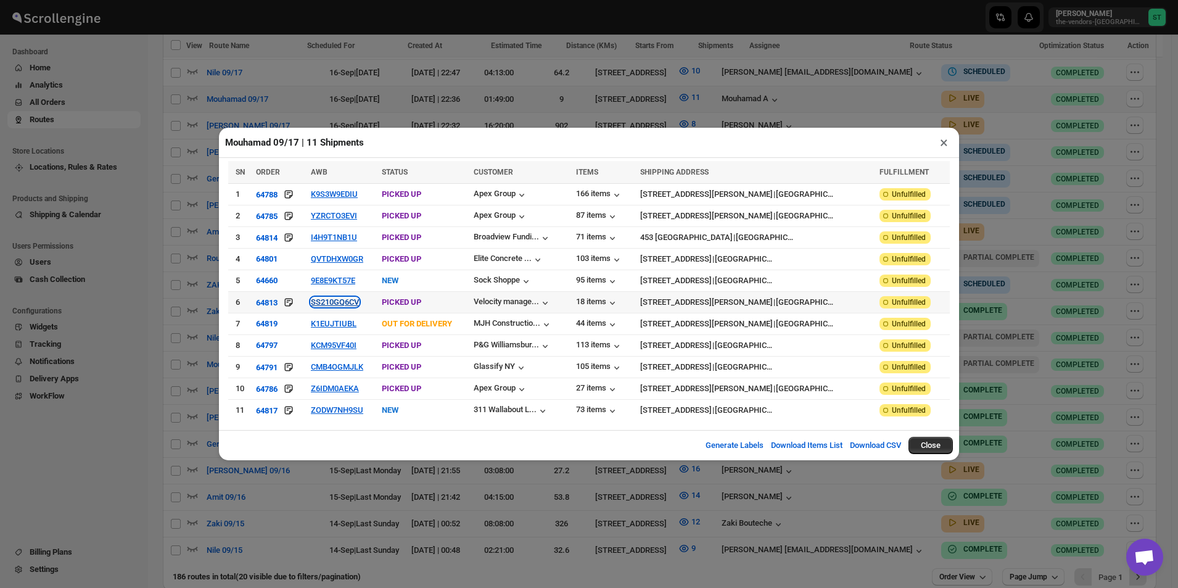
click at [343, 306] on button "SS210GQ6CV" at bounding box center [335, 301] width 48 height 9
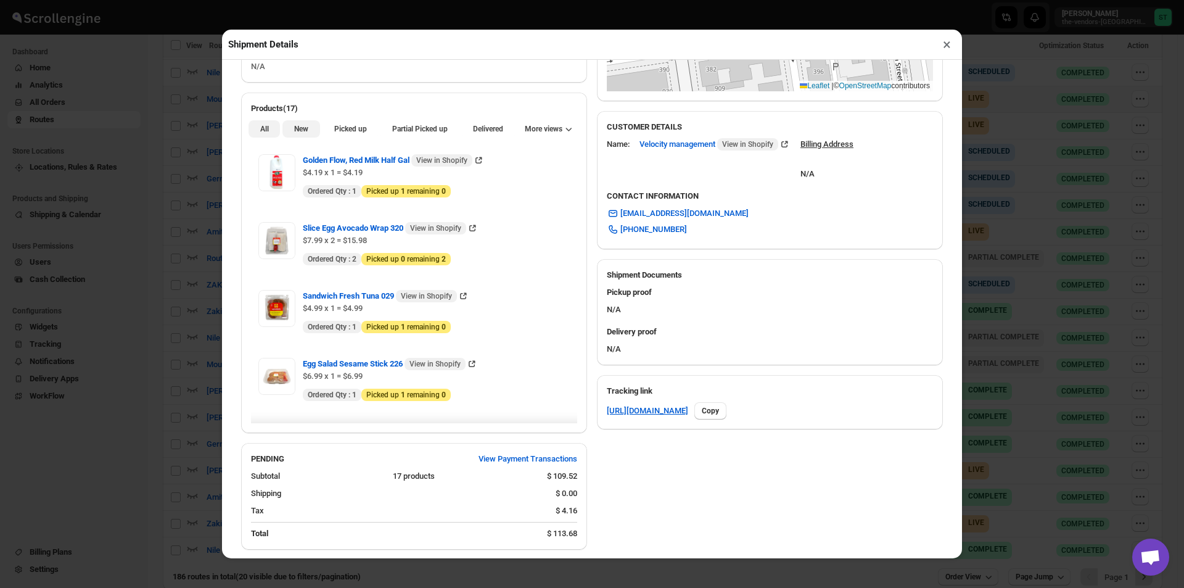
click at [302, 131] on span "New" at bounding box center [301, 129] width 14 height 10
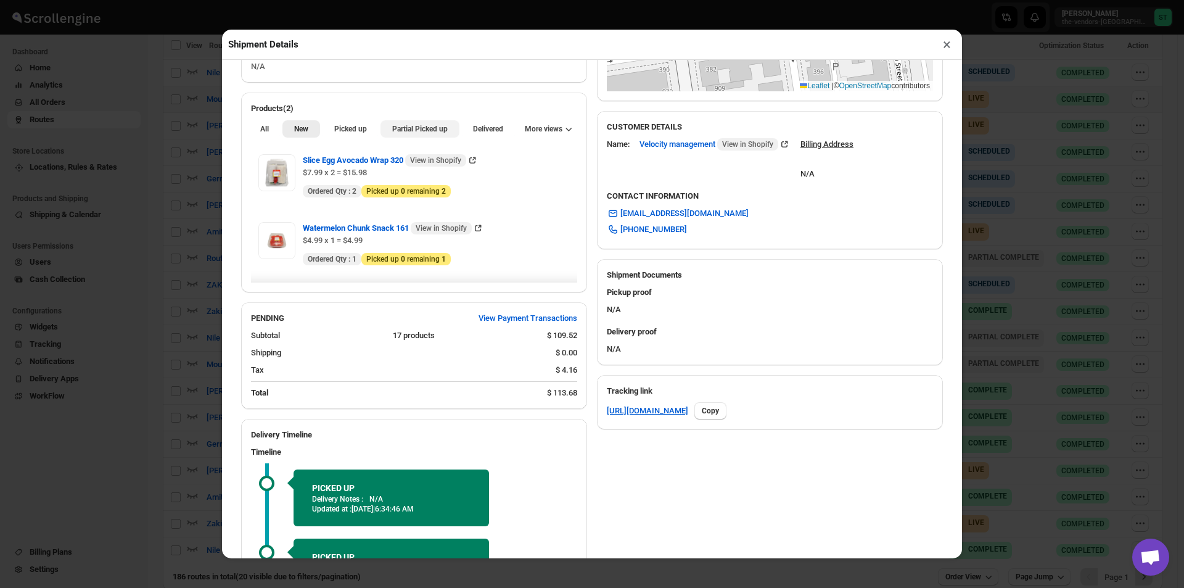
click at [421, 138] on button "Partial Picked up" at bounding box center [419, 128] width 78 height 17
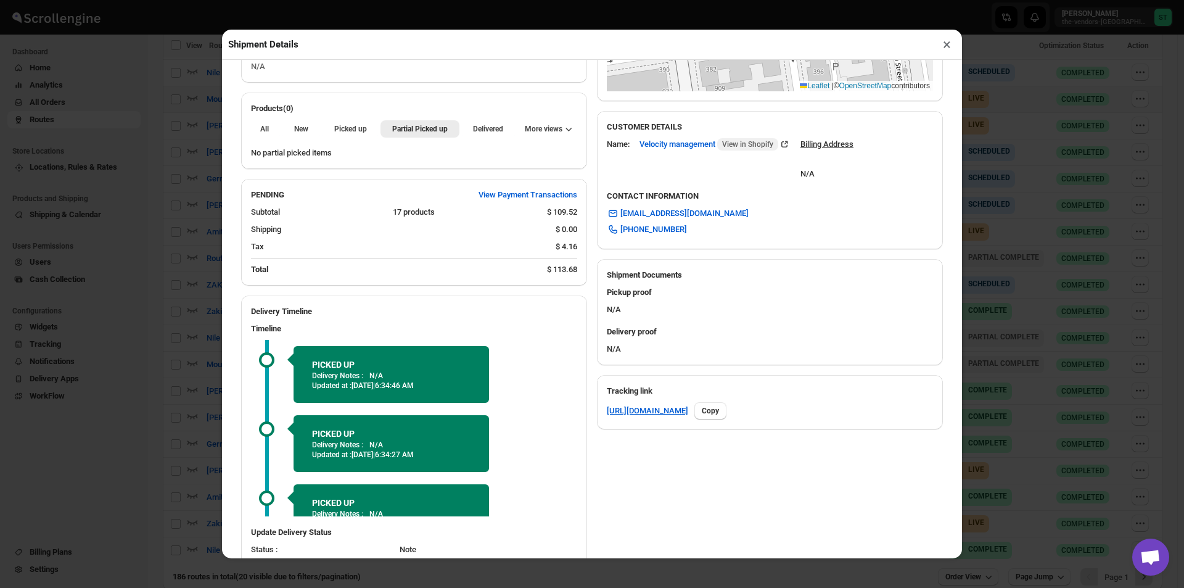
click at [952, 53] on button "×" at bounding box center [947, 44] width 18 height 17
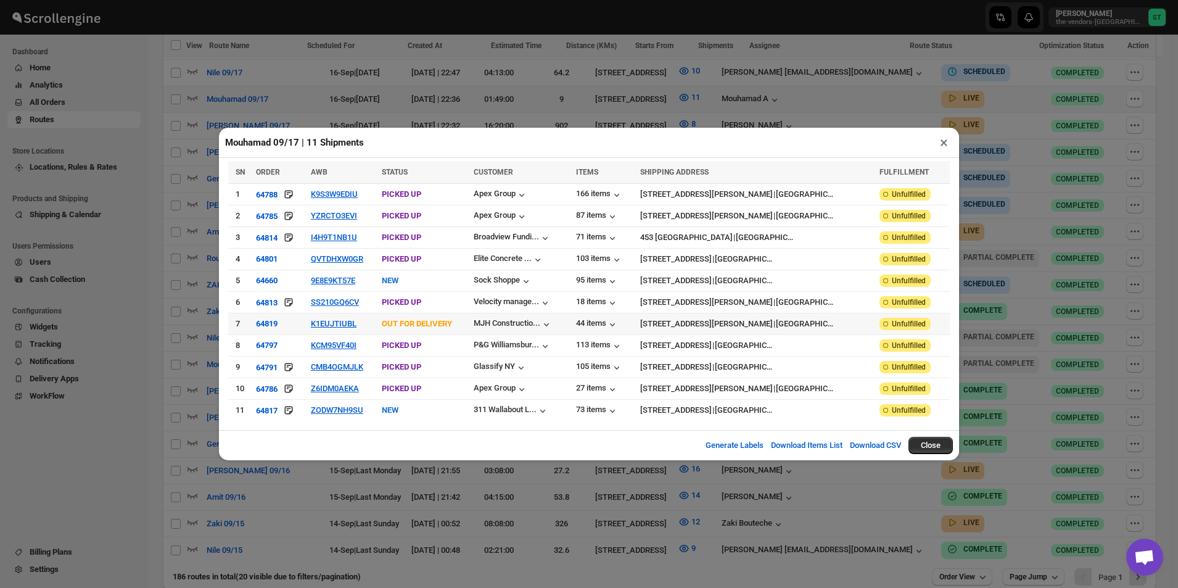
click at [347, 329] on td "K1EUJTIUBL" at bounding box center [342, 324] width 71 height 22
click at [348, 319] on button "K1EUJTIUBL" at bounding box center [334, 323] width 46 height 9
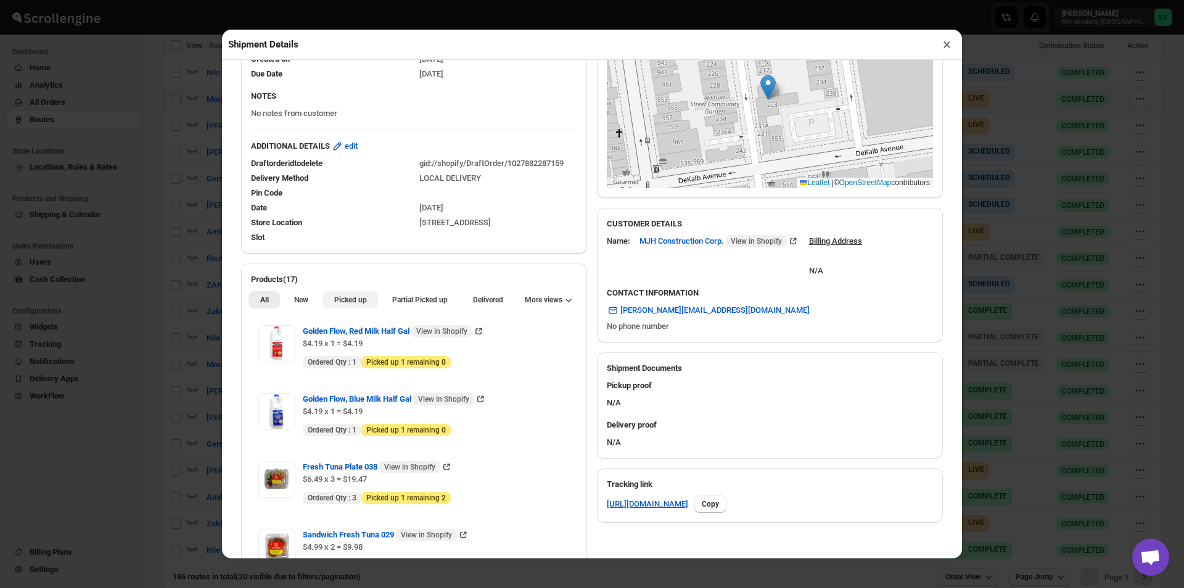
scroll to position [247, 0]
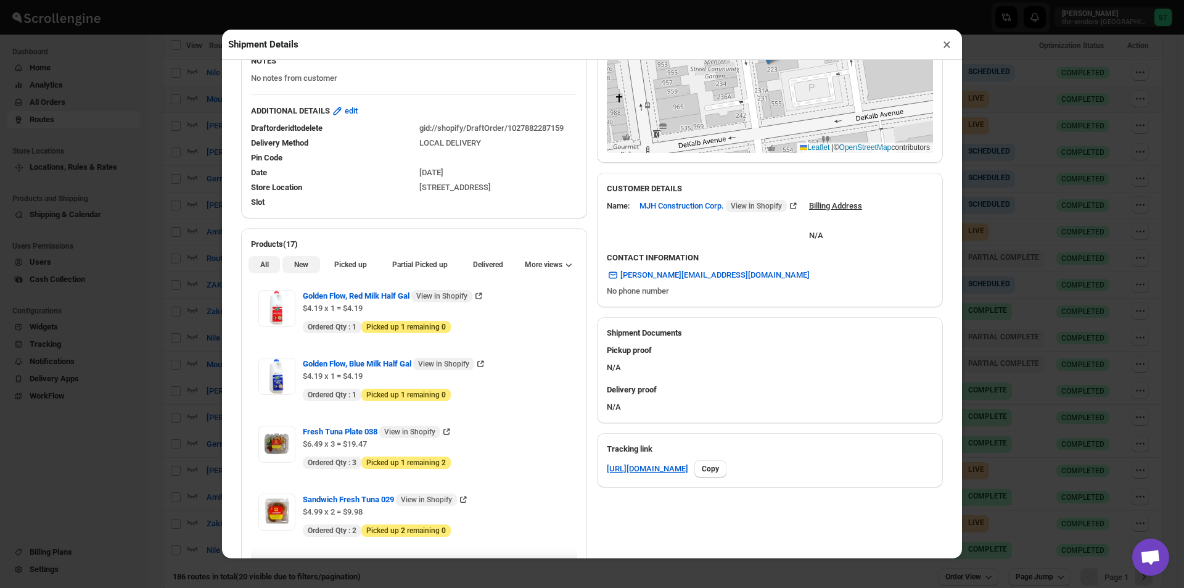
click at [305, 265] on span "New" at bounding box center [301, 265] width 14 height 10
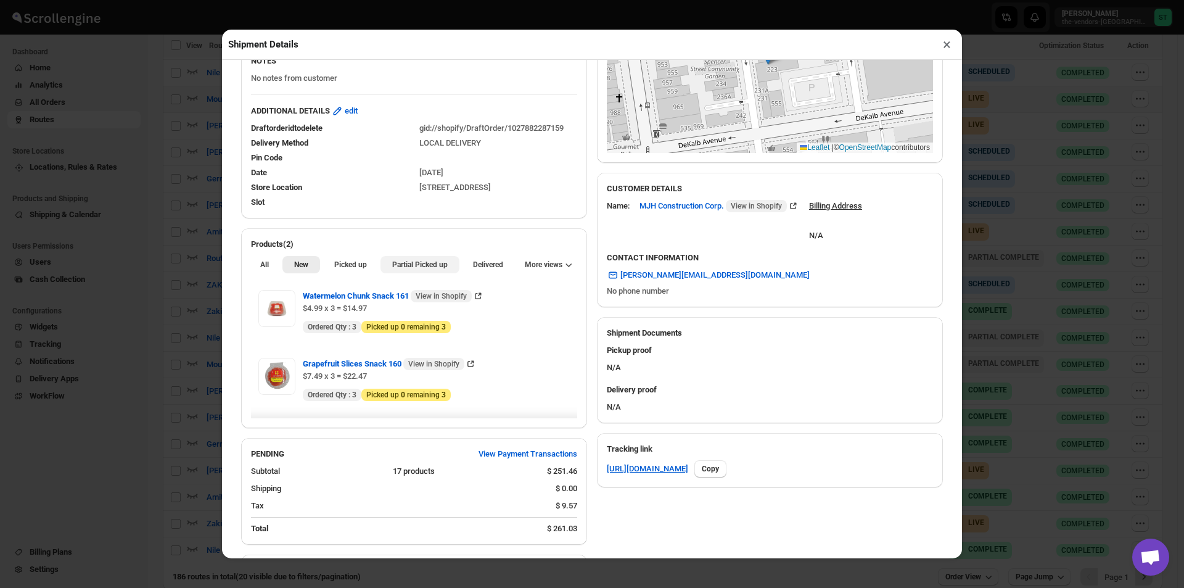
click at [414, 266] on span "Partial Picked up" at bounding box center [419, 265] width 55 height 10
click at [945, 50] on button "×" at bounding box center [947, 44] width 18 height 17
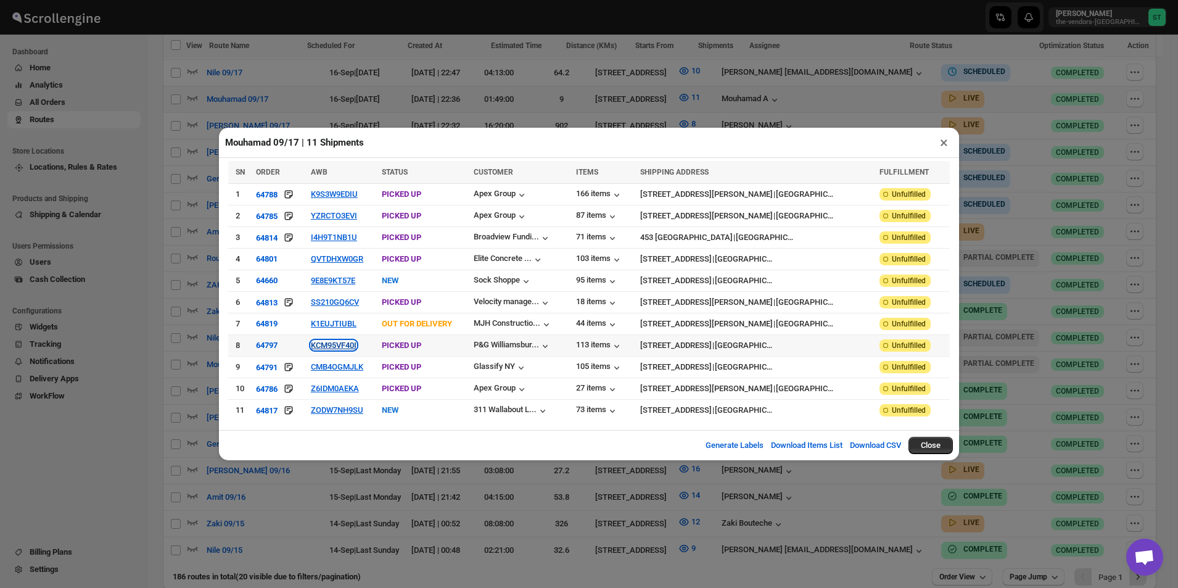
click at [344, 340] on button "KCM95VF40I" at bounding box center [334, 344] width 46 height 9
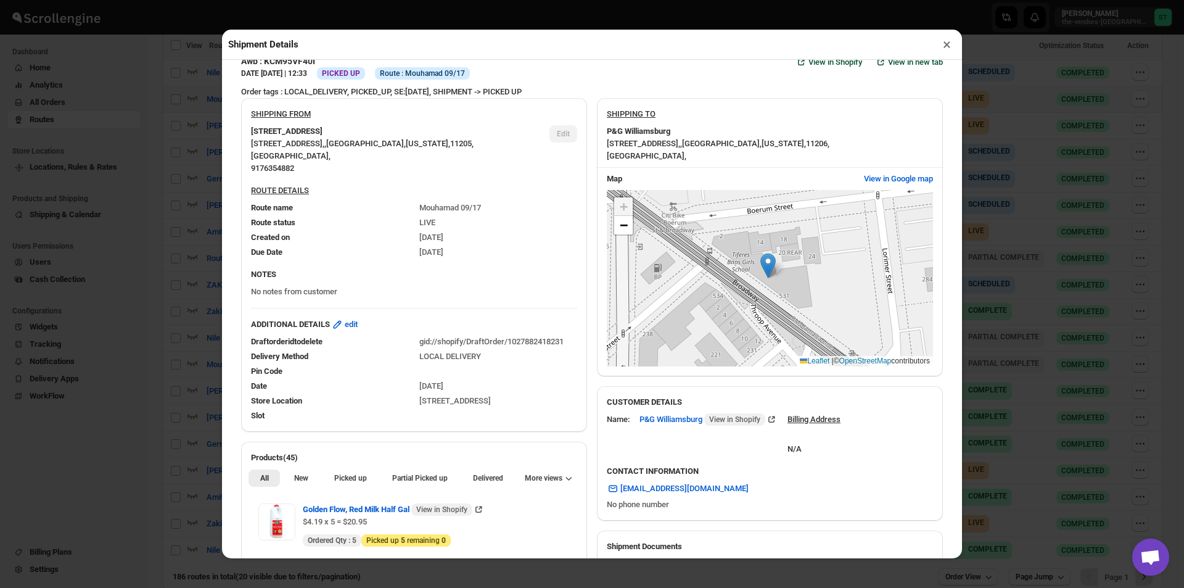
scroll to position [370, 0]
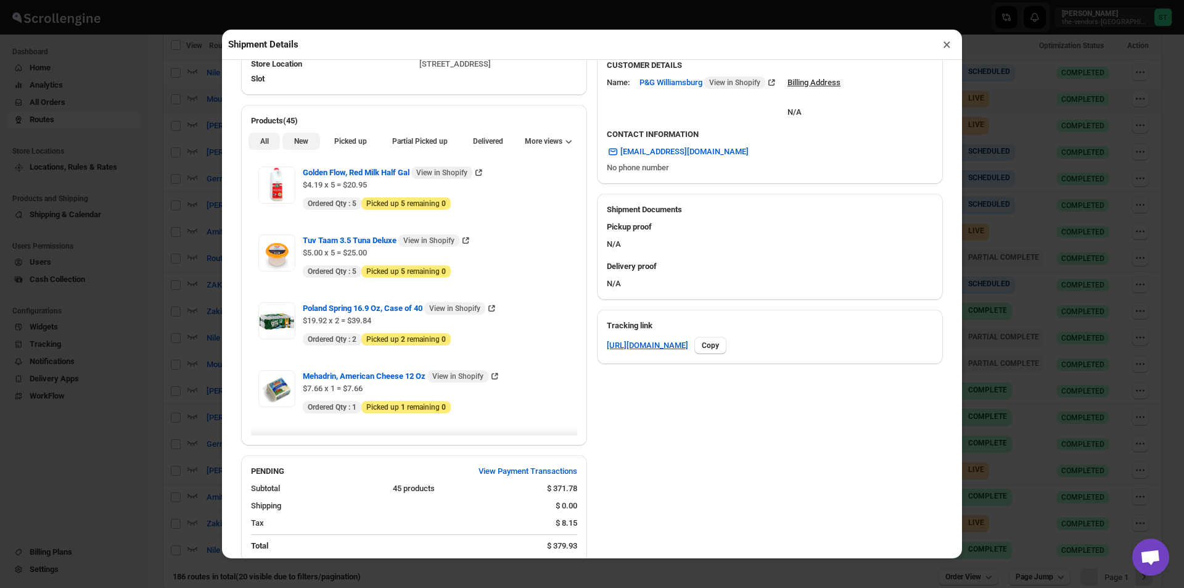
click at [296, 139] on span "New" at bounding box center [301, 141] width 14 height 10
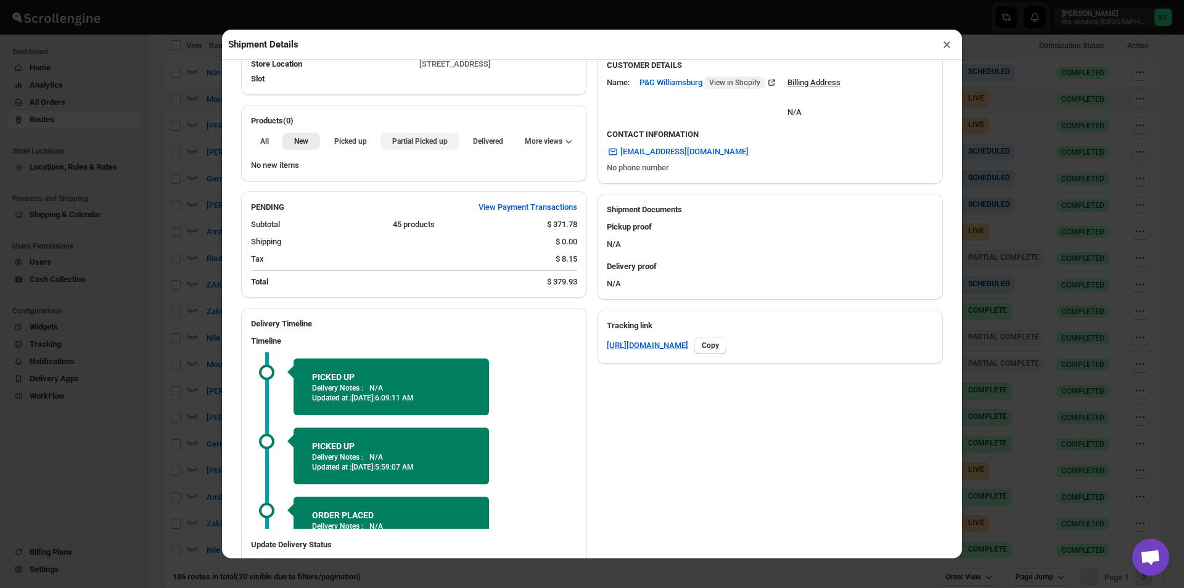
click at [407, 137] on button "Partial Picked up" at bounding box center [419, 141] width 78 height 17
click at [951, 42] on button "×" at bounding box center [947, 44] width 18 height 17
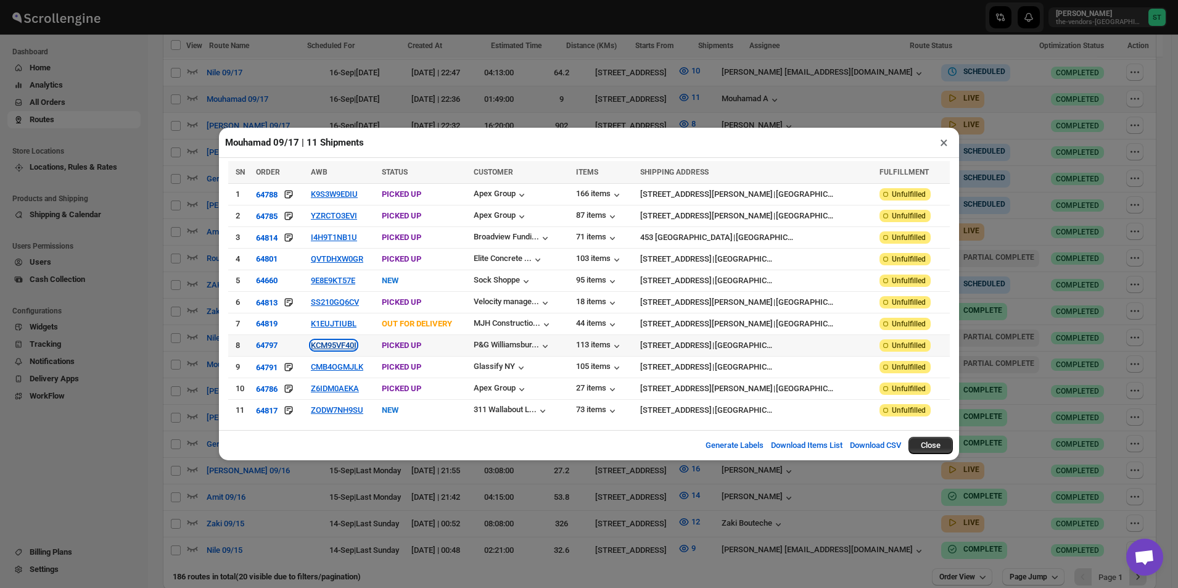
click at [340, 342] on button "KCM95VF40I" at bounding box center [334, 344] width 46 height 9
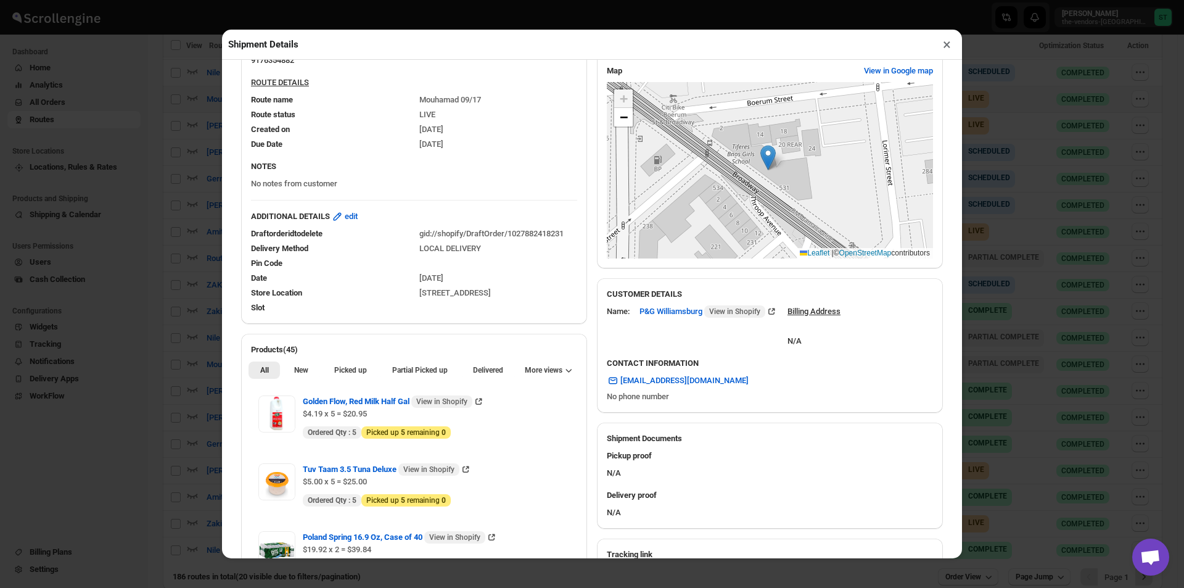
scroll to position [247, 0]
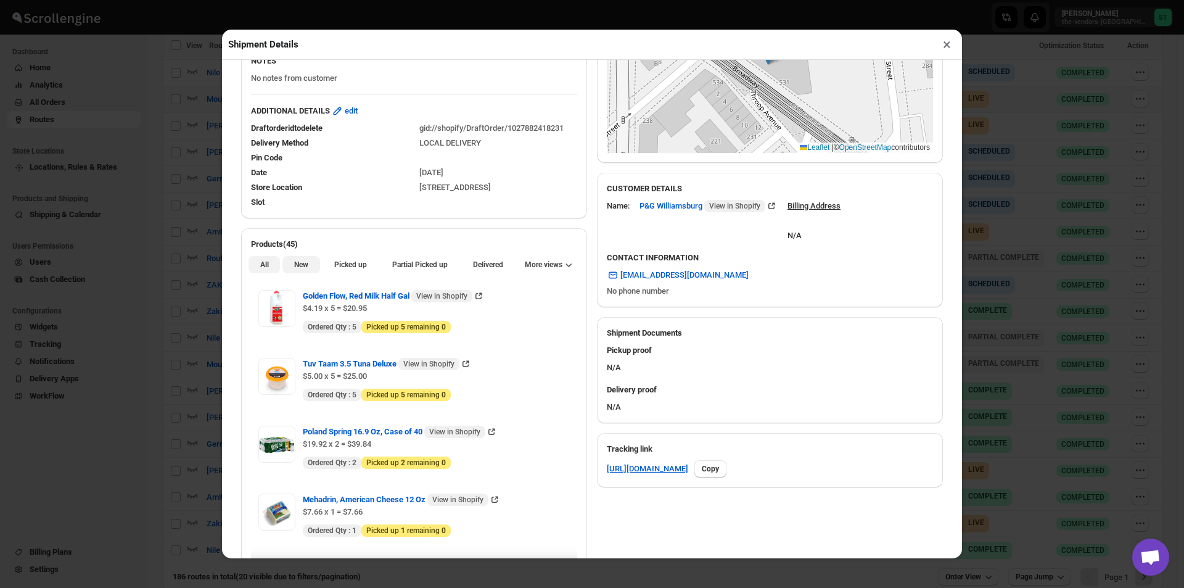
click at [299, 269] on span "New" at bounding box center [301, 265] width 14 height 10
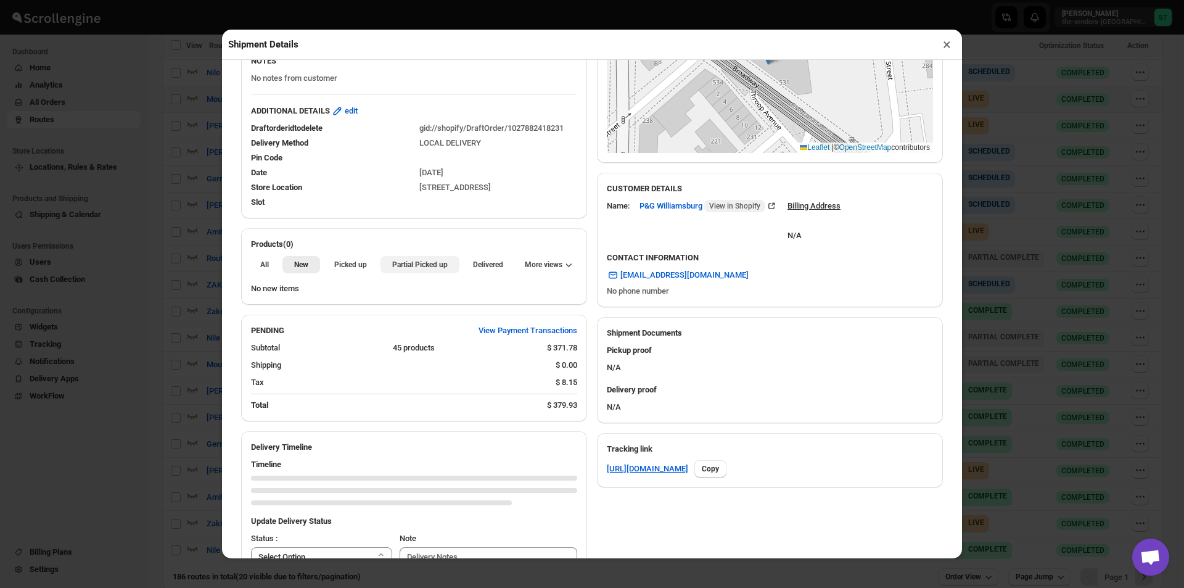
click at [424, 267] on span "Partial Picked up" at bounding box center [419, 265] width 55 height 10
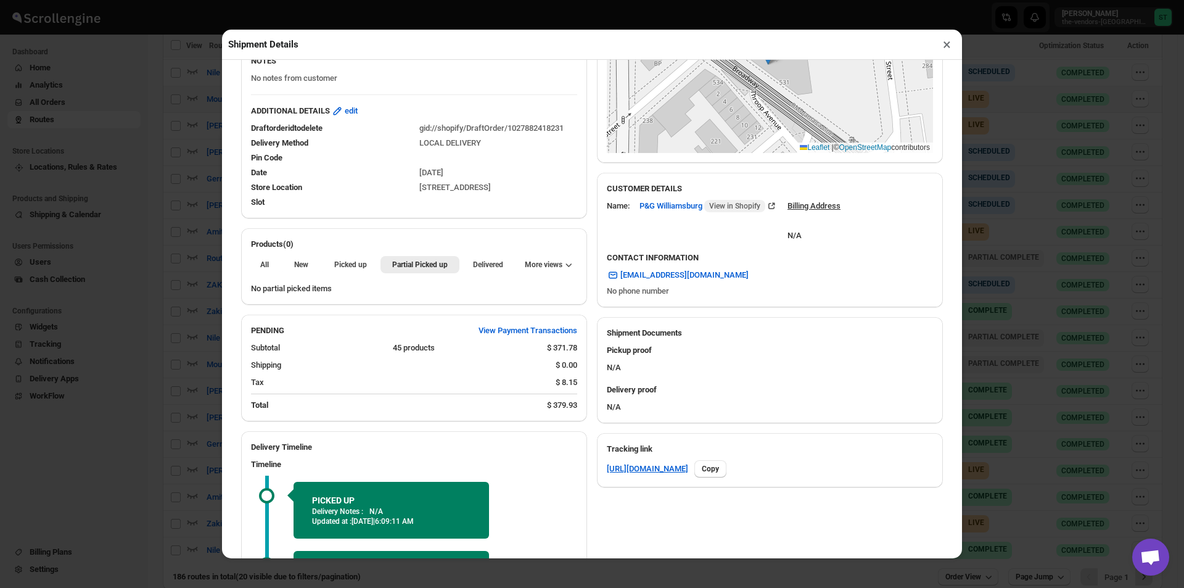
click at [943, 49] on button "×" at bounding box center [947, 44] width 18 height 17
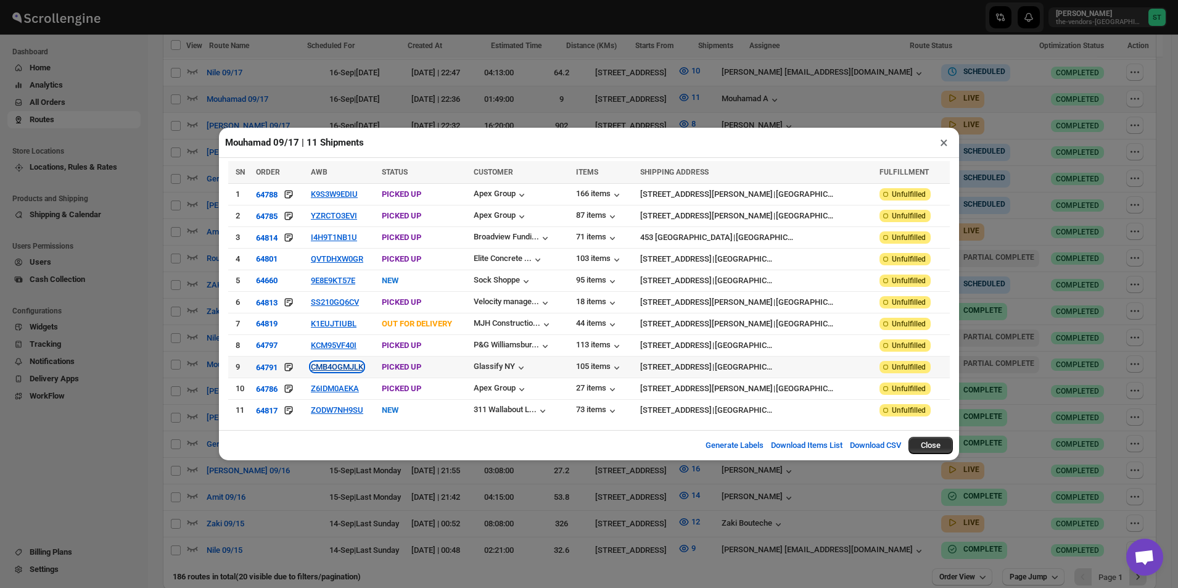
click at [355, 364] on button "CMB4OGMJLK" at bounding box center [337, 366] width 52 height 9
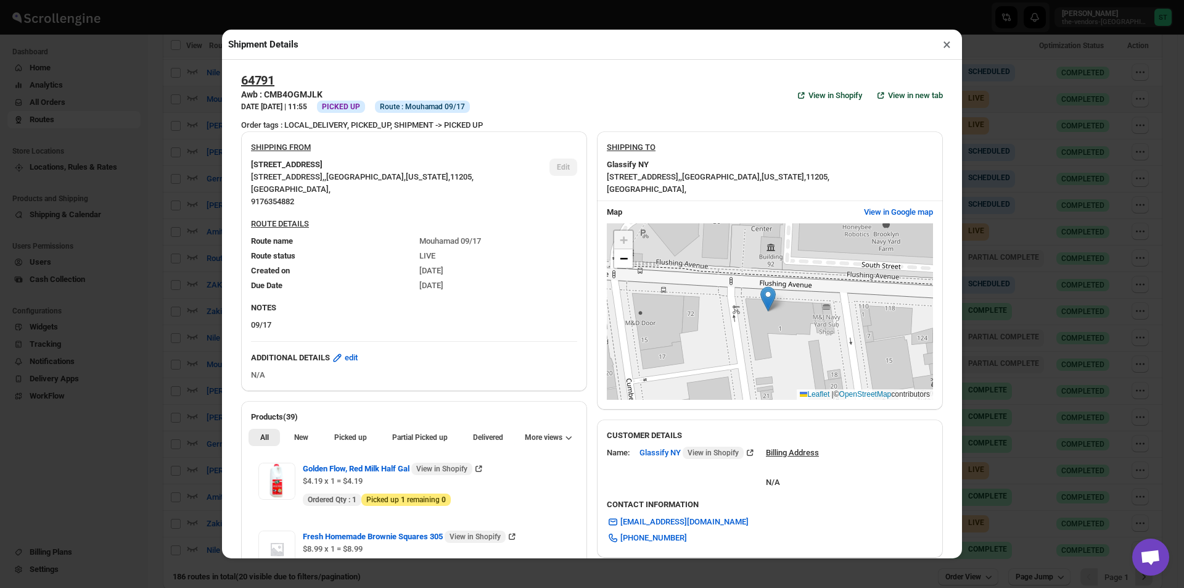
scroll to position [308, 0]
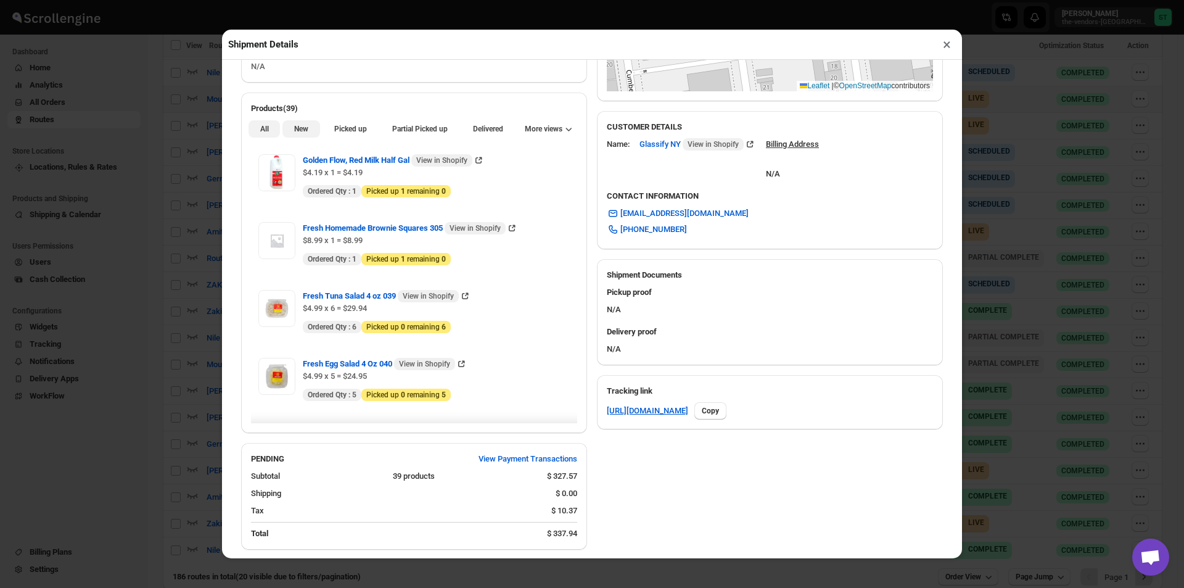
click at [306, 134] on span "New" at bounding box center [301, 129] width 14 height 10
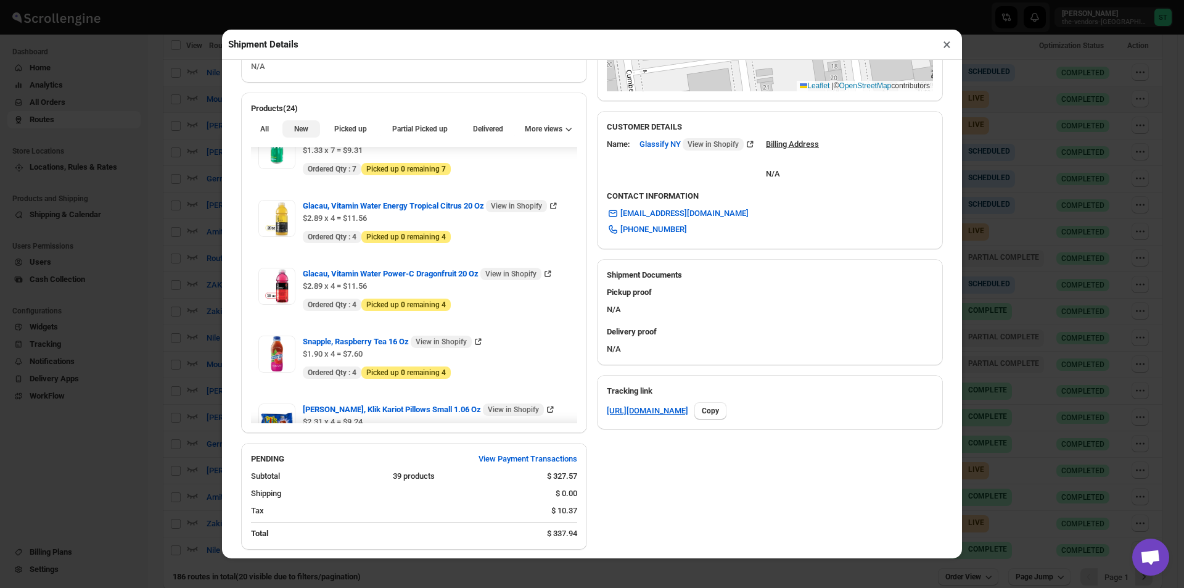
scroll to position [370, 0]
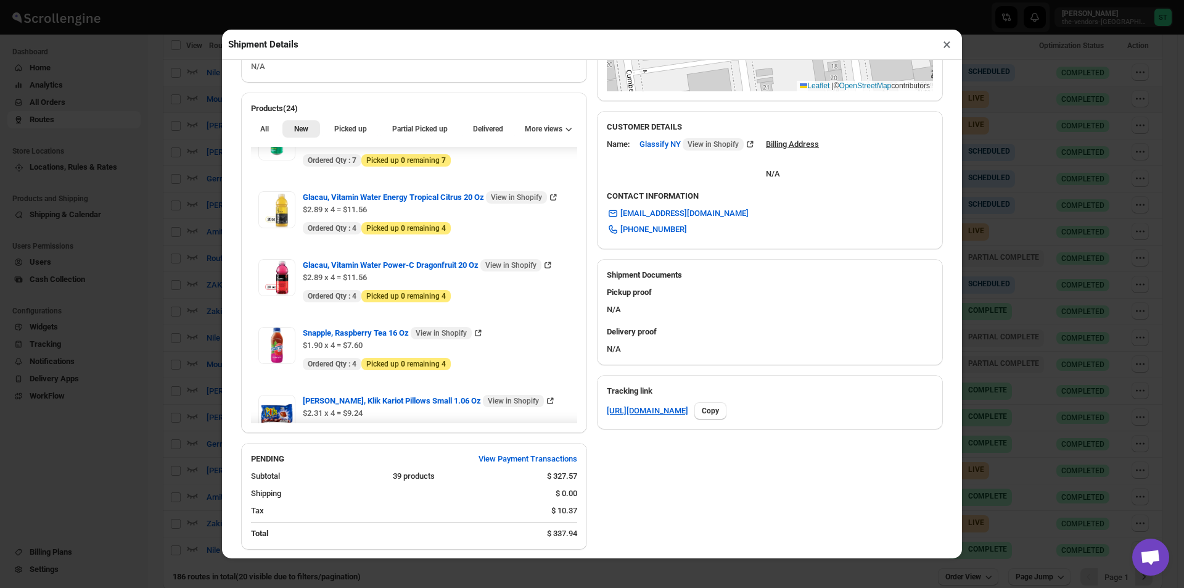
click at [943, 46] on button "×" at bounding box center [947, 44] width 18 height 17
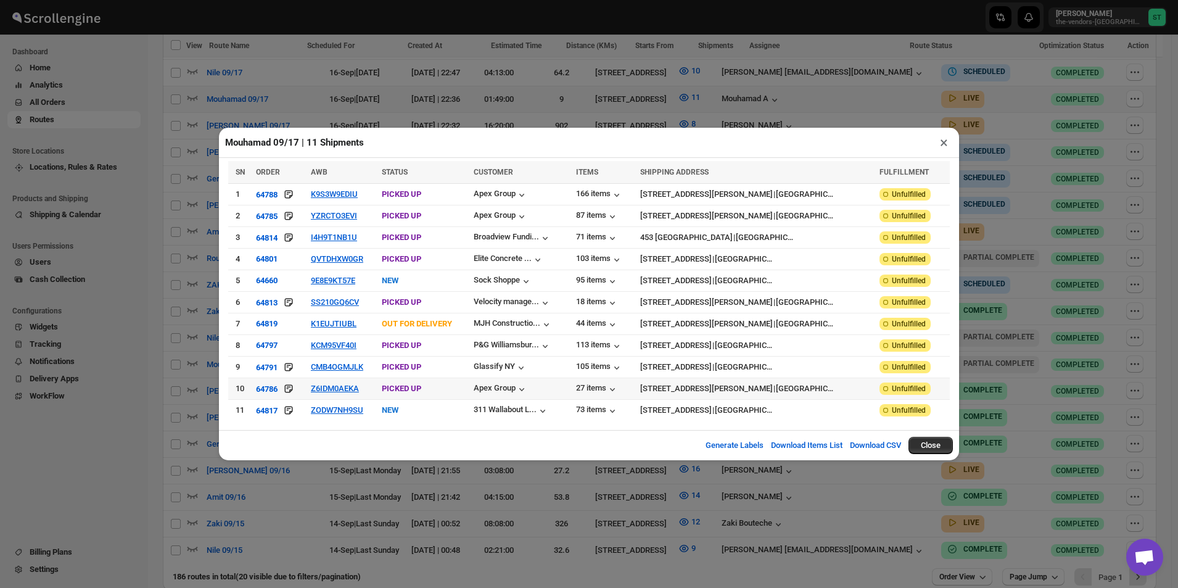
click at [373, 385] on td "Z6IDM0AEKA" at bounding box center [342, 389] width 71 height 22
click at [359, 390] on button "Z6IDM0AEKA" at bounding box center [335, 388] width 48 height 9
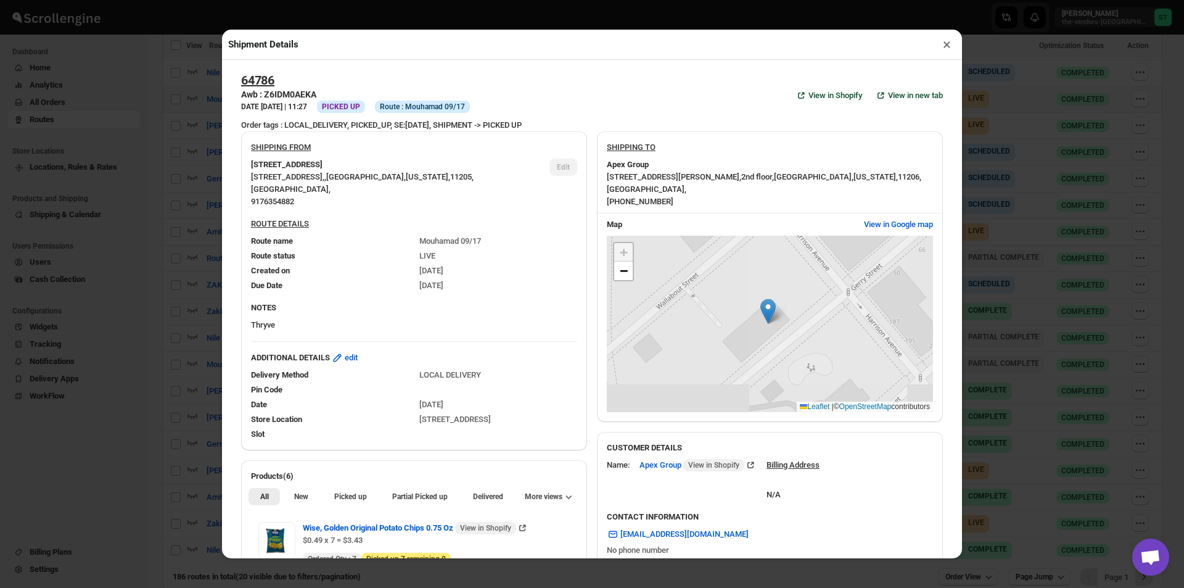
scroll to position [339, 0]
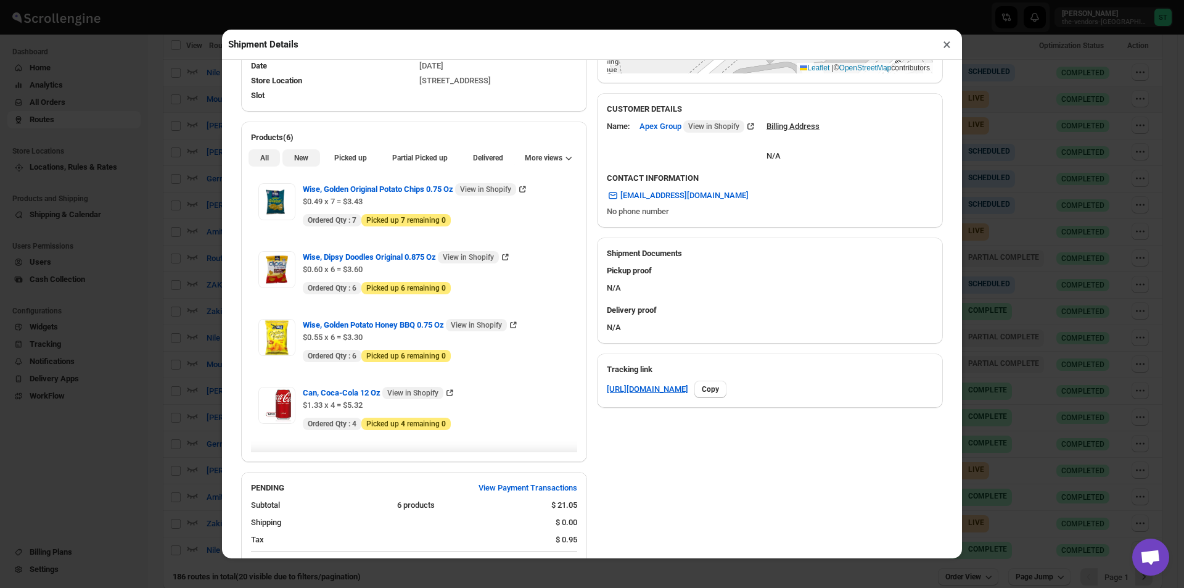
click at [311, 160] on button "New" at bounding box center [300, 157] width 37 height 17
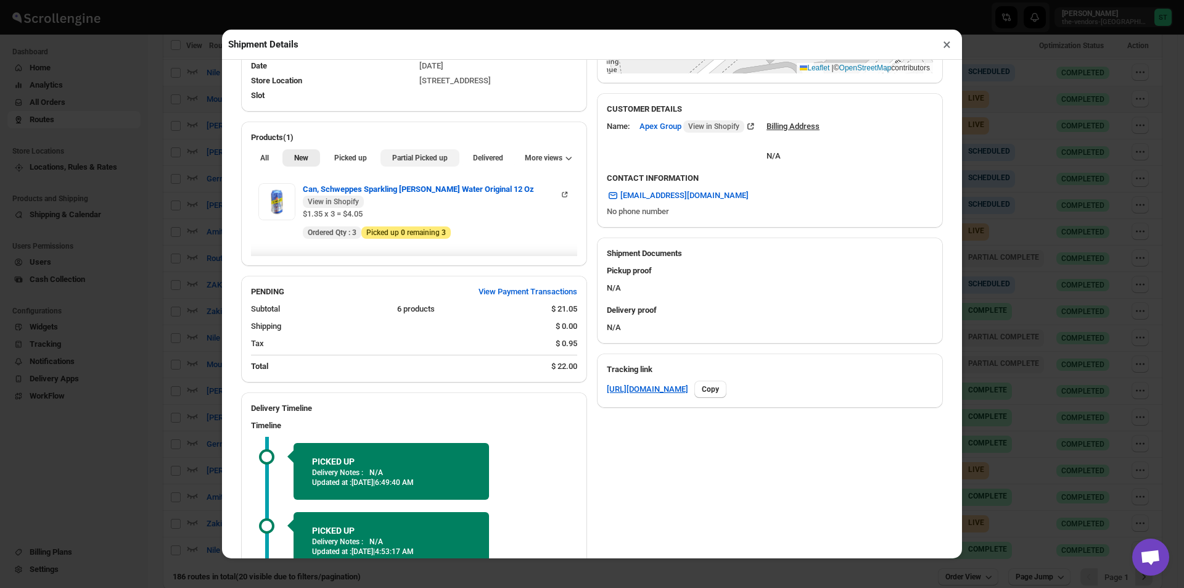
click at [434, 162] on span "Partial Picked up" at bounding box center [419, 158] width 55 height 10
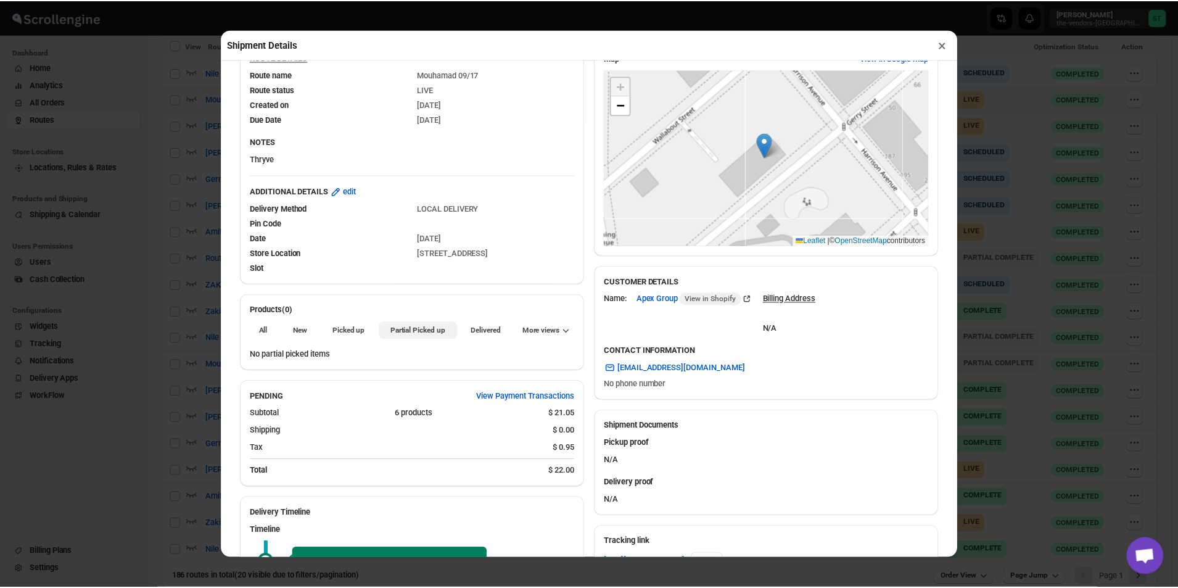
scroll to position [0, 0]
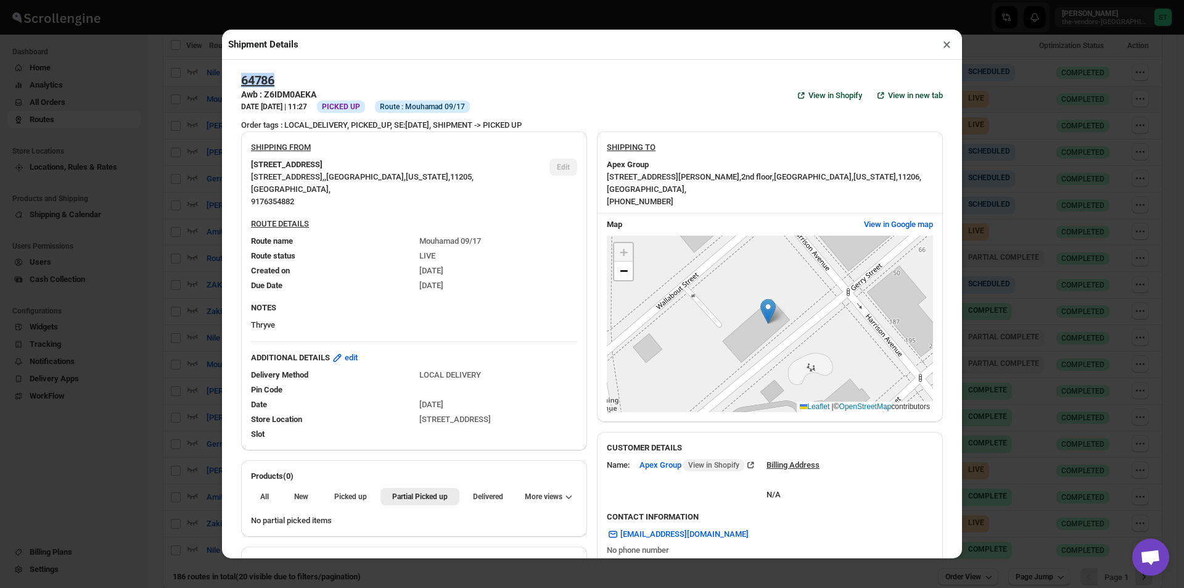
drag, startPoint x: 319, startPoint y: 76, endPoint x: 229, endPoint y: 81, distance: 90.8
click at [229, 81] on div "64786 Awb : Z6IDM0AEKA DATE [DATE] | 11:27 Info PICKED UP Info Route : [GEOGRAP…" at bounding box center [592, 309] width 740 height 499
copy h2 "64786"
click at [942, 44] on button "×" at bounding box center [947, 44] width 18 height 17
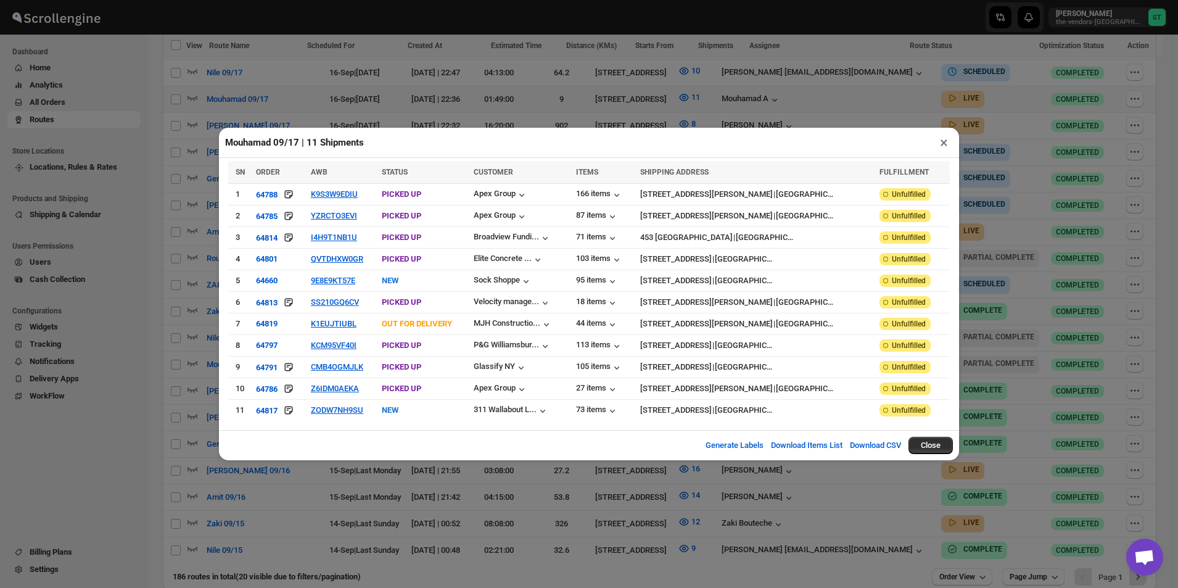
click at [940, 147] on button "×" at bounding box center [944, 142] width 18 height 17
